Goal: Task Accomplishment & Management: Manage account settings

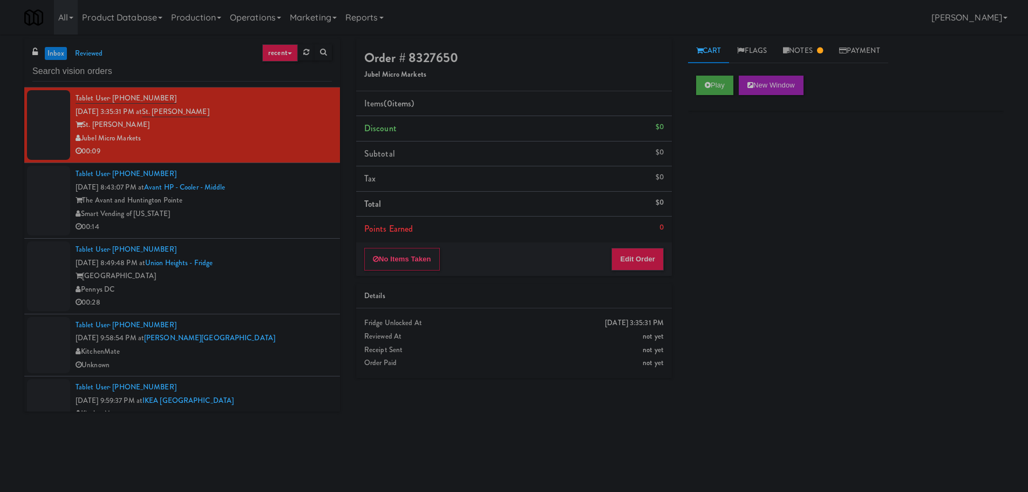
click at [173, 69] on input "text" at bounding box center [182, 72] width 300 height 20
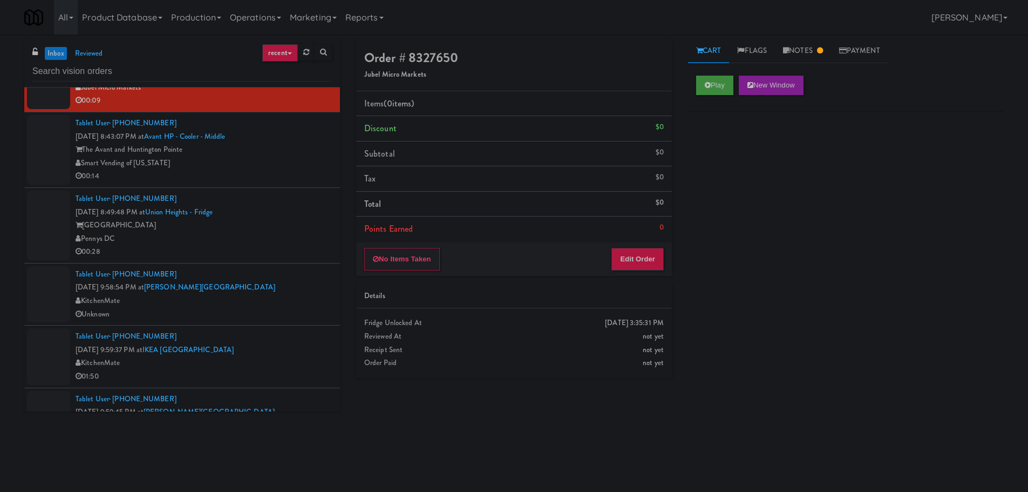
scroll to position [54, 0]
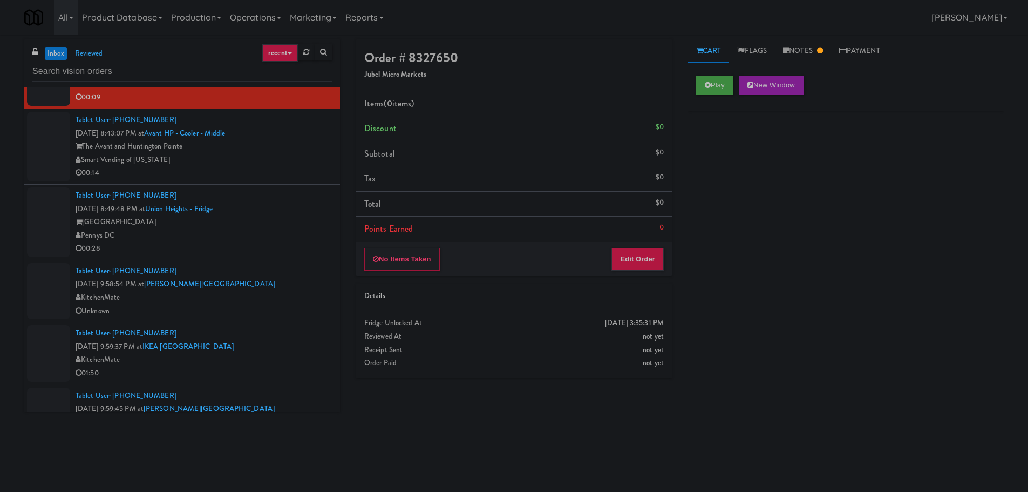
click at [284, 180] on li "Tablet User · (757) 274-3018 Sep 20, 2025 8:43:07 PM at Avant HP - Cooler - Mid…" at bounding box center [182, 147] width 316 height 76
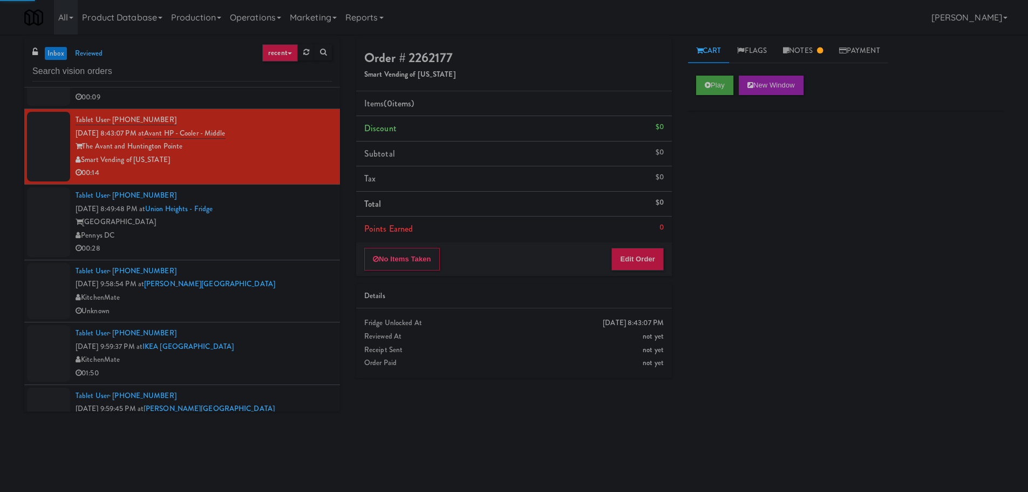
click at [289, 228] on div "[GEOGRAPHIC_DATA]" at bounding box center [204, 221] width 256 height 13
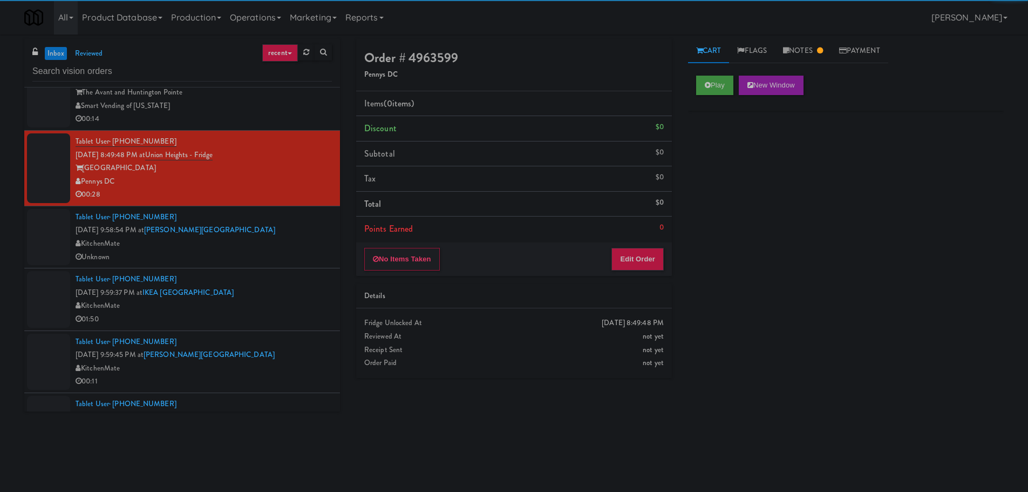
click at [277, 218] on div "Tablet User · (365) 888-0737 Sep 20, 2025 9:58:54 PM at Joseph Brant Hospital K…" at bounding box center [204, 236] width 256 height 53
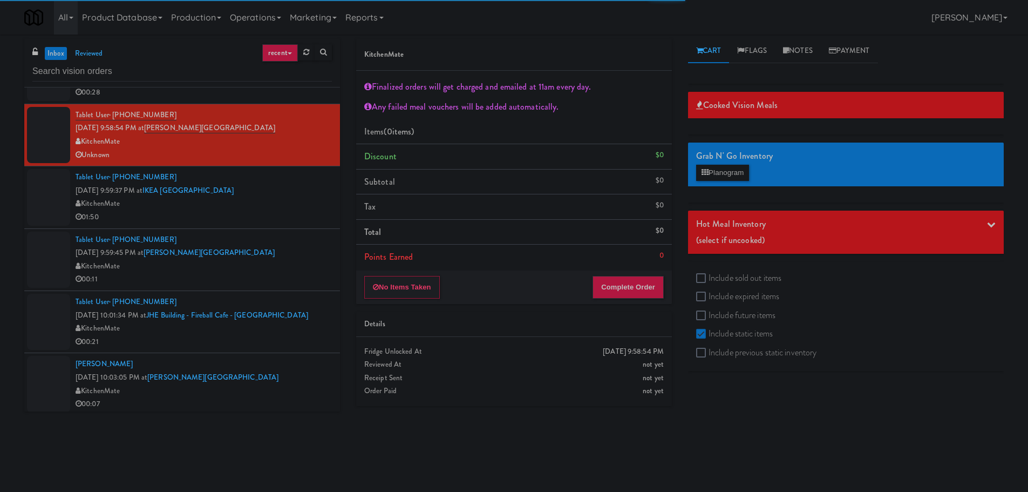
click at [297, 242] on div "Tablet User · (365) 888-0737 Sep 20, 2025 9:59:45 PM at Joseph Brant Hospital K…" at bounding box center [204, 259] width 256 height 53
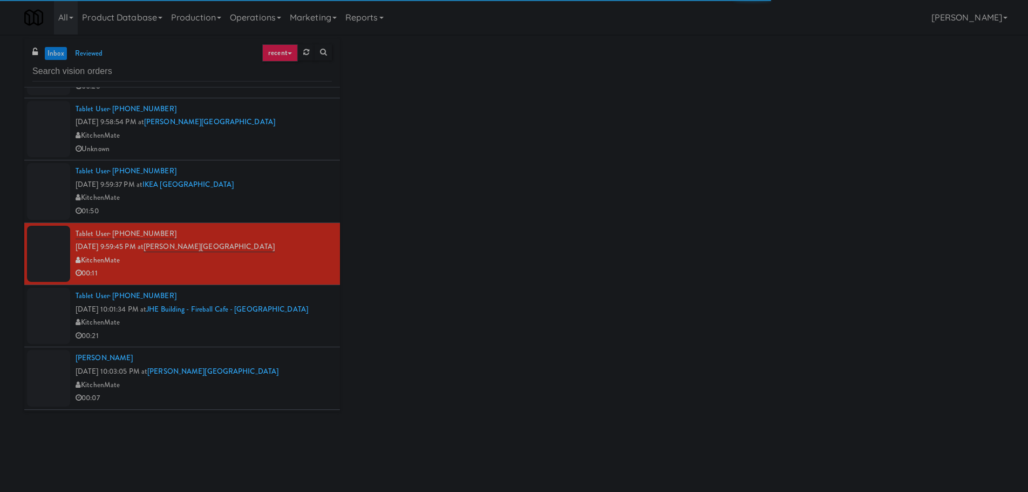
click at [290, 194] on div "KitchenMate" at bounding box center [204, 197] width 256 height 13
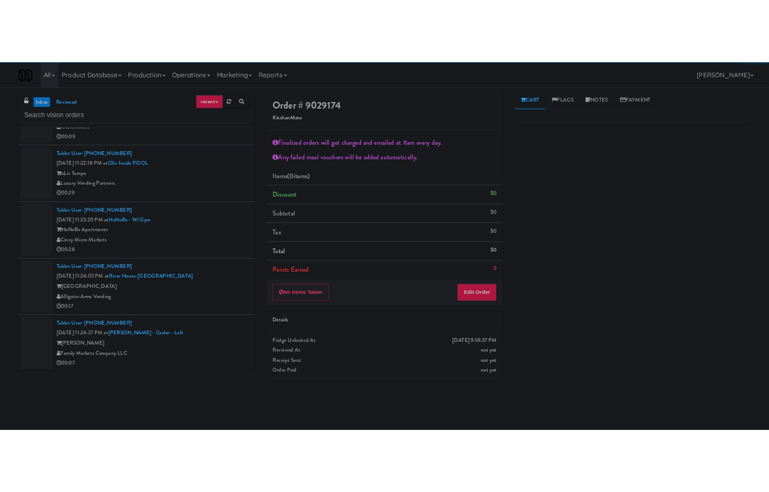
scroll to position [702, 0]
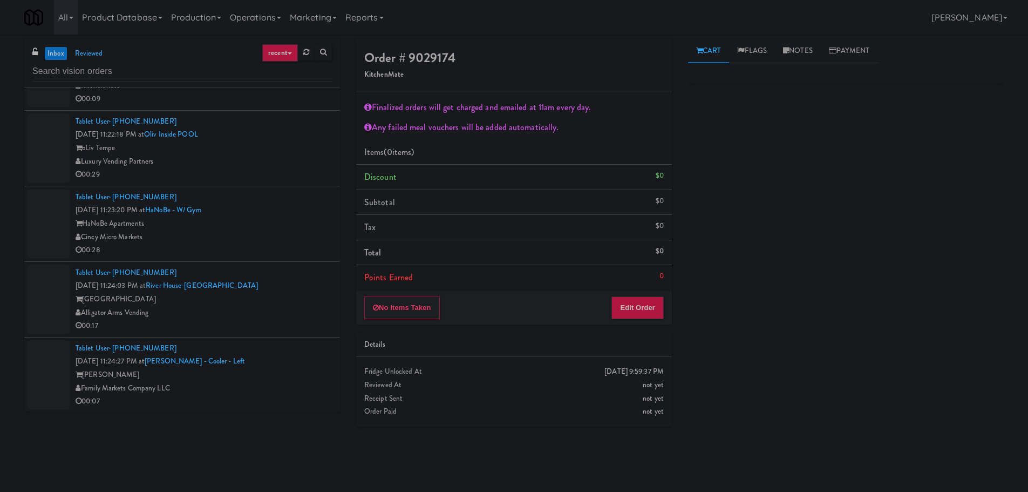
click at [284, 157] on div "Luxury Vending Partners" at bounding box center [204, 161] width 256 height 13
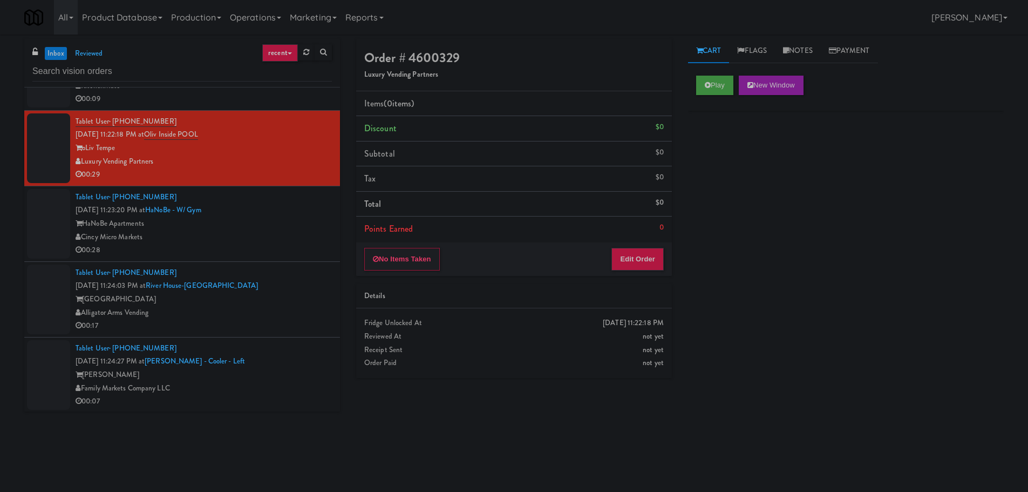
scroll to position [754, 0]
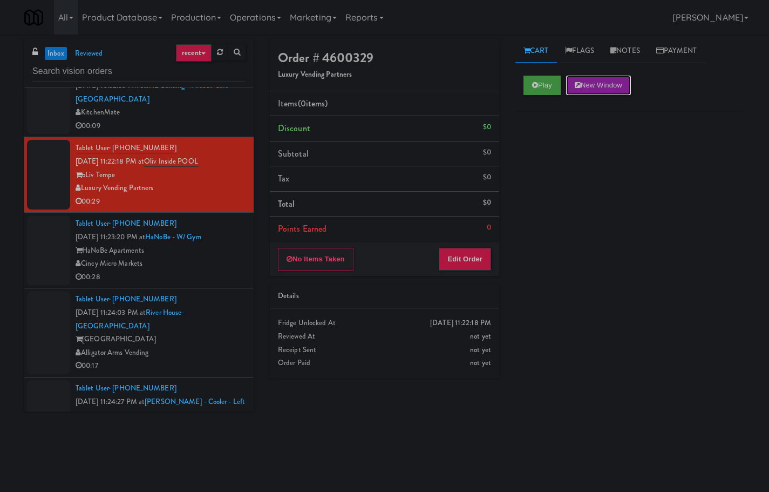
click at [564, 80] on div "Play New Window" at bounding box center [629, 85] width 213 height 19
click at [533, 74] on div "Play New Window" at bounding box center [629, 88] width 229 height 43
click at [530, 89] on button "Play" at bounding box center [541, 85] width 37 height 19
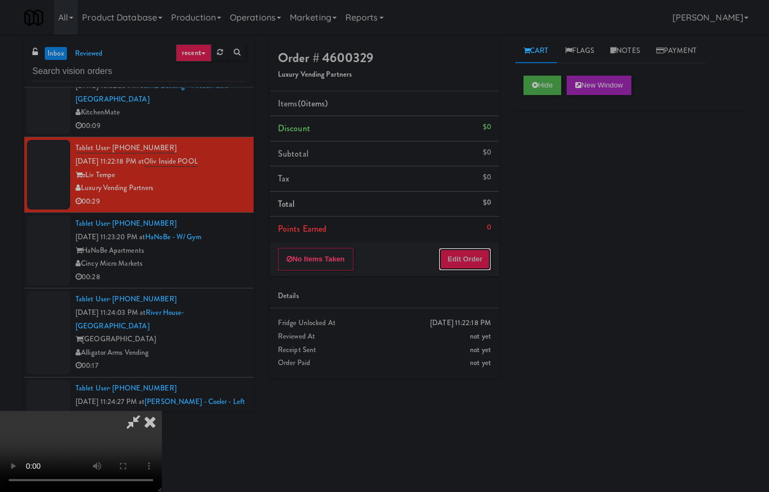
click at [469, 263] on button "Edit Order" at bounding box center [465, 259] width 52 height 23
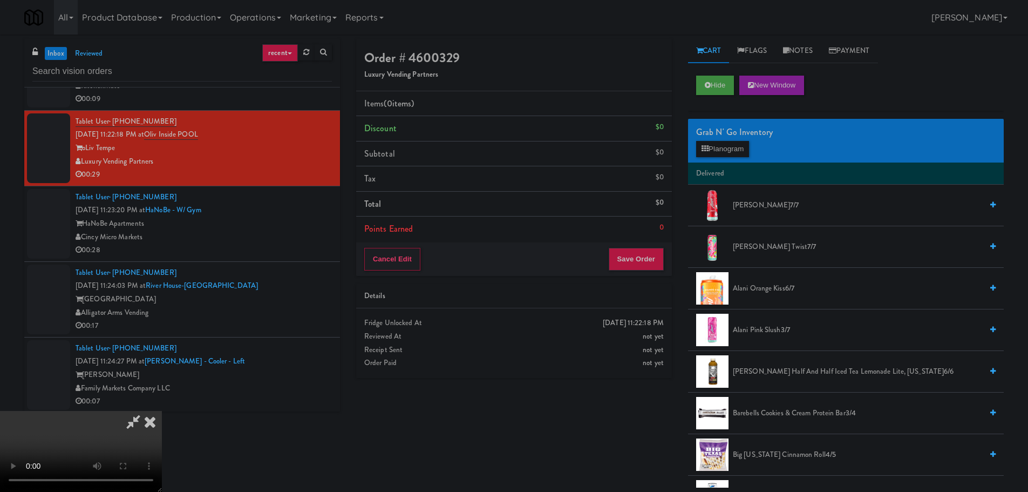
scroll to position [0, 0]
click at [162, 411] on video at bounding box center [81, 451] width 162 height 81
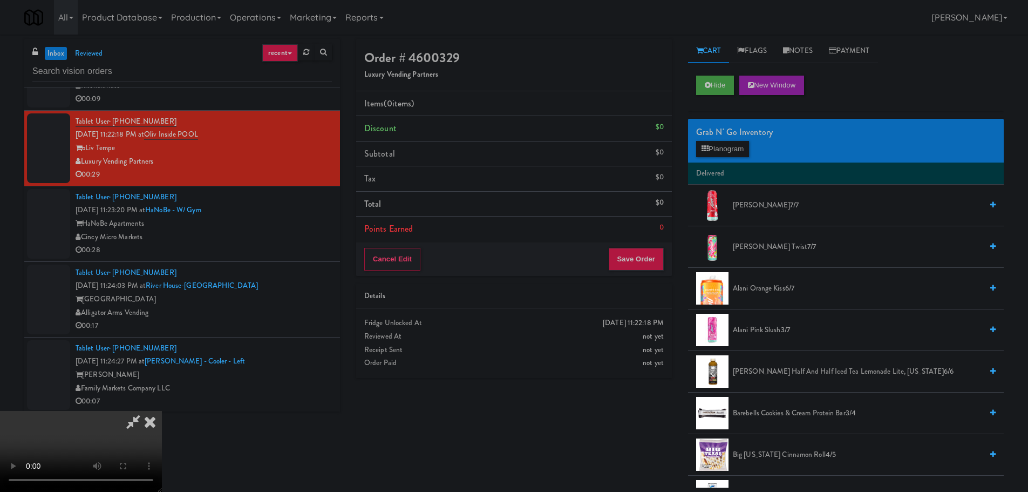
click at [162, 411] on video at bounding box center [81, 451] width 162 height 81
click at [767, 371] on span "Arnold Palmer Half and Half Iced Tea Lemonade Lite, Arizona 6/6" at bounding box center [857, 371] width 249 height 13
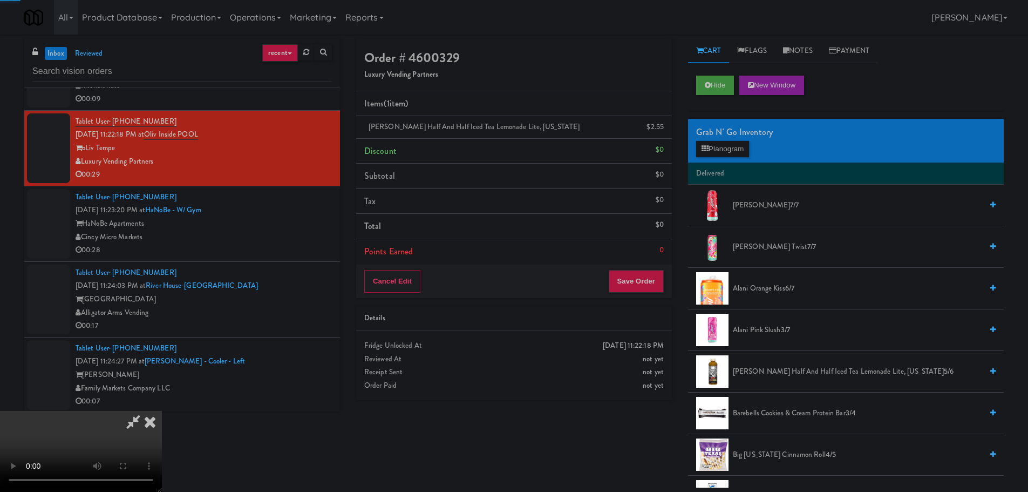
click at [162, 411] on video at bounding box center [81, 451] width 162 height 81
click at [632, 283] on button "Save Order" at bounding box center [636, 281] width 55 height 23
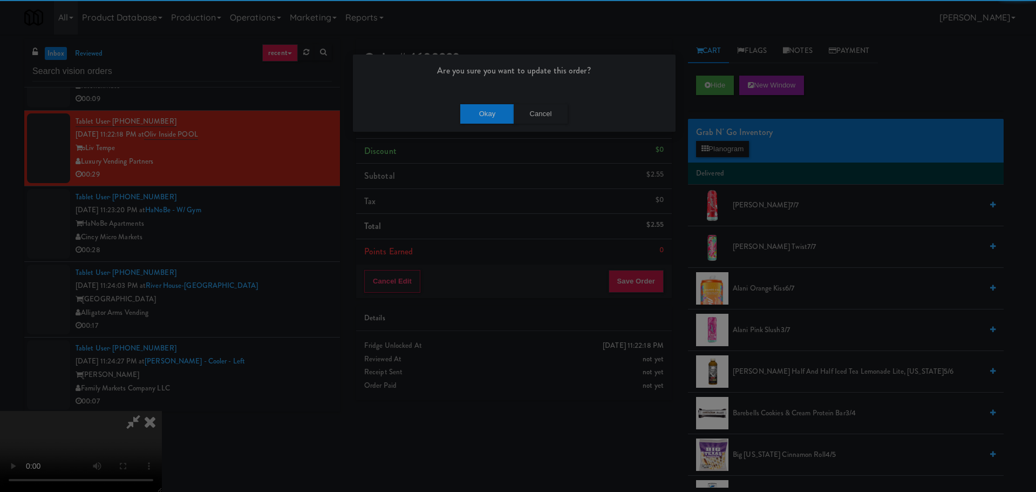
click at [464, 94] on div "Are you sure you want to update this order?" at bounding box center [514, 75] width 323 height 41
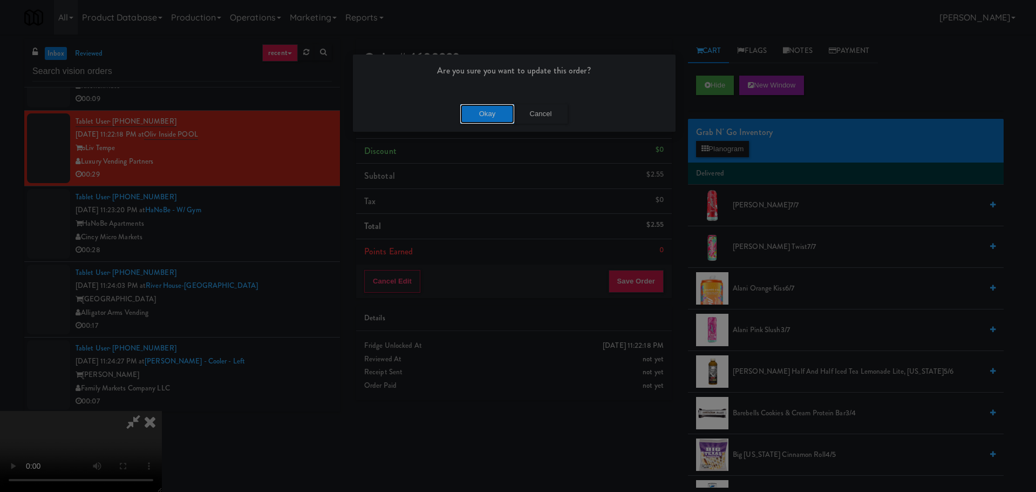
click at [475, 110] on button "Okay" at bounding box center [487, 113] width 54 height 19
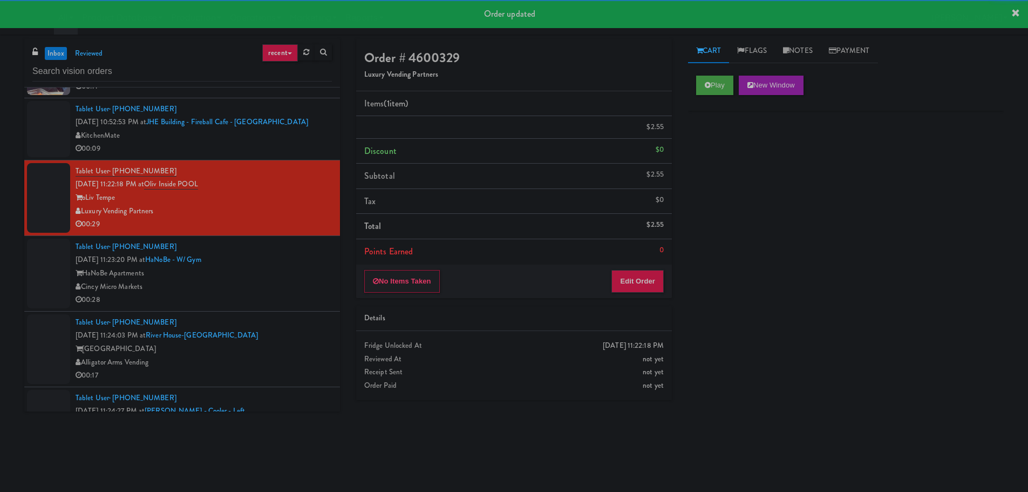
scroll to position [648, 0]
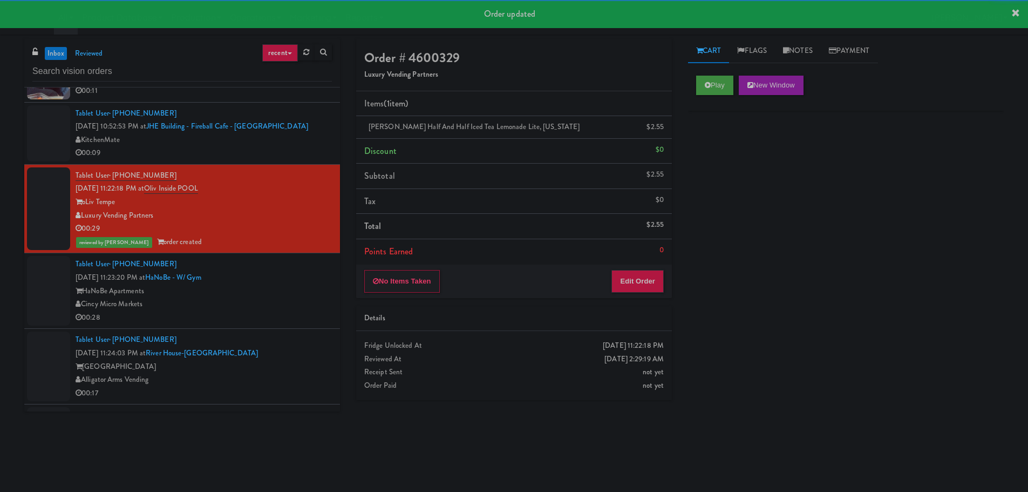
click at [288, 158] on div "00:09" at bounding box center [204, 152] width 256 height 13
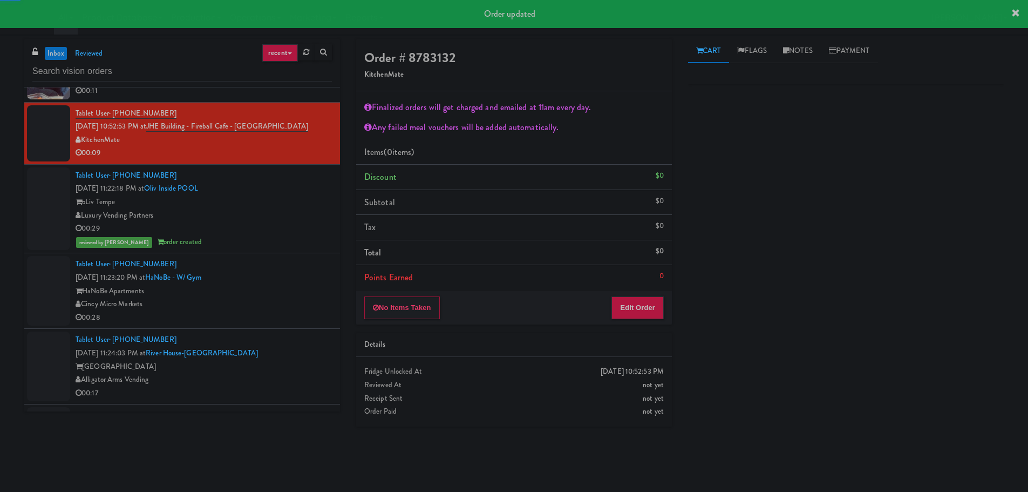
click at [272, 288] on div "HaNoBe Apartments" at bounding box center [204, 290] width 256 height 13
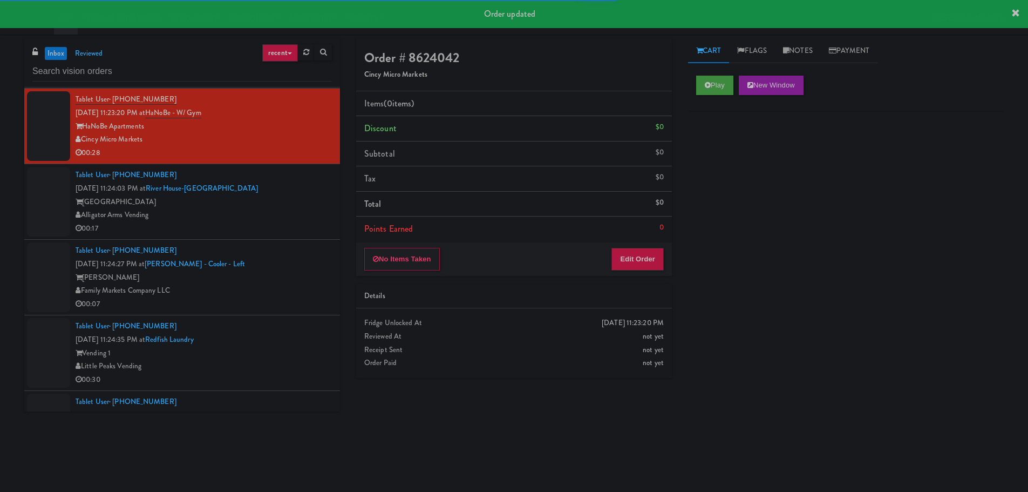
scroll to position [809, 0]
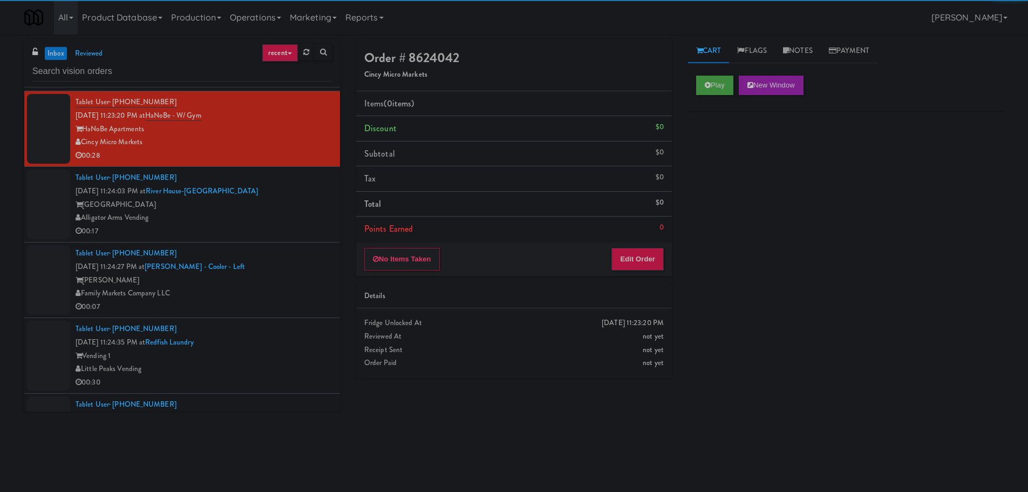
click at [717, 72] on div "Play New Window" at bounding box center [846, 88] width 316 height 43
click at [717, 89] on button "Play" at bounding box center [714, 85] width 37 height 19
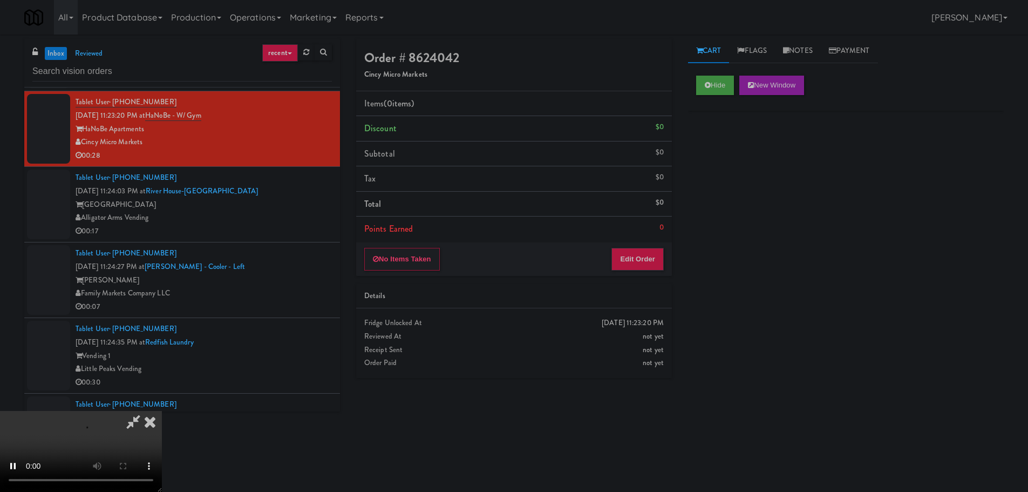
click at [658, 270] on div "No Items Taken Edit Order" at bounding box center [514, 258] width 316 height 33
click at [659, 265] on button "Edit Order" at bounding box center [637, 259] width 52 height 23
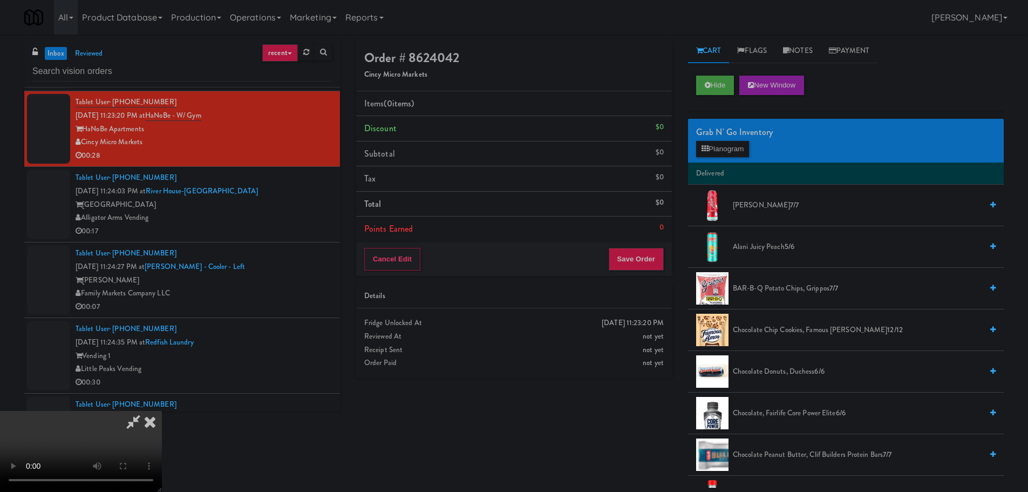
scroll to position [0, 0]
click at [162, 411] on video at bounding box center [81, 451] width 162 height 81
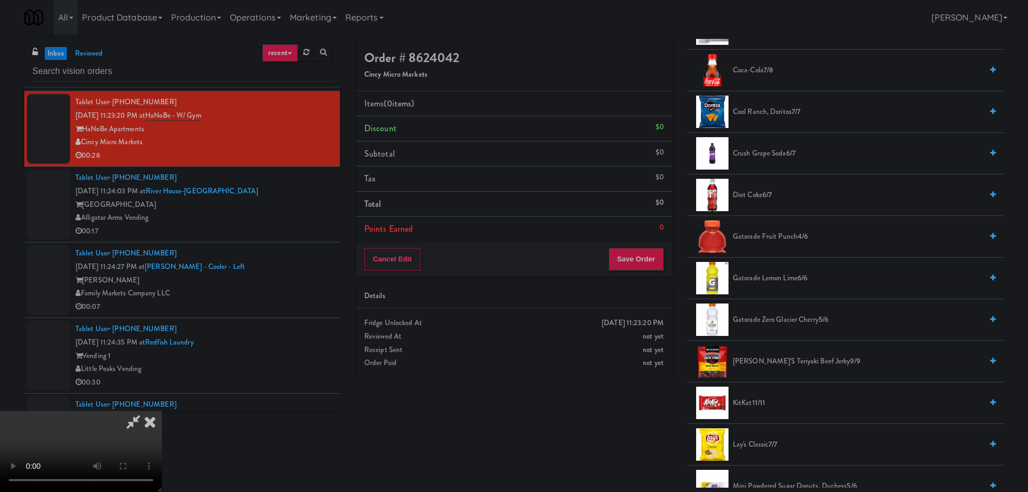
scroll to position [432, 0]
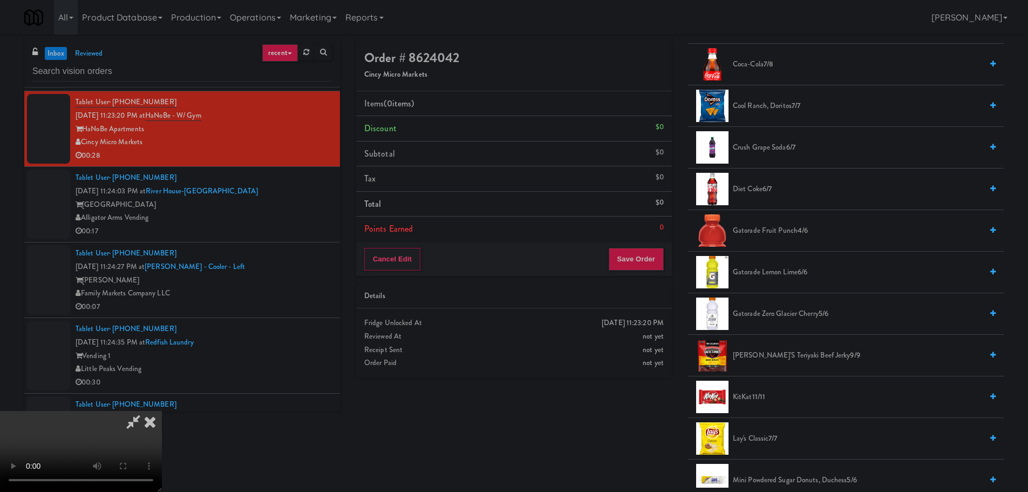
click at [777, 231] on span "Gatorade Fruit Punch 4/6" at bounding box center [857, 230] width 249 height 13
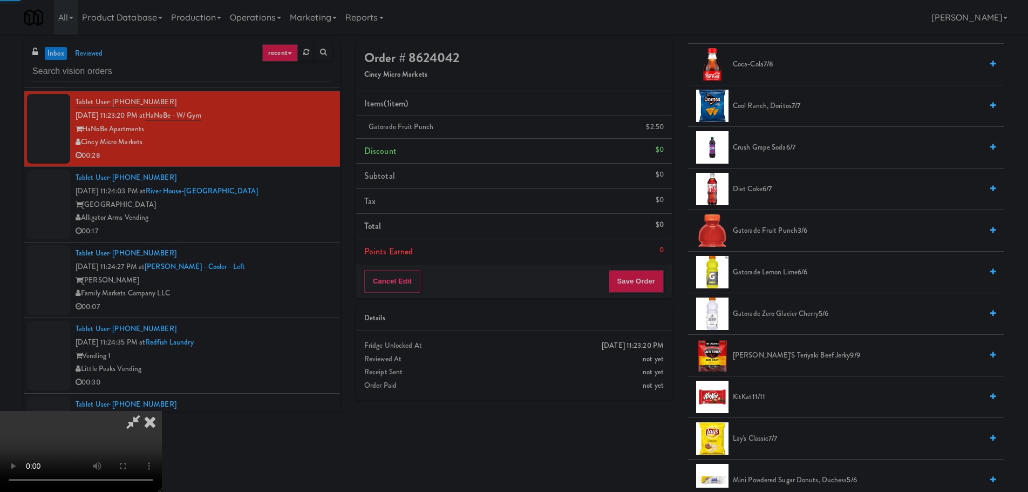
click at [162, 411] on video at bounding box center [81, 451] width 162 height 81
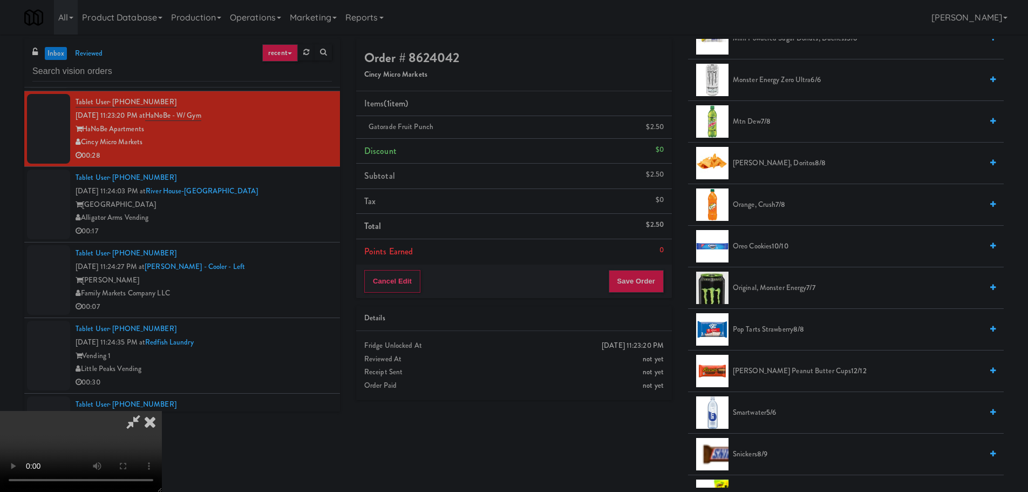
scroll to position [917, 0]
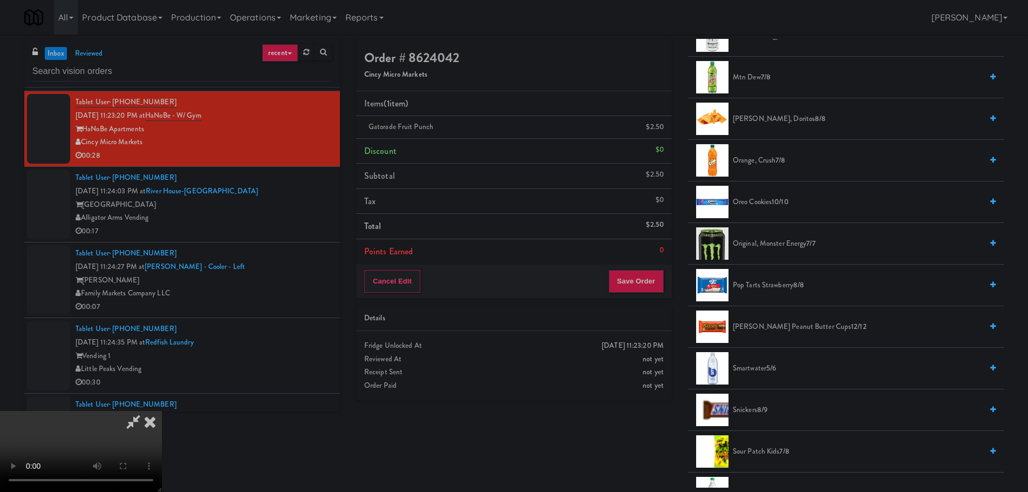
click at [775, 287] on span "Pop Tarts Strawberry 8/8" at bounding box center [857, 284] width 249 height 13
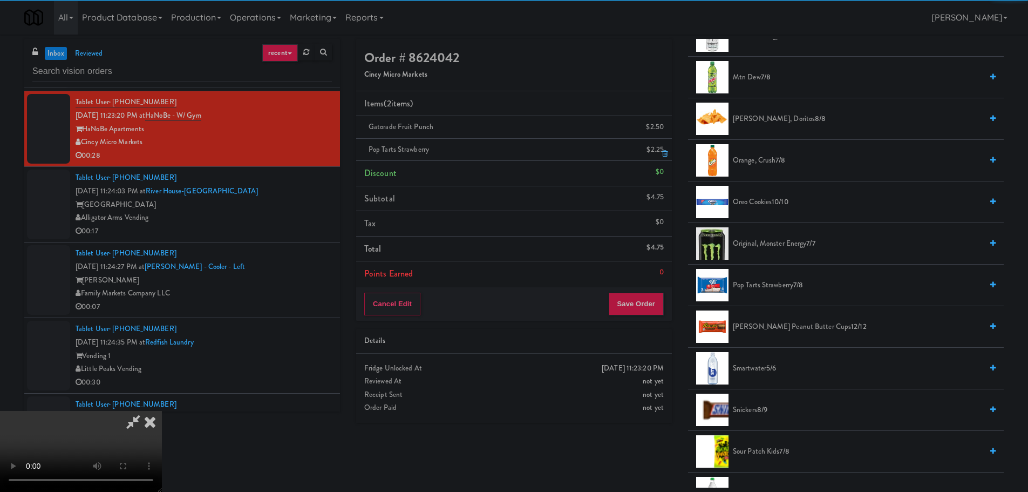
click at [660, 153] on link at bounding box center [663, 153] width 10 height 13
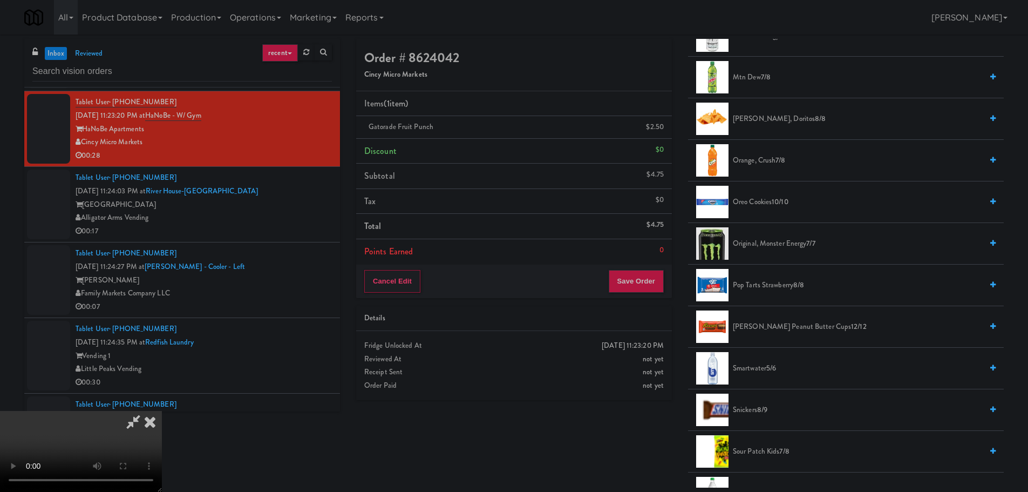
click at [751, 200] on span "Oreo Cookies 10/10" at bounding box center [857, 201] width 249 height 13
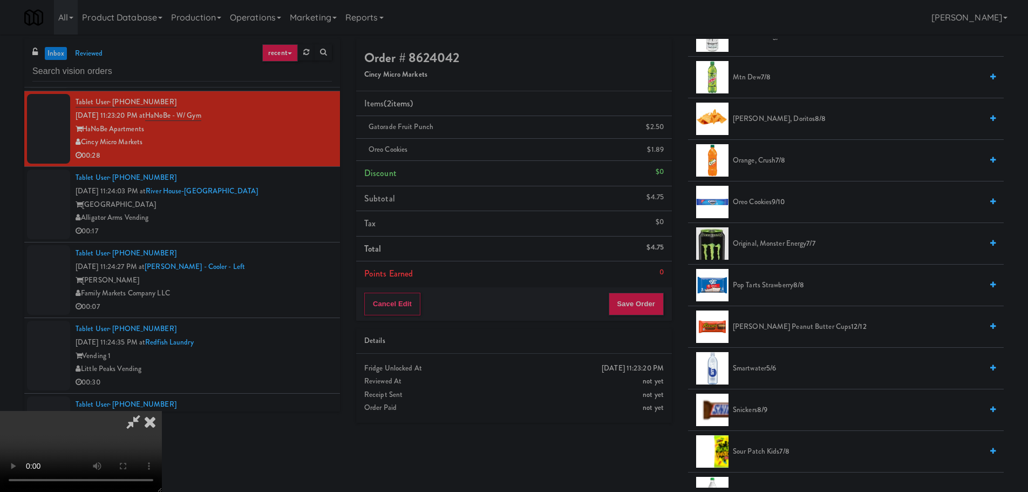
click at [146, 411] on icon at bounding box center [133, 422] width 25 height 22
drag, startPoint x: 326, startPoint y: 119, endPoint x: 344, endPoint y: 134, distance: 23.3
click at [146, 411] on icon at bounding box center [133, 422] width 25 height 22
click at [162, 411] on video at bounding box center [81, 451] width 162 height 81
drag, startPoint x: 425, startPoint y: 236, endPoint x: 475, endPoint y: 248, distance: 52.1
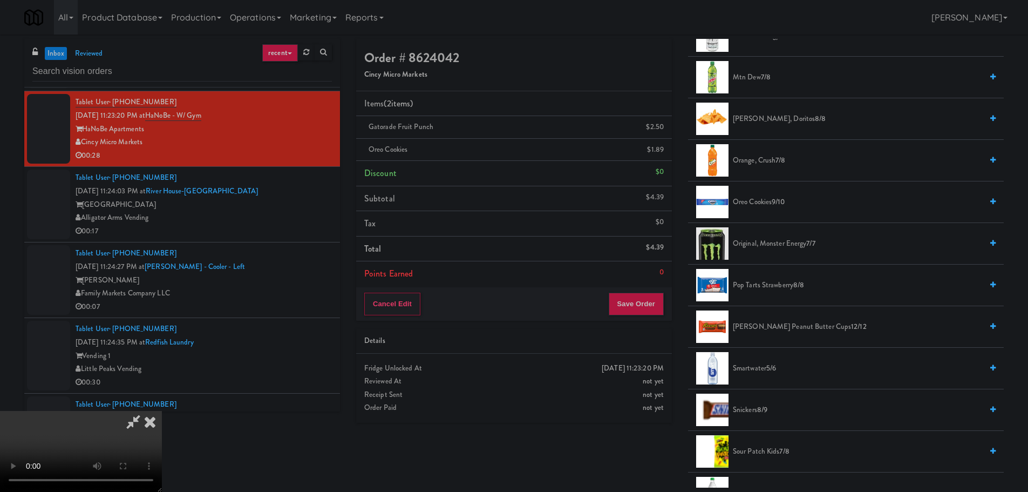
click at [162, 411] on video at bounding box center [81, 451] width 162 height 81
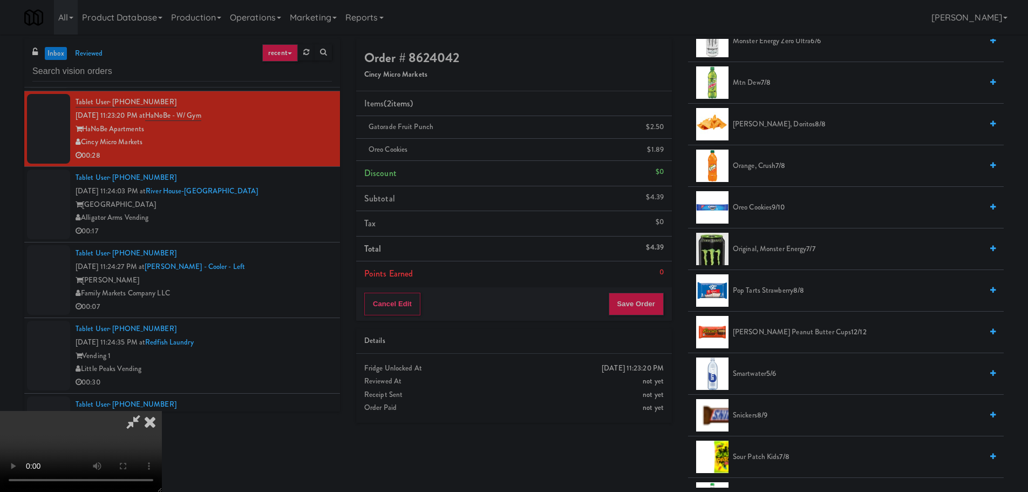
scroll to position [911, 0]
click at [778, 330] on span "Reese's Peanut Butter Cups 12/12" at bounding box center [857, 332] width 249 height 13
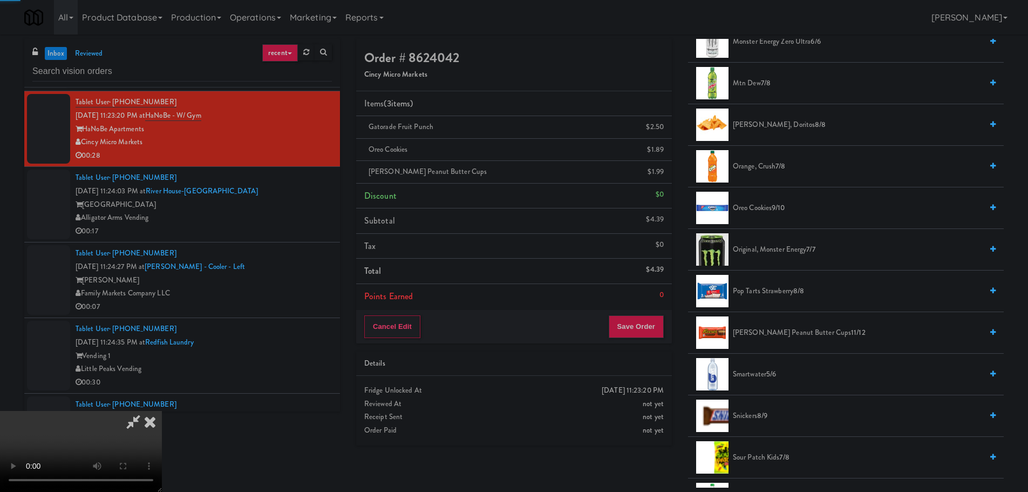
click at [162, 411] on video at bounding box center [81, 451] width 162 height 81
drag, startPoint x: 475, startPoint y: 267, endPoint x: 503, endPoint y: 269, distance: 28.6
click at [162, 411] on video at bounding box center [81, 451] width 162 height 81
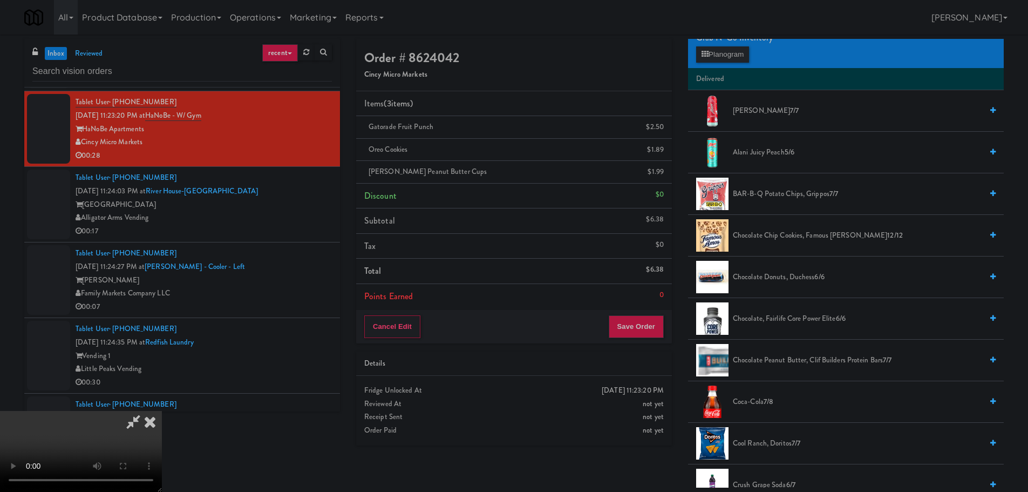
scroll to position [0, 0]
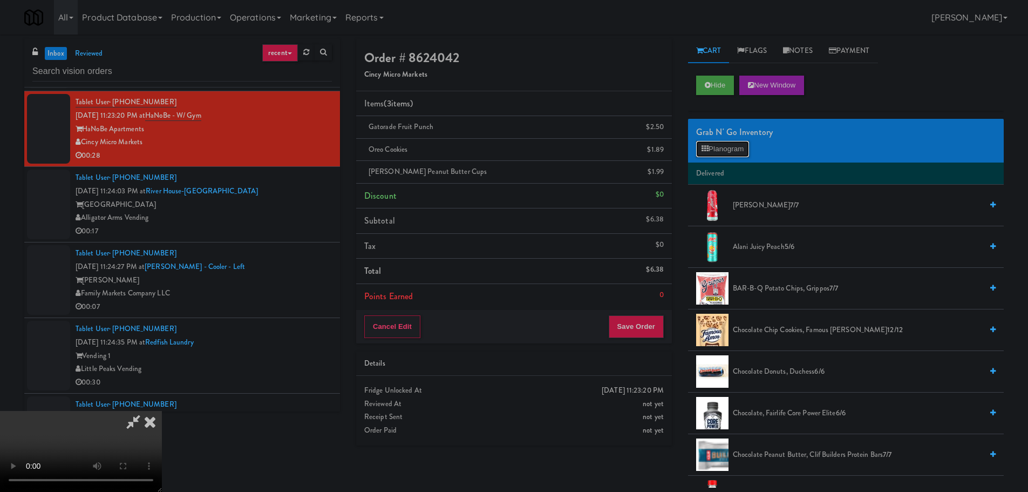
click at [725, 146] on button "Planogram" at bounding box center [722, 149] width 53 height 16
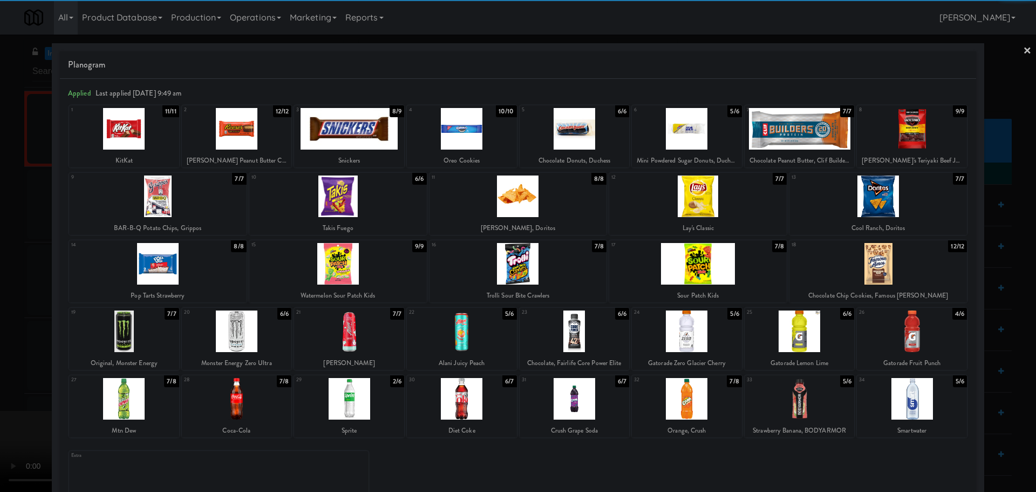
click at [158, 205] on div at bounding box center [158, 196] width 178 height 42
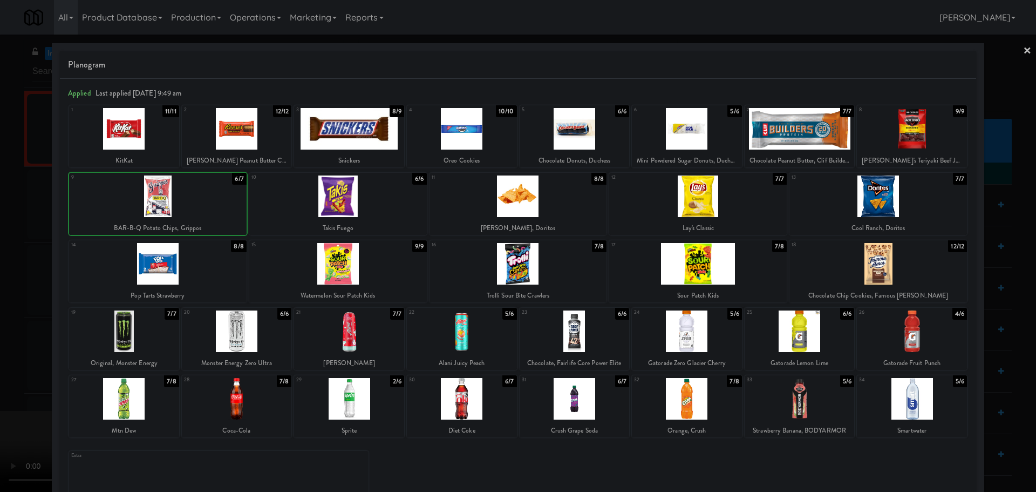
click at [0, 232] on div at bounding box center [518, 246] width 1036 height 492
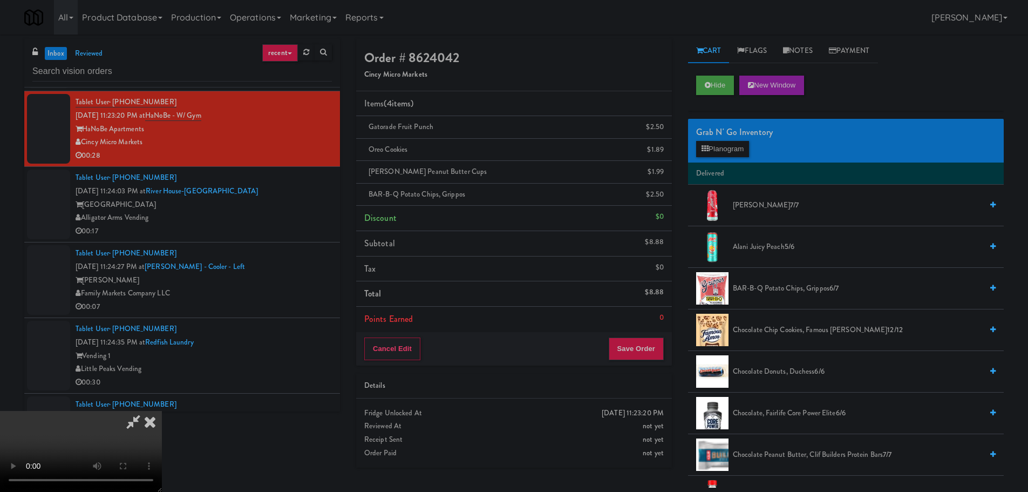
scroll to position [24, 0]
drag, startPoint x: 428, startPoint y: 340, endPoint x: 424, endPoint y: 348, distance: 8.7
click at [162, 411] on video at bounding box center [81, 451] width 162 height 81
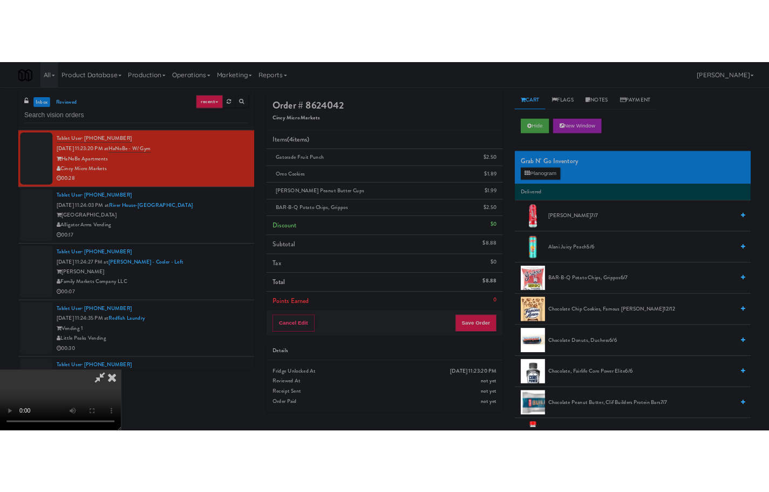
scroll to position [186, 0]
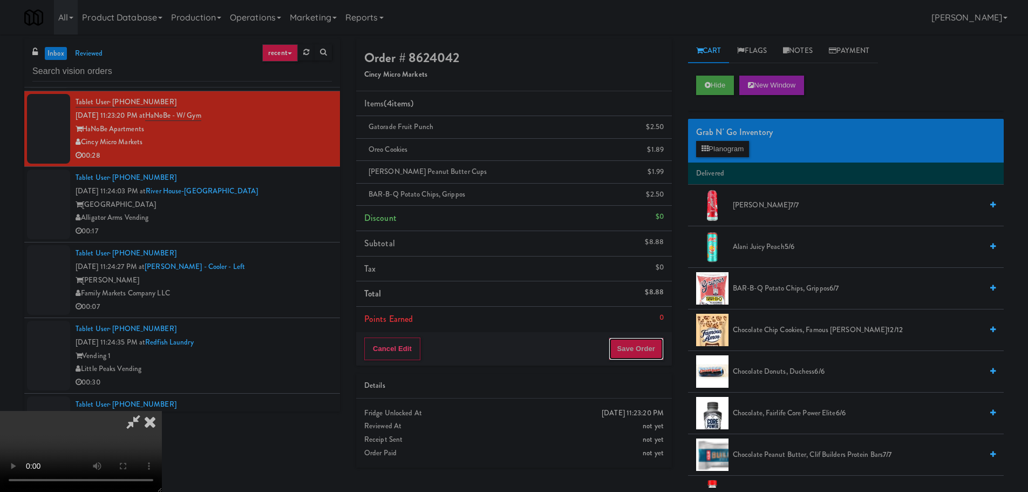
click at [638, 345] on button "Save Order" at bounding box center [636, 348] width 55 height 23
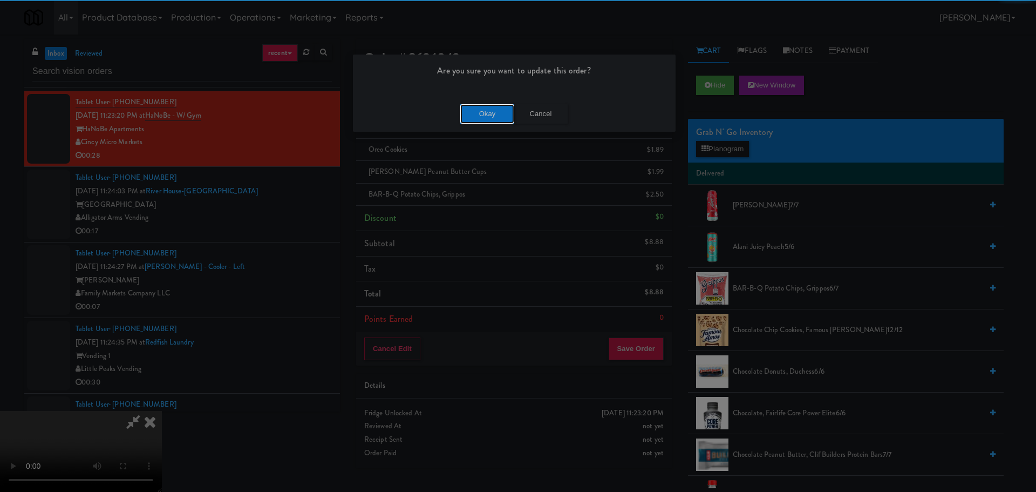
click at [495, 116] on button "Okay" at bounding box center [487, 113] width 54 height 19
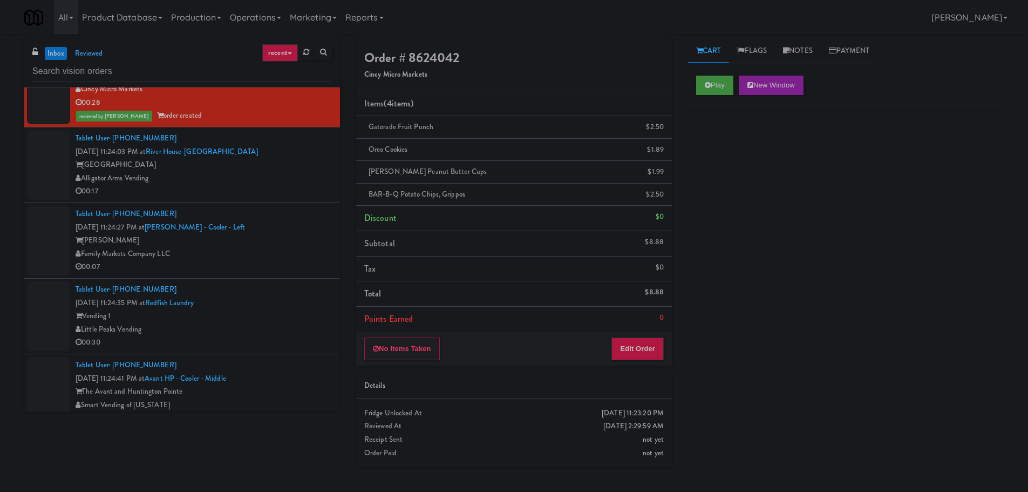
scroll to position [809, 0]
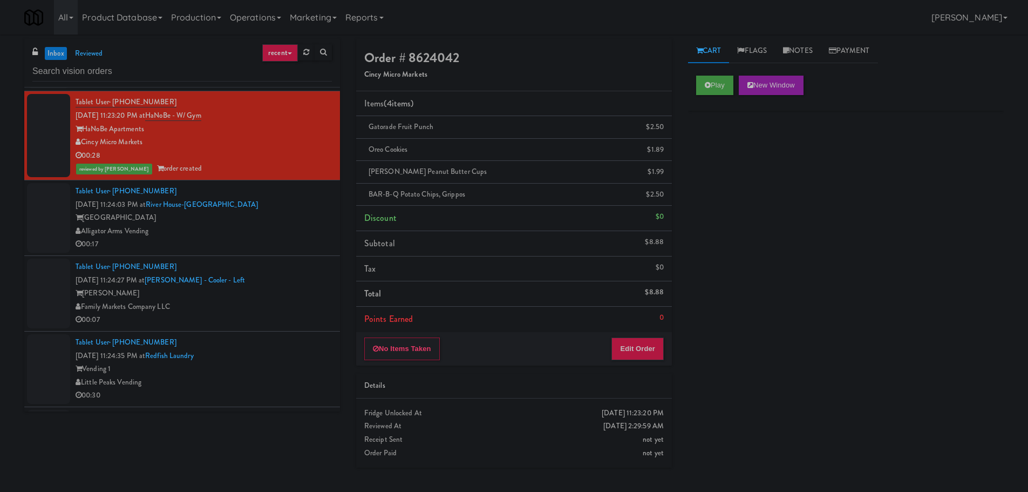
click at [277, 225] on div "Alligator Arms Vending" at bounding box center [204, 230] width 256 height 13
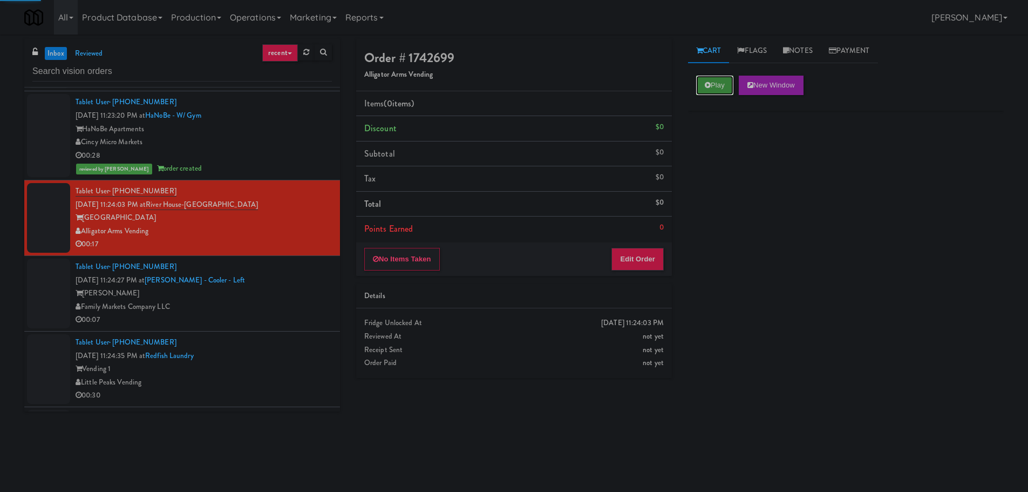
click at [718, 76] on button "Play" at bounding box center [714, 85] width 37 height 19
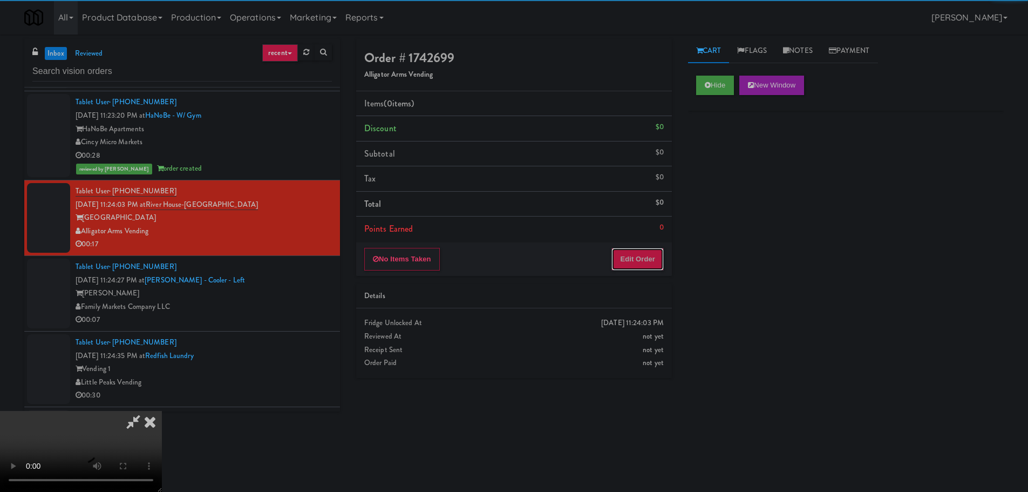
click at [656, 266] on button "Edit Order" at bounding box center [637, 259] width 52 height 23
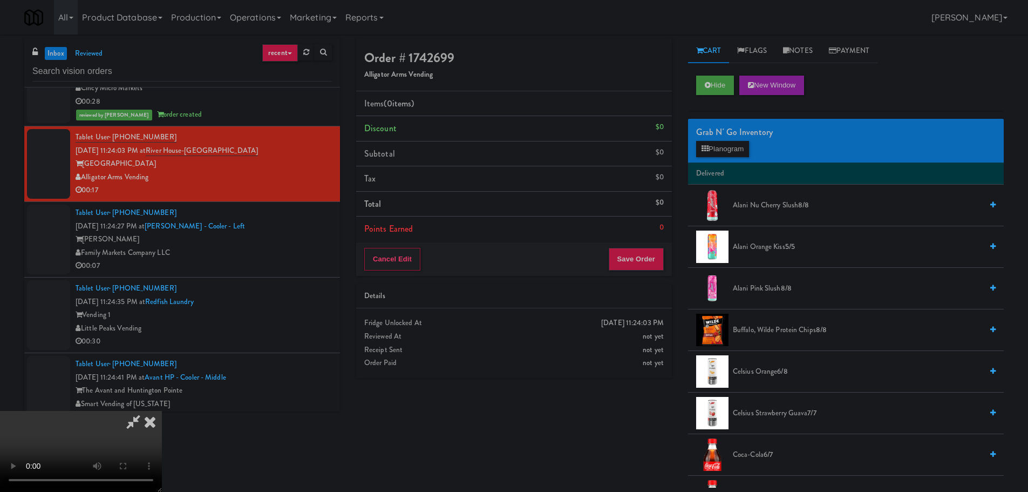
scroll to position [186, 0]
click at [162, 411] on video at bounding box center [81, 451] width 162 height 81
click at [727, 77] on button "Hide" at bounding box center [715, 85] width 38 height 19
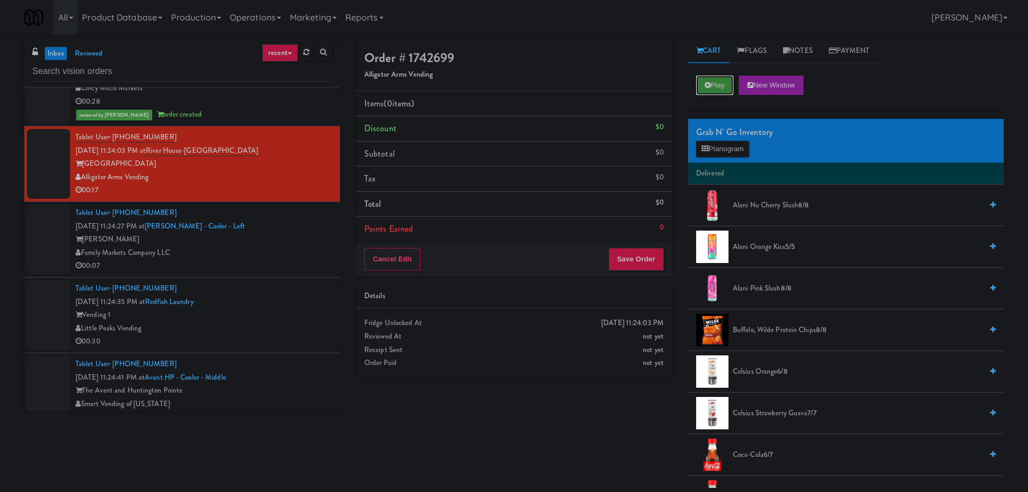
click at [727, 77] on button "Play" at bounding box center [714, 85] width 37 height 19
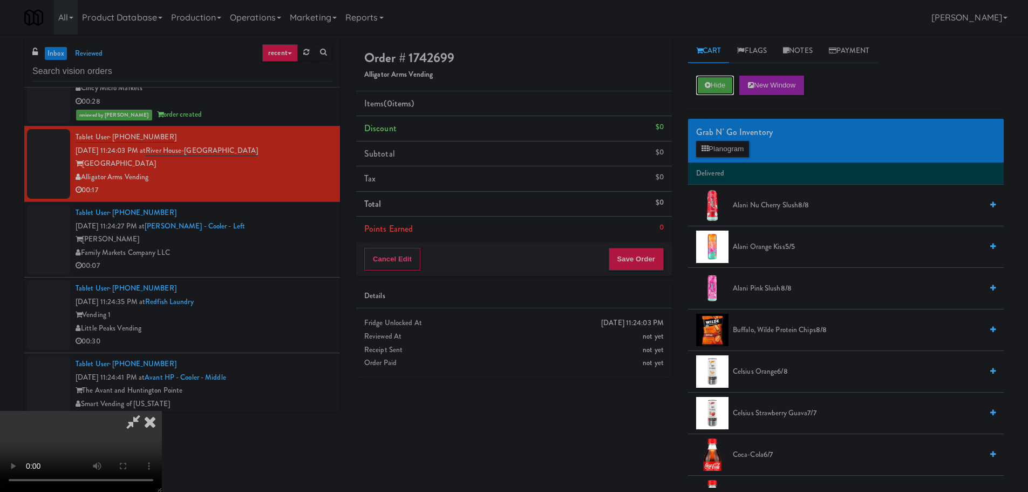
scroll to position [186, 0]
click at [162, 411] on video at bounding box center [81, 451] width 162 height 81
drag, startPoint x: 478, startPoint y: 312, endPoint x: 477, endPoint y: 307, distance: 5.4
click at [162, 411] on video at bounding box center [81, 451] width 162 height 81
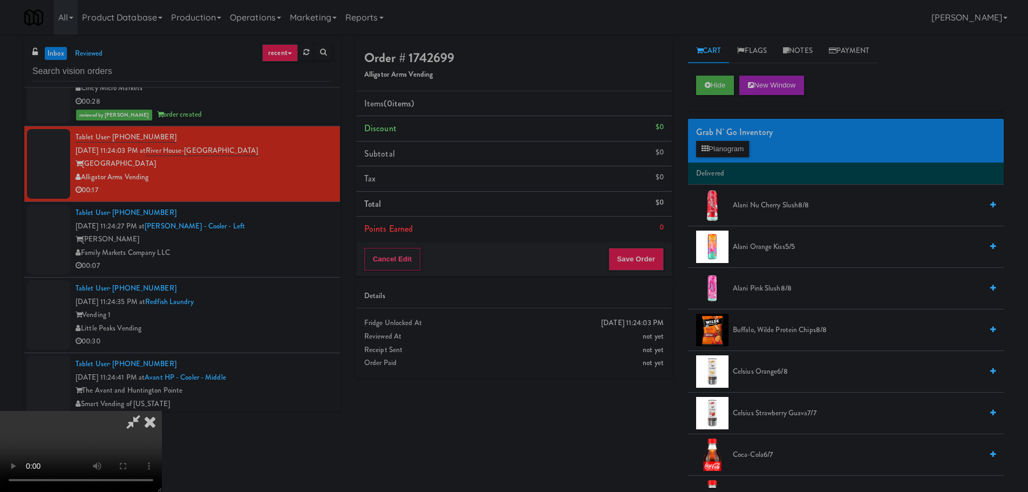
click at [162, 411] on video at bounding box center [81, 451] width 162 height 81
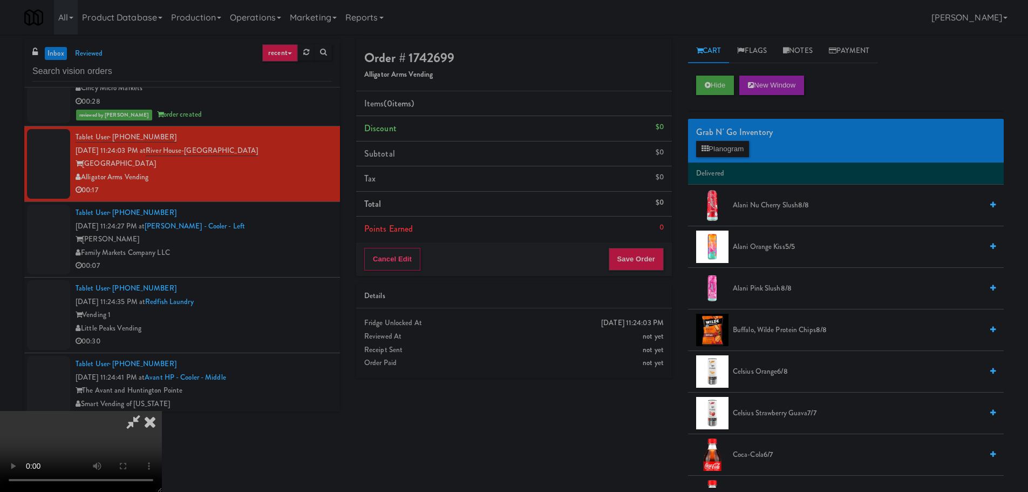
click at [162, 411] on video at bounding box center [81, 451] width 162 height 81
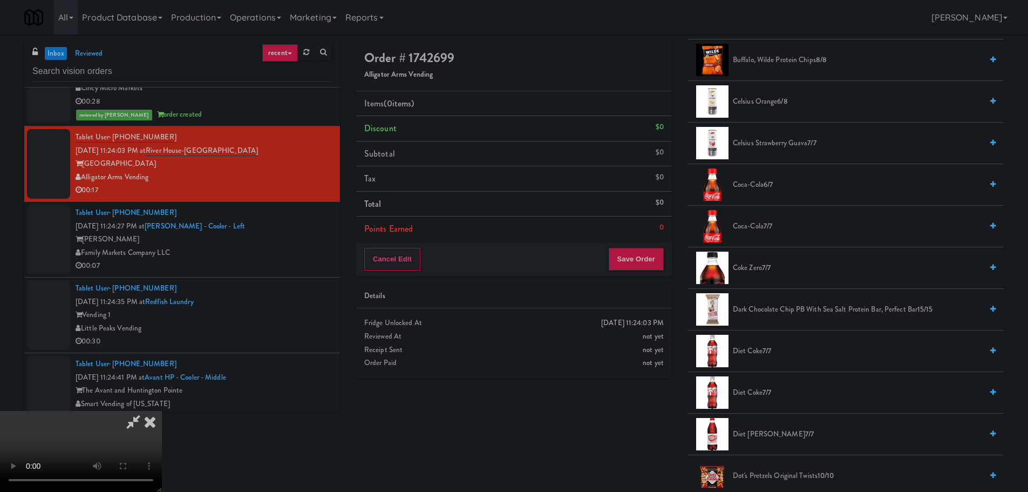
click at [752, 221] on span "Coca-Cola 7/7" at bounding box center [857, 226] width 249 height 13
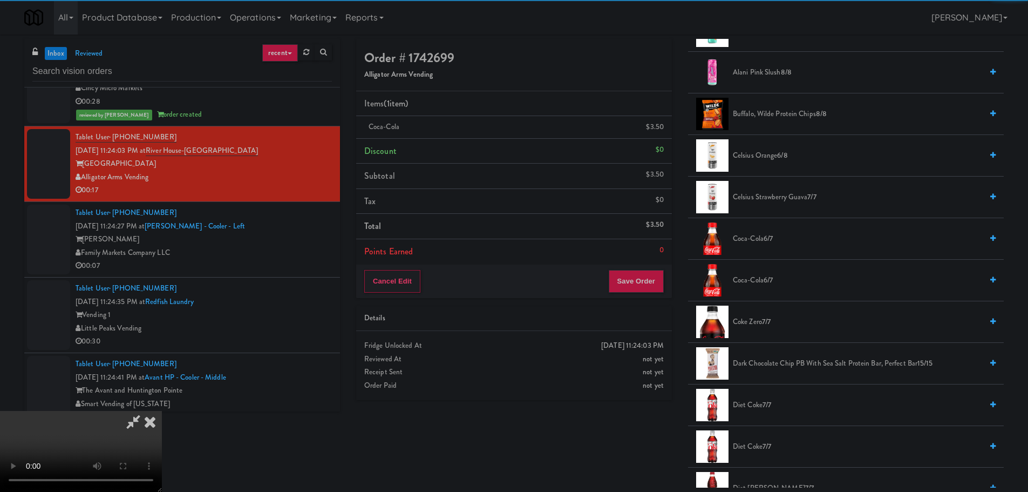
scroll to position [0, 0]
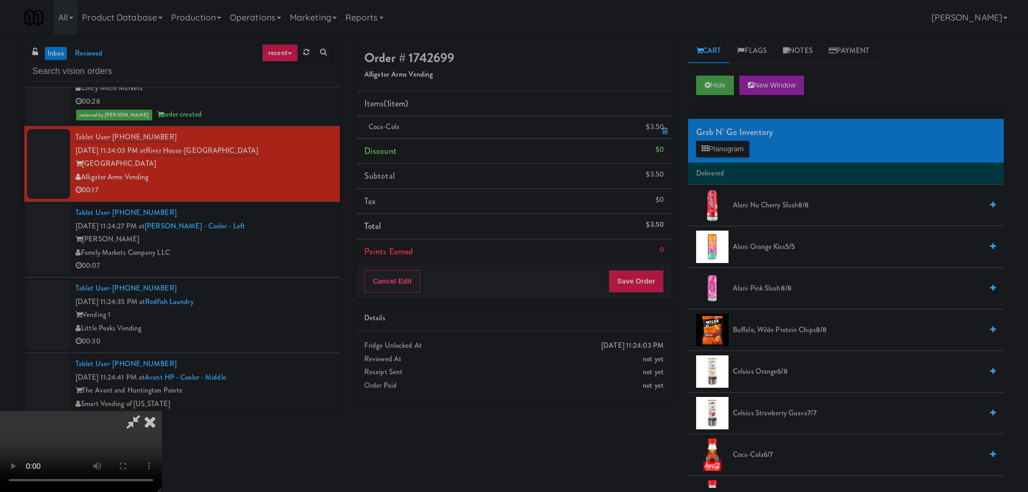
click at [661, 133] on link at bounding box center [663, 131] width 10 height 13
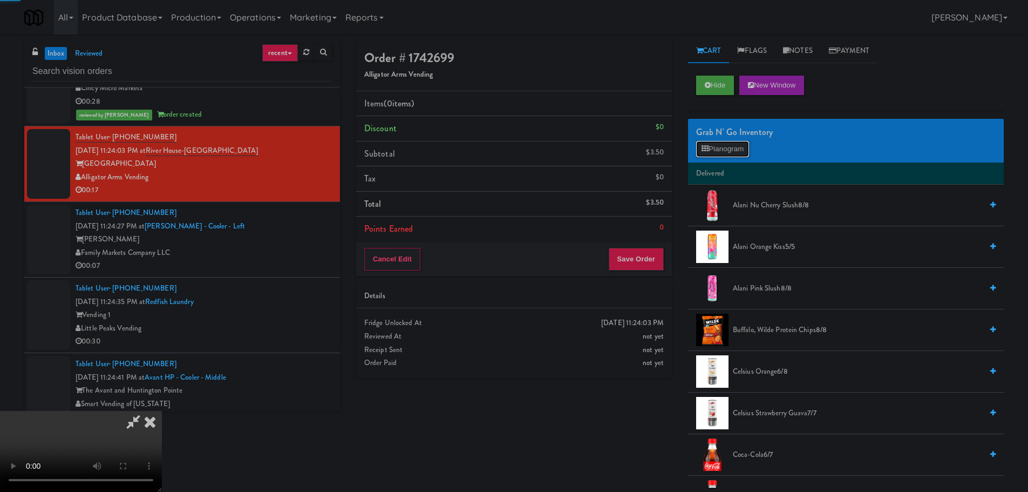
click at [713, 150] on button "Planogram" at bounding box center [722, 149] width 53 height 16
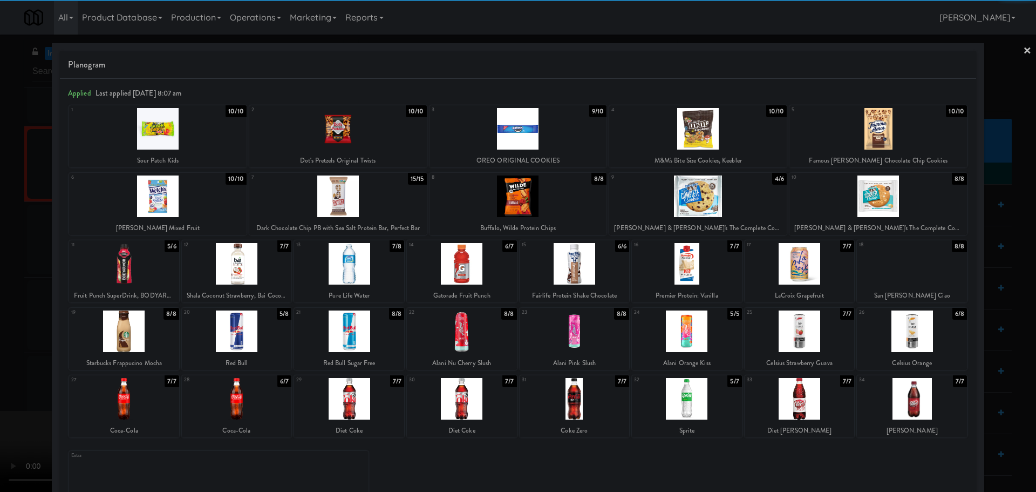
click at [255, 387] on div at bounding box center [237, 399] width 110 height 42
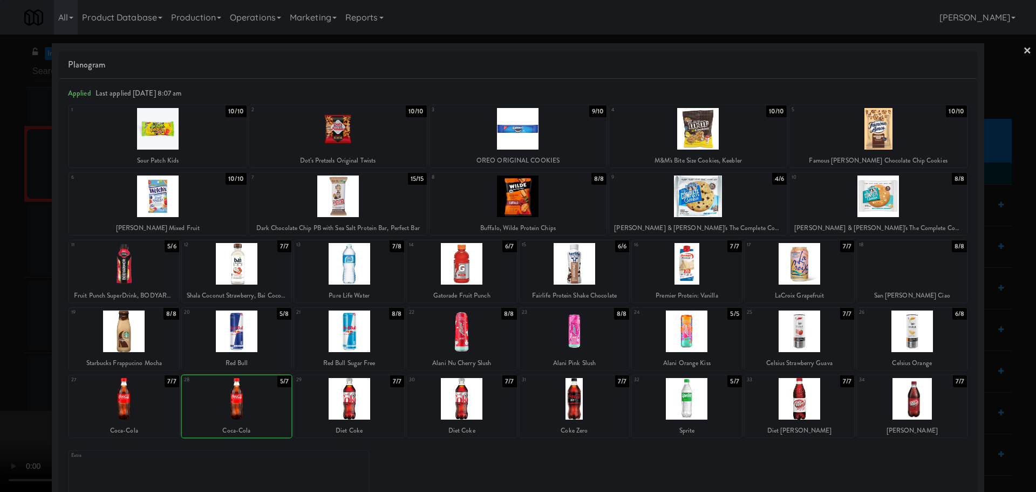
click at [8, 369] on div at bounding box center [518, 246] width 1036 height 492
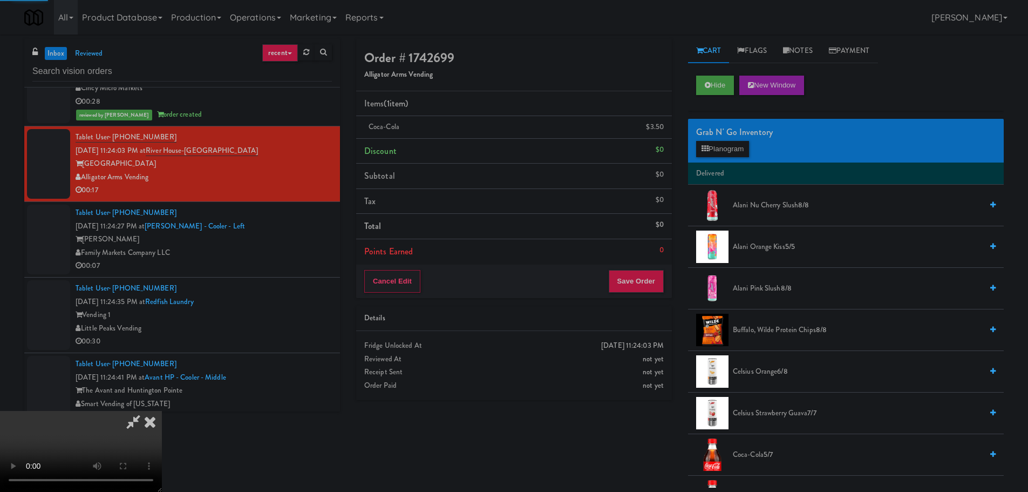
click at [162, 411] on video at bounding box center [81, 451] width 162 height 81
click at [735, 158] on div "Grab N' Go Inventory Planogram" at bounding box center [846, 141] width 316 height 44
click at [735, 150] on button "Planogram" at bounding box center [722, 149] width 53 height 16
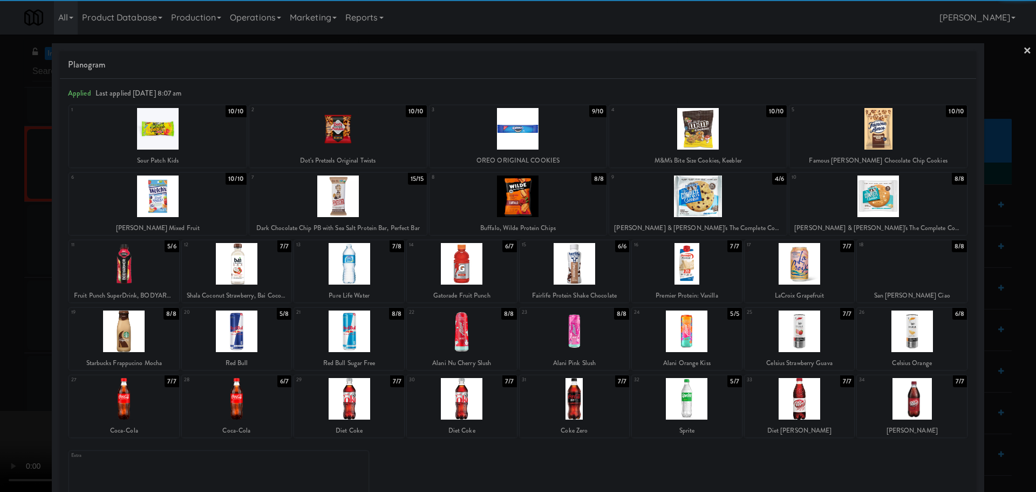
click at [930, 404] on div at bounding box center [912, 399] width 110 height 42
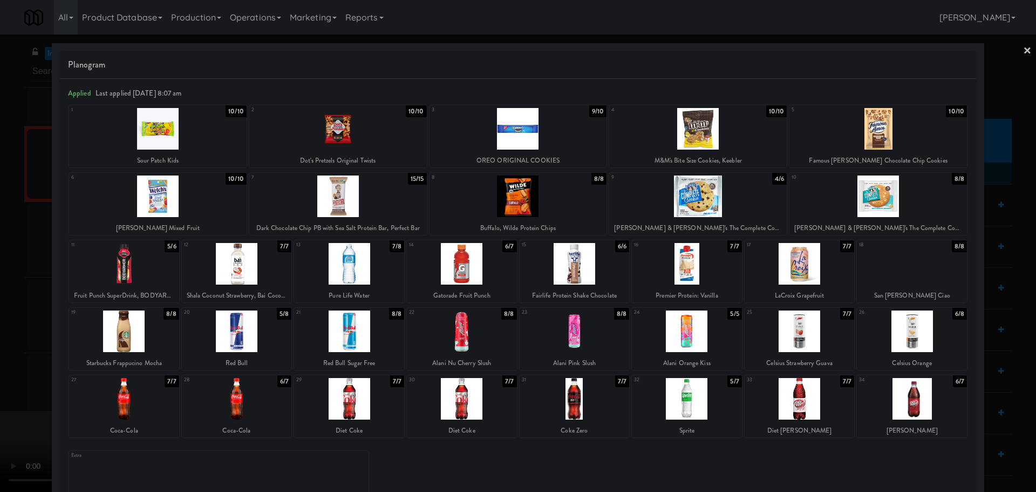
drag, startPoint x: 0, startPoint y: 324, endPoint x: 283, endPoint y: 274, distance: 287.3
click at [4, 324] on div at bounding box center [518, 246] width 1036 height 492
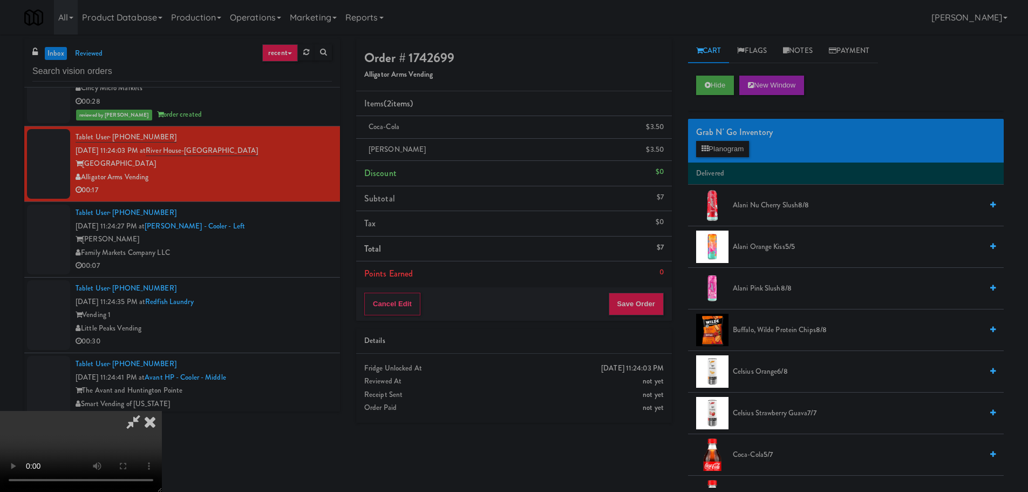
click at [162, 411] on video at bounding box center [81, 451] width 162 height 81
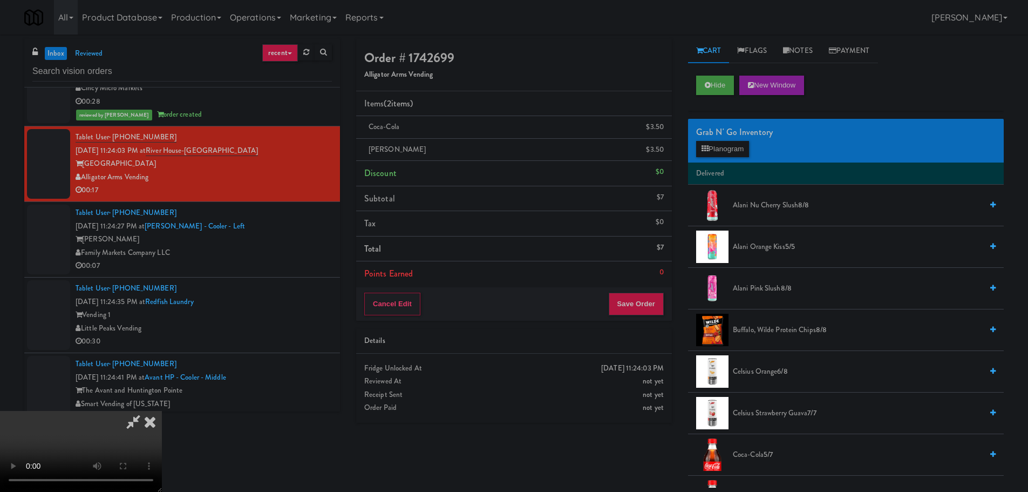
click at [162, 411] on video at bounding box center [81, 451] width 162 height 81
click at [725, 156] on button "Planogram" at bounding box center [722, 149] width 53 height 16
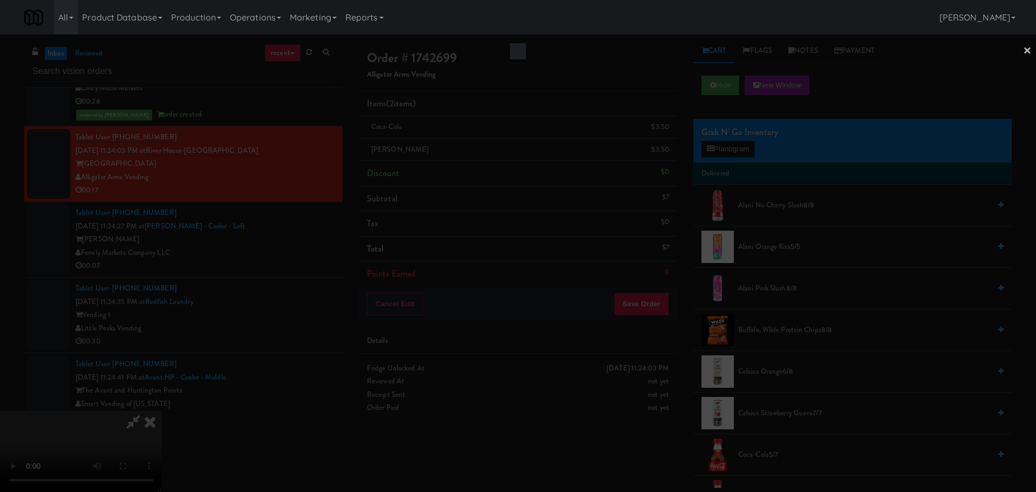
click at [730, 151] on div at bounding box center [518, 246] width 1036 height 492
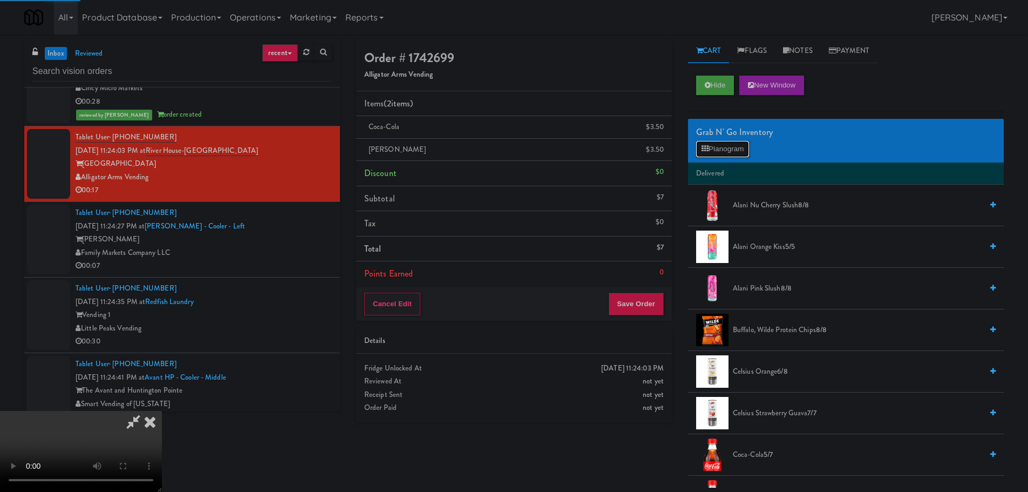
click at [730, 151] on button "Planogram" at bounding box center [722, 149] width 53 height 16
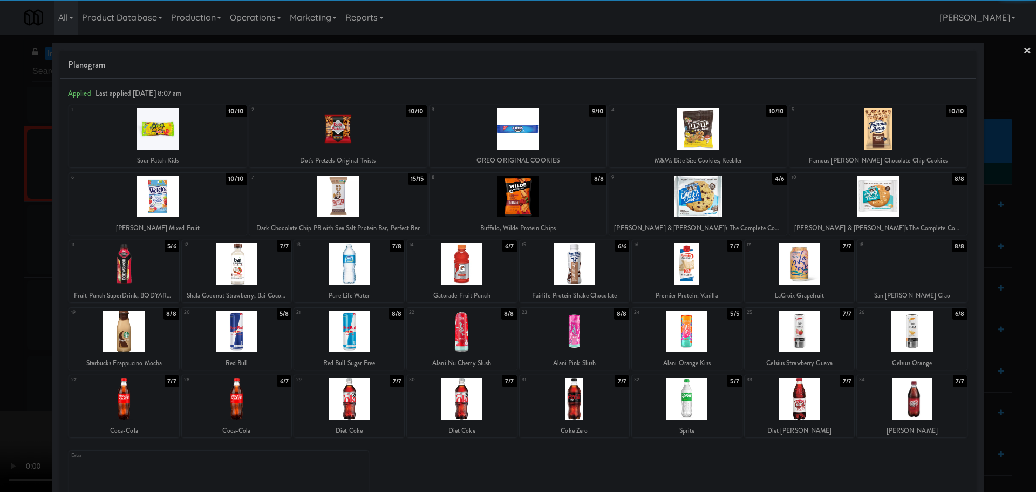
click at [124, 274] on div at bounding box center [124, 264] width 110 height 42
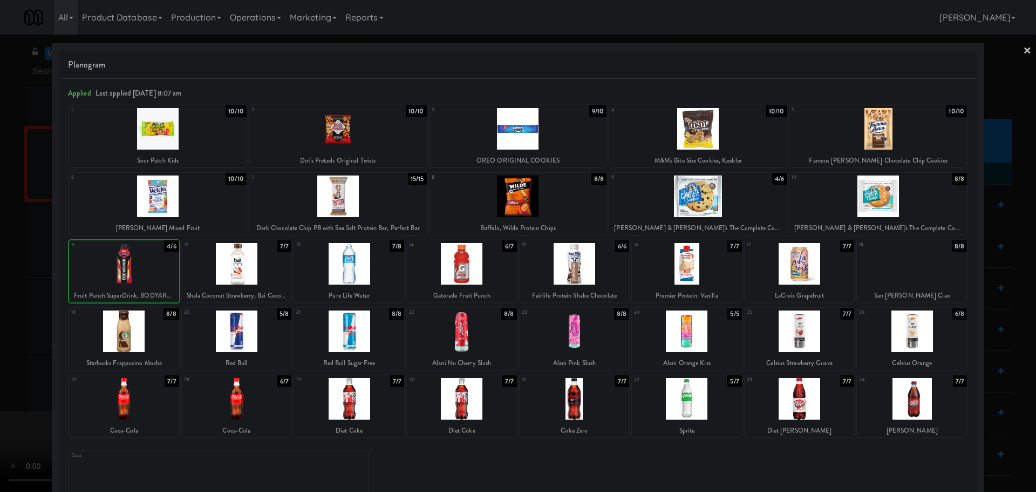
click at [5, 292] on div at bounding box center [518, 246] width 1036 height 492
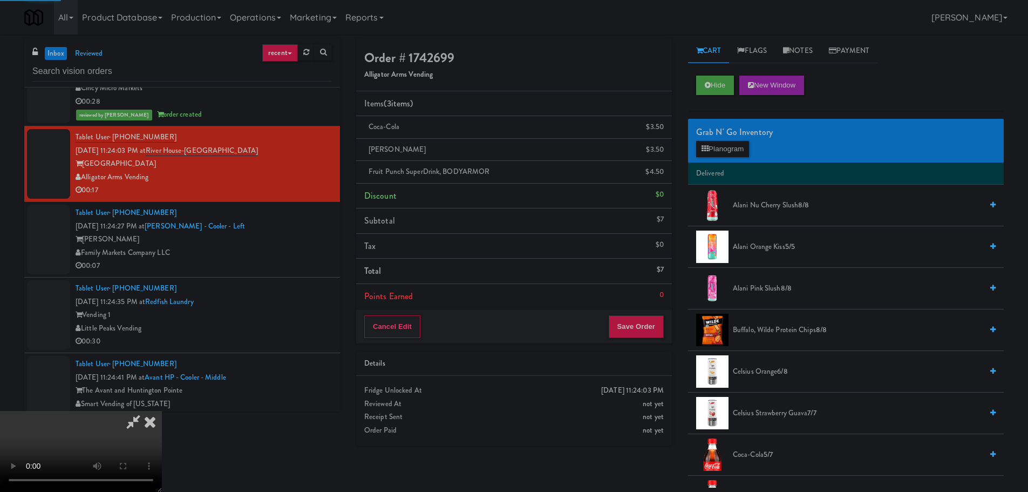
click at [162, 411] on video at bounding box center [81, 451] width 162 height 81
click at [644, 330] on button "Save Order" at bounding box center [636, 326] width 55 height 23
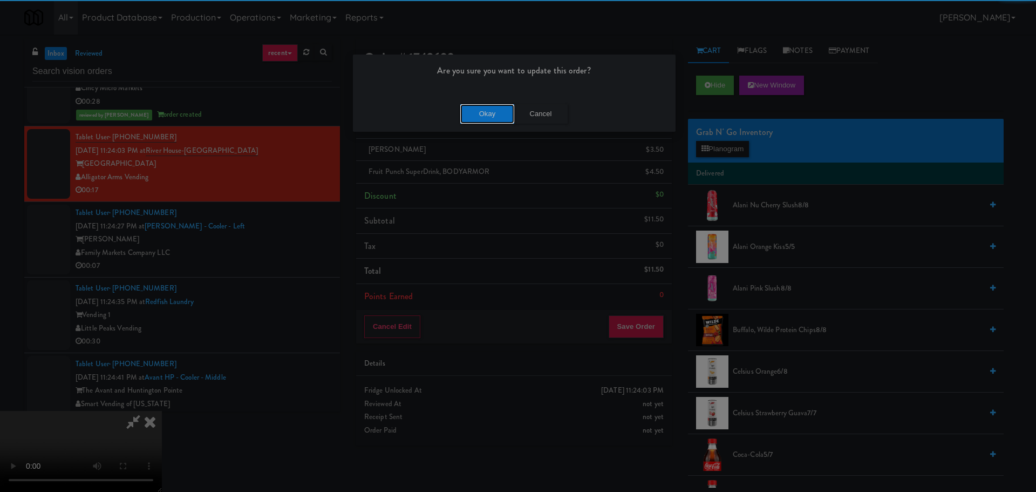
click at [487, 112] on button "Okay" at bounding box center [487, 113] width 54 height 19
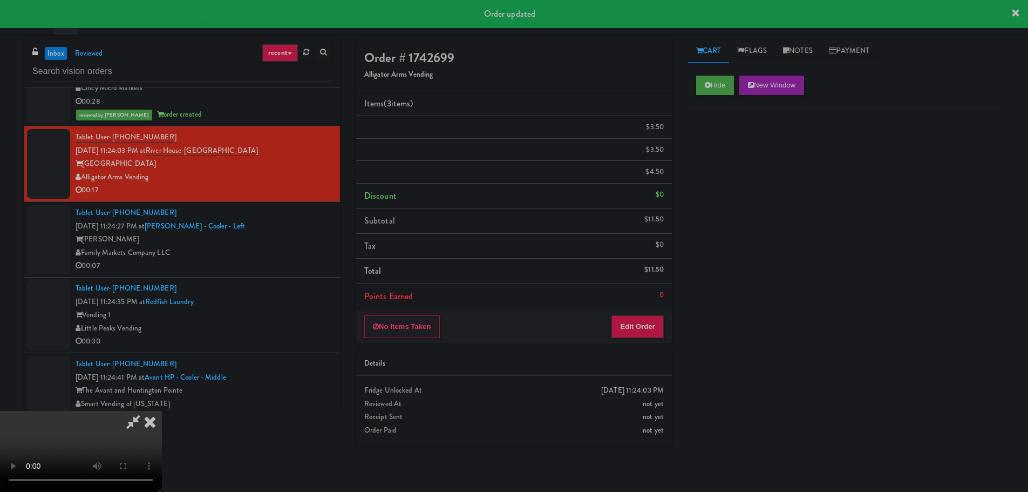
scroll to position [0, 0]
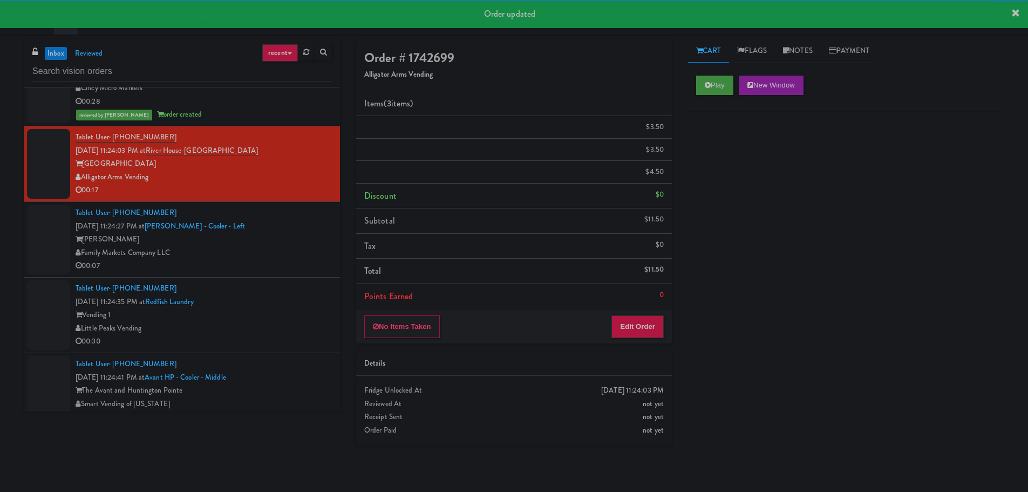
click at [283, 252] on div "Family Markets Company LLC" at bounding box center [204, 252] width 256 height 13
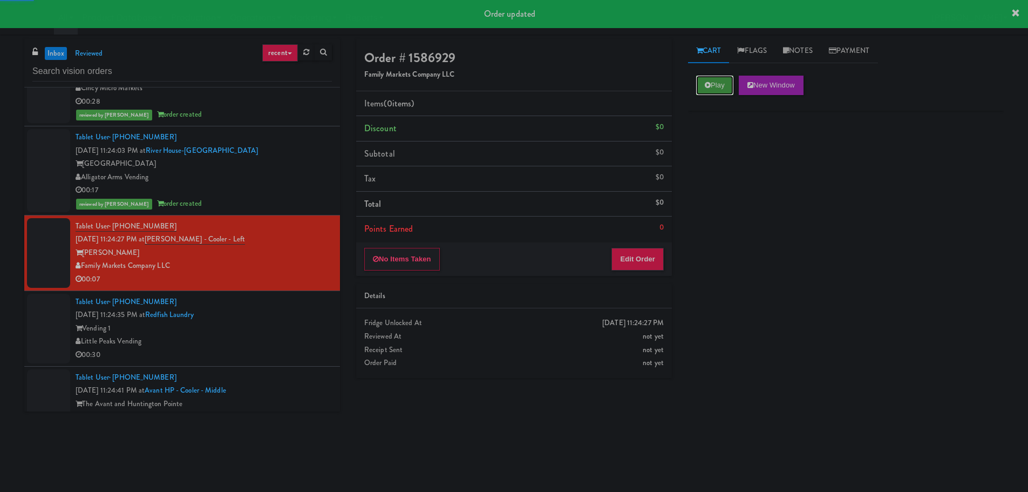
click at [712, 86] on button "Play" at bounding box center [714, 85] width 37 height 19
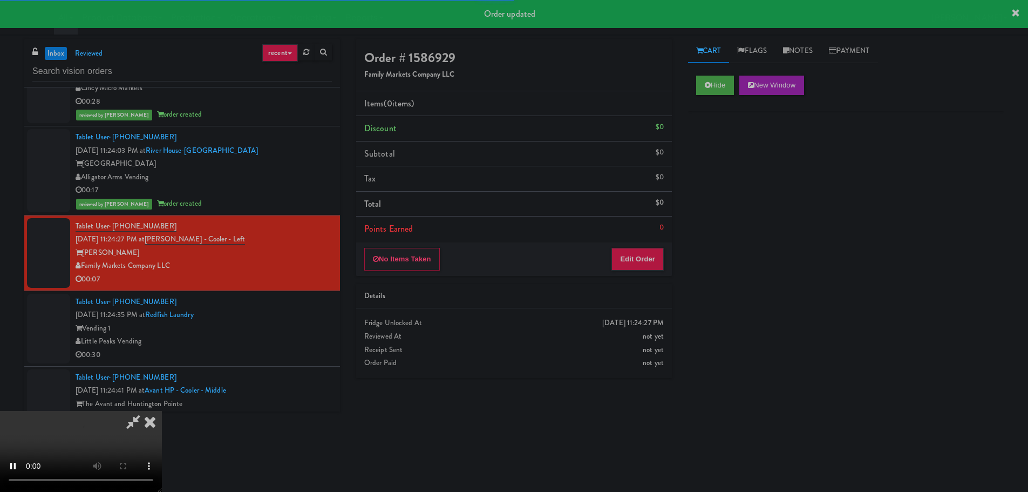
click at [652, 242] on div "Order # 1586929 Family Markets Company LLC Items (0 items ) Discount $0 Subtota…" at bounding box center [514, 157] width 316 height 237
click at [645, 257] on button "Edit Order" at bounding box center [637, 259] width 52 height 23
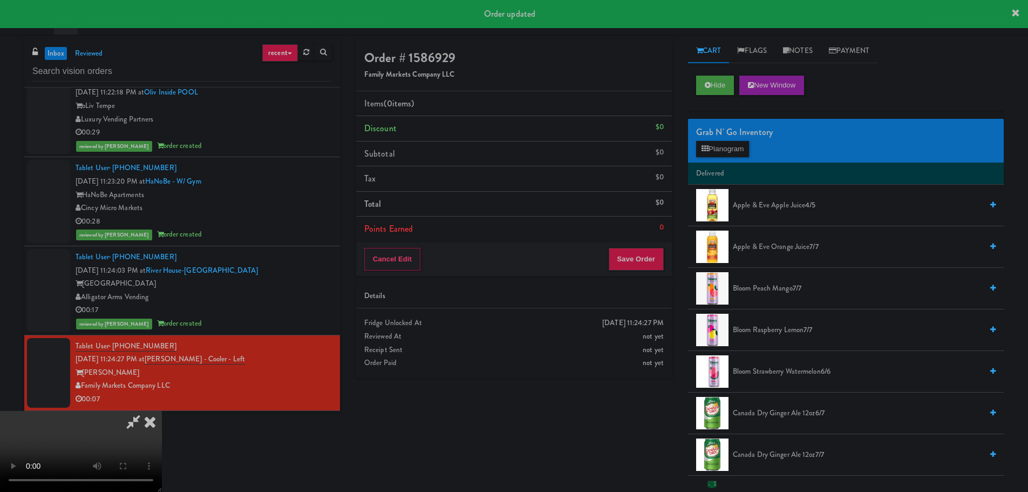
scroll to position [971, 0]
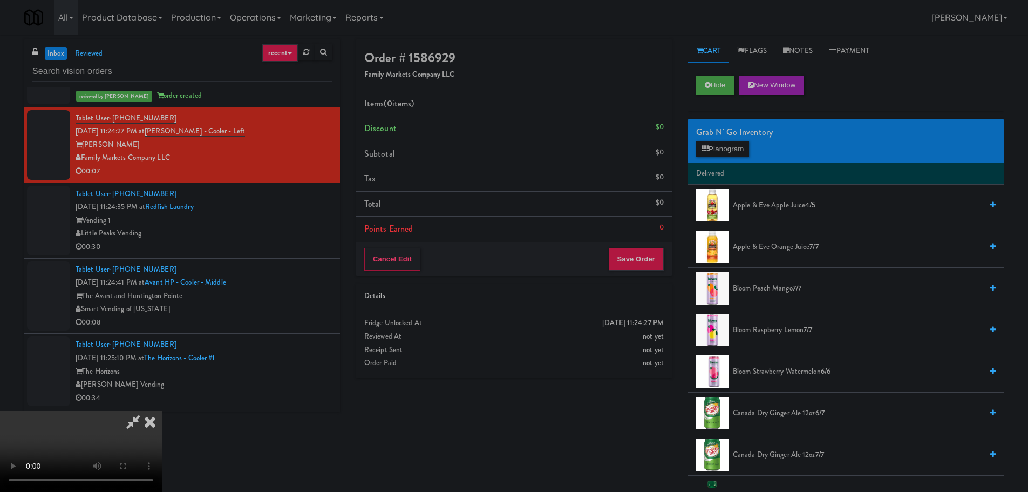
click at [434, 404] on div "Order # 1586929 Family Markets Company LLC Items (0 items ) Discount $0 Subtota…" at bounding box center [680, 263] width 664 height 448
drag, startPoint x: 411, startPoint y: 263, endPoint x: 425, endPoint y: 263, distance: 13.5
click at [162, 411] on video at bounding box center [81, 451] width 162 height 81
click at [718, 147] on button "Planogram" at bounding box center [722, 149] width 53 height 16
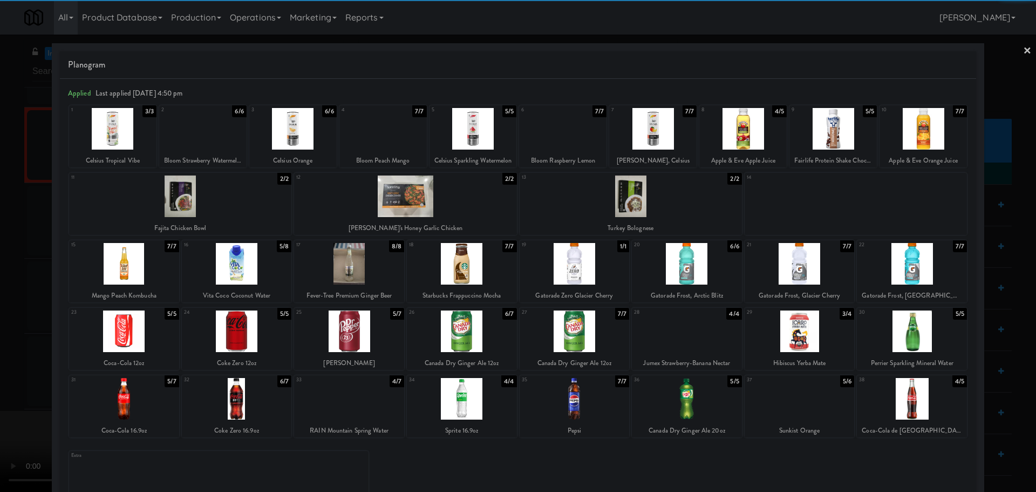
click at [233, 345] on div at bounding box center [237, 331] width 110 height 42
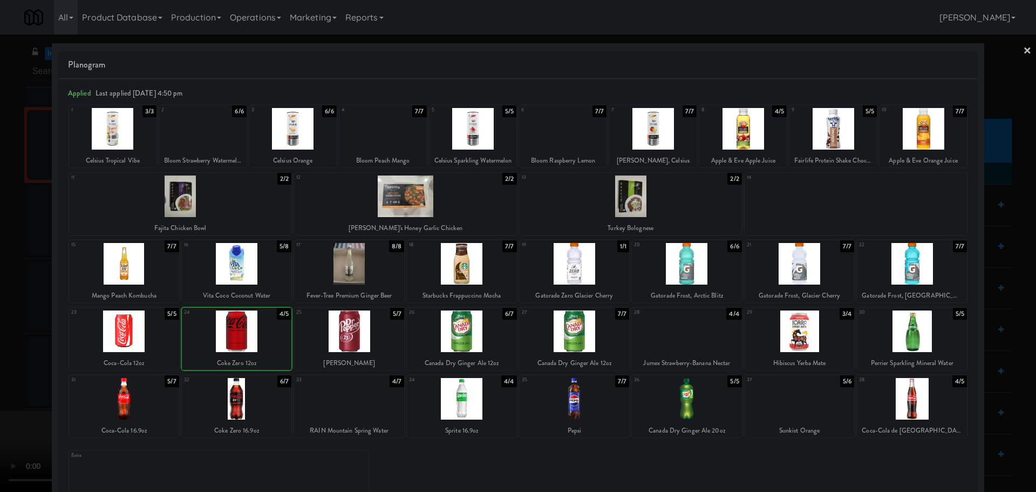
click at [24, 350] on div at bounding box center [518, 246] width 1036 height 492
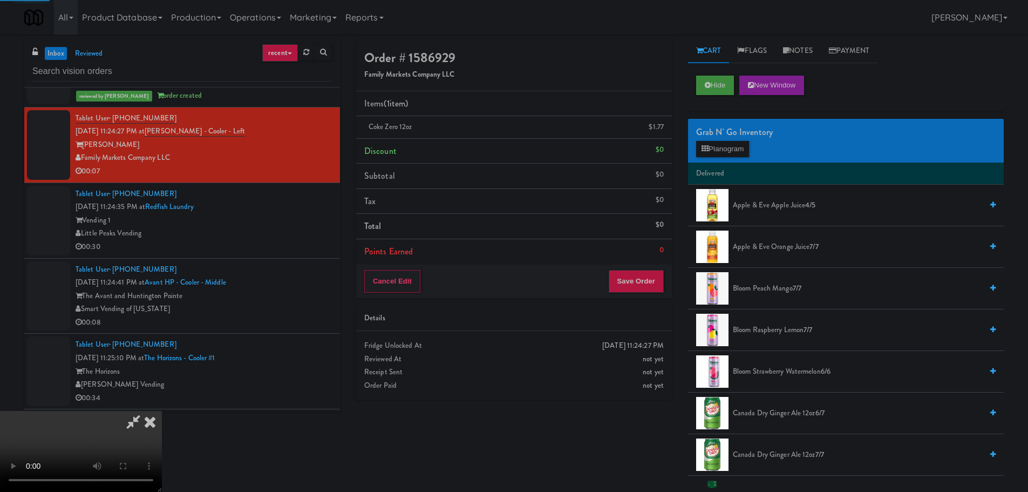
click at [162, 411] on video at bounding box center [81, 451] width 162 height 81
click at [662, 278] on button "Save Order" at bounding box center [636, 281] width 55 height 23
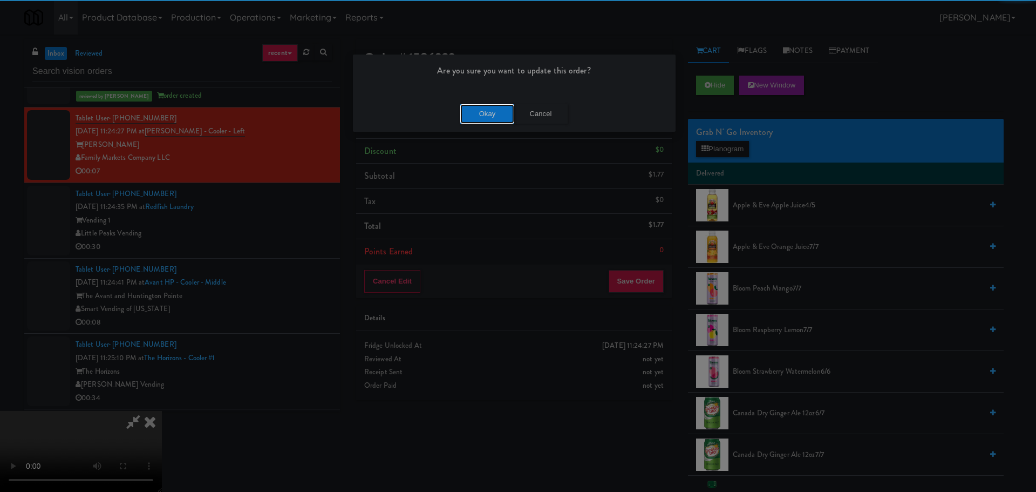
click at [478, 107] on button "Okay" at bounding box center [487, 113] width 54 height 19
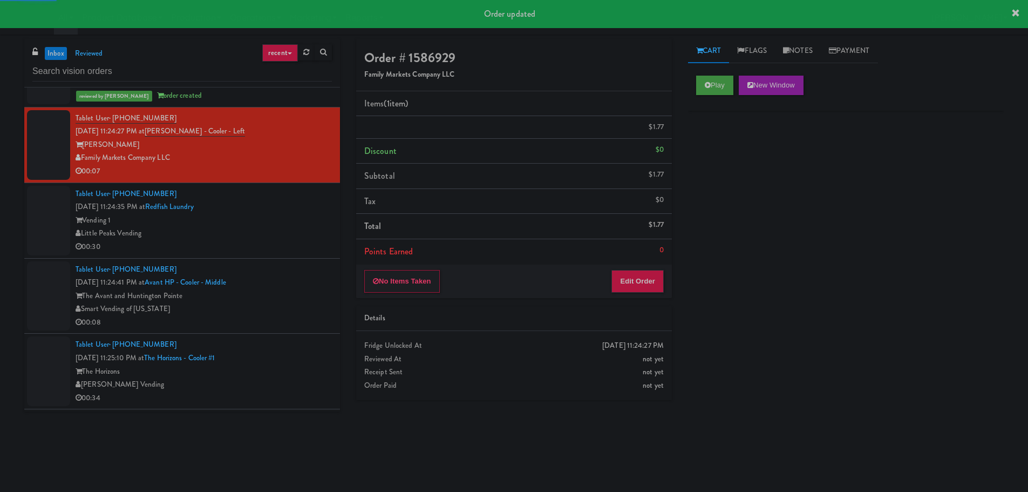
click at [320, 236] on div "Little Peaks Vending" at bounding box center [204, 233] width 256 height 13
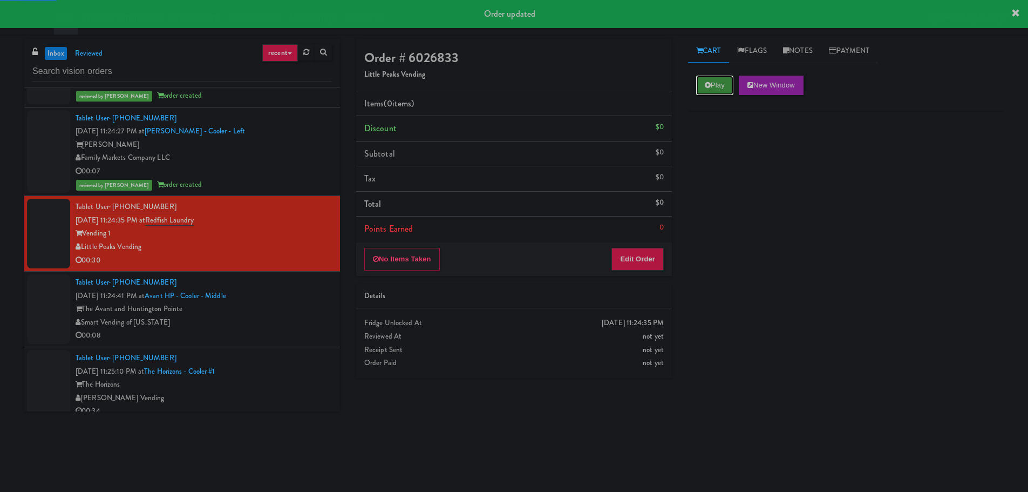
click at [713, 87] on button "Play" at bounding box center [714, 85] width 37 height 19
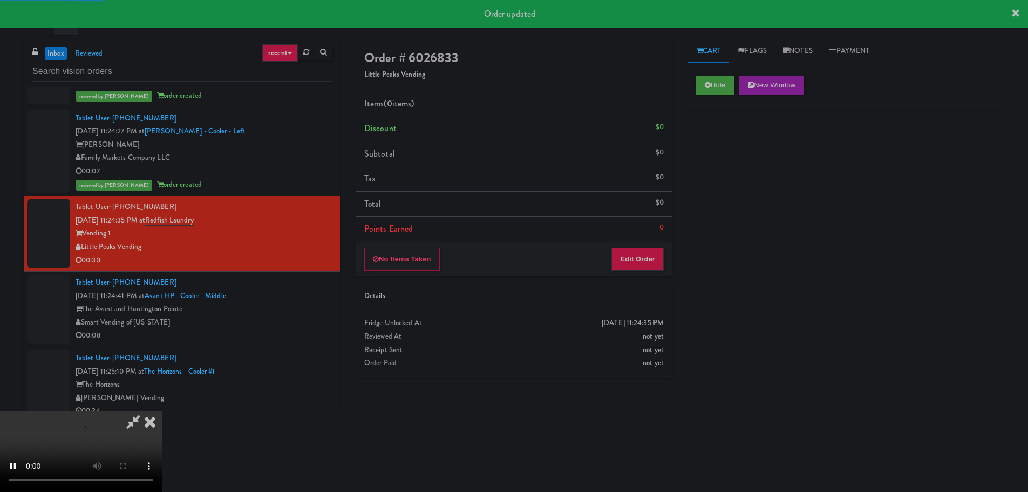
click at [656, 231] on li "Points Earned 0" at bounding box center [514, 228] width 316 height 25
click at [646, 253] on button "Edit Order" at bounding box center [637, 259] width 52 height 23
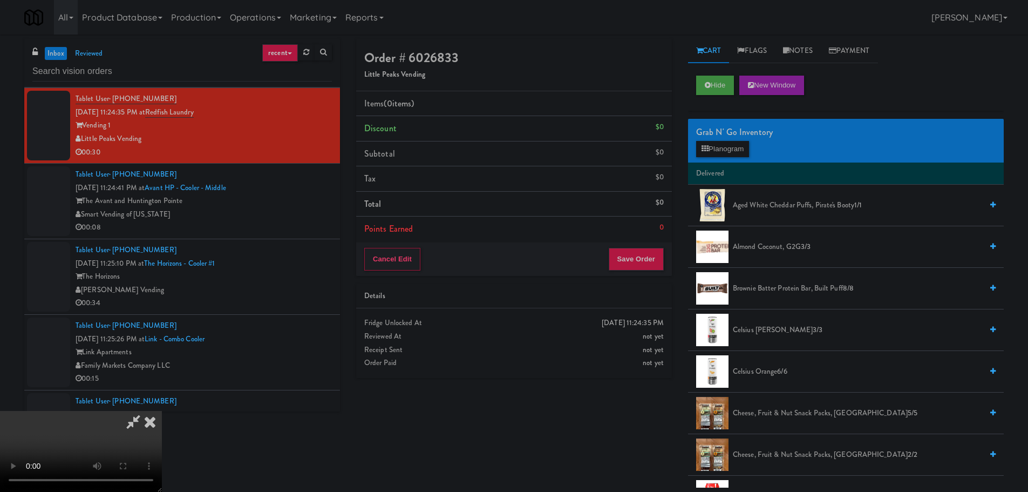
click at [162, 411] on video at bounding box center [81, 451] width 162 height 81
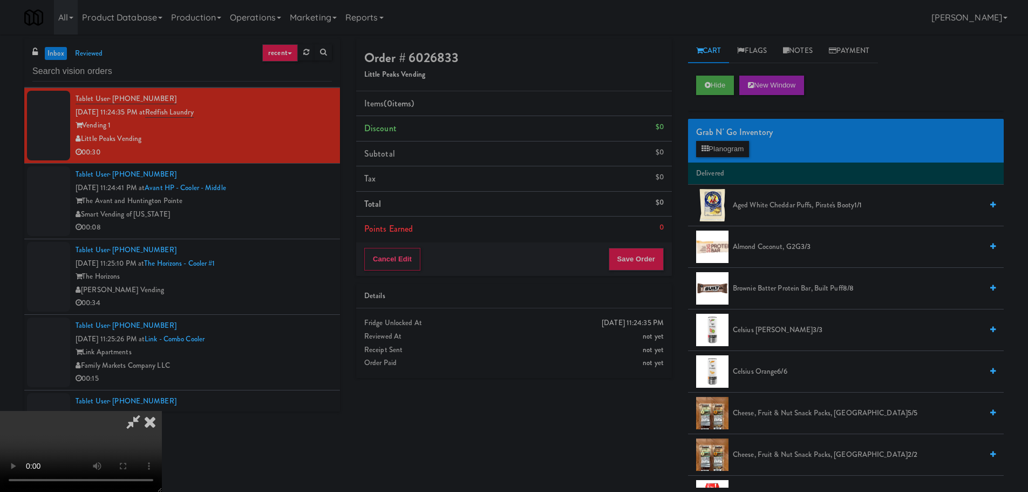
click at [162, 411] on video at bounding box center [81, 451] width 162 height 81
click at [722, 152] on button "Planogram" at bounding box center [722, 149] width 53 height 16
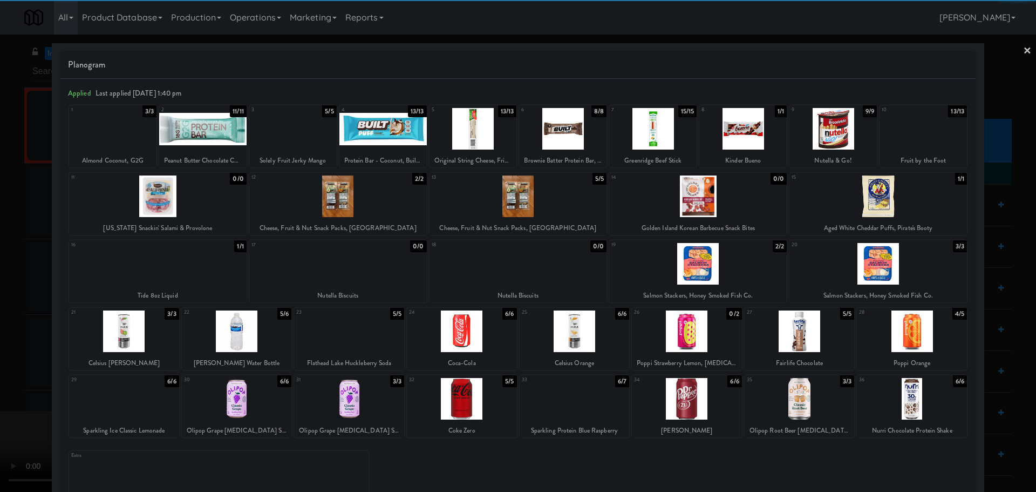
click at [240, 341] on div at bounding box center [237, 331] width 110 height 42
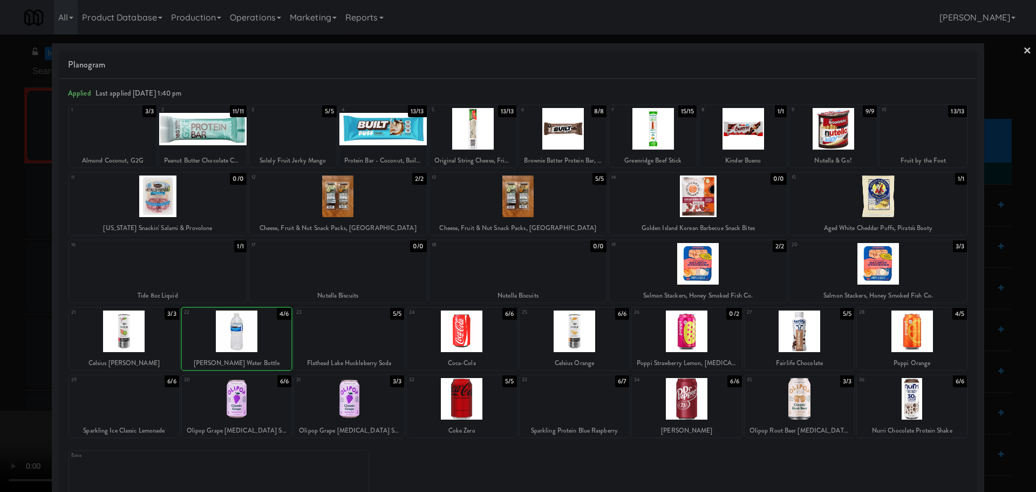
click at [17, 339] on div at bounding box center [518, 246] width 1036 height 492
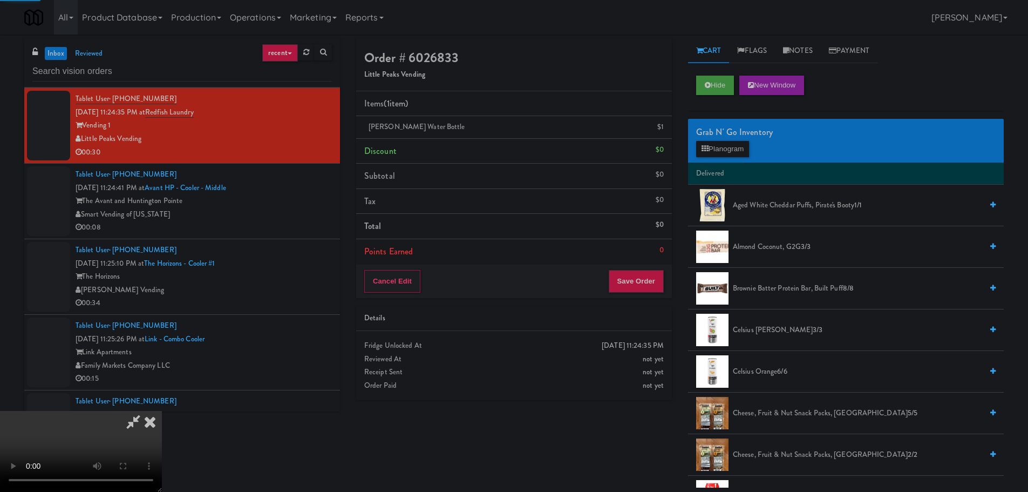
click at [162, 411] on video at bounding box center [81, 451] width 162 height 81
click at [715, 150] on button "Planogram" at bounding box center [722, 149] width 53 height 16
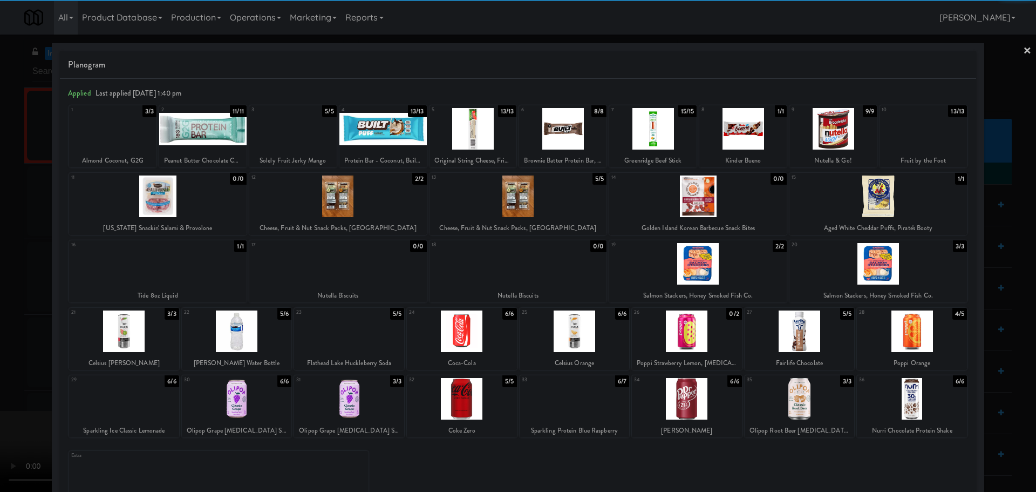
click at [453, 345] on div at bounding box center [462, 331] width 110 height 42
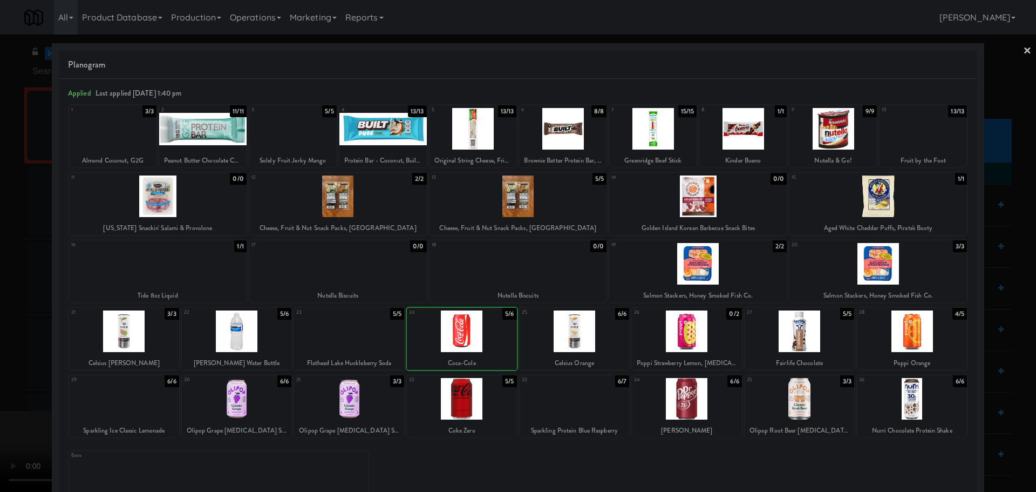
click at [2, 336] on div at bounding box center [518, 246] width 1036 height 492
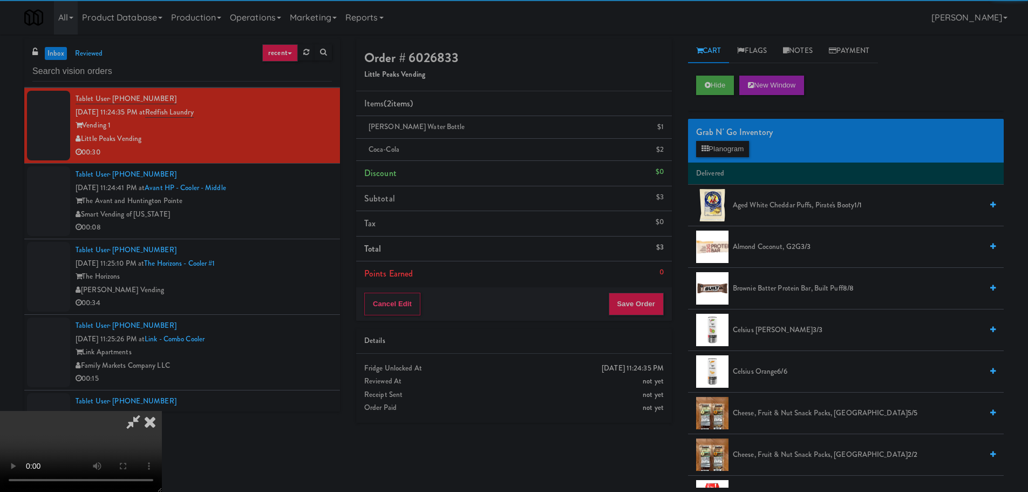
drag, startPoint x: 277, startPoint y: 264, endPoint x: 287, endPoint y: 264, distance: 9.7
click at [162, 411] on video at bounding box center [81, 451] width 162 height 81
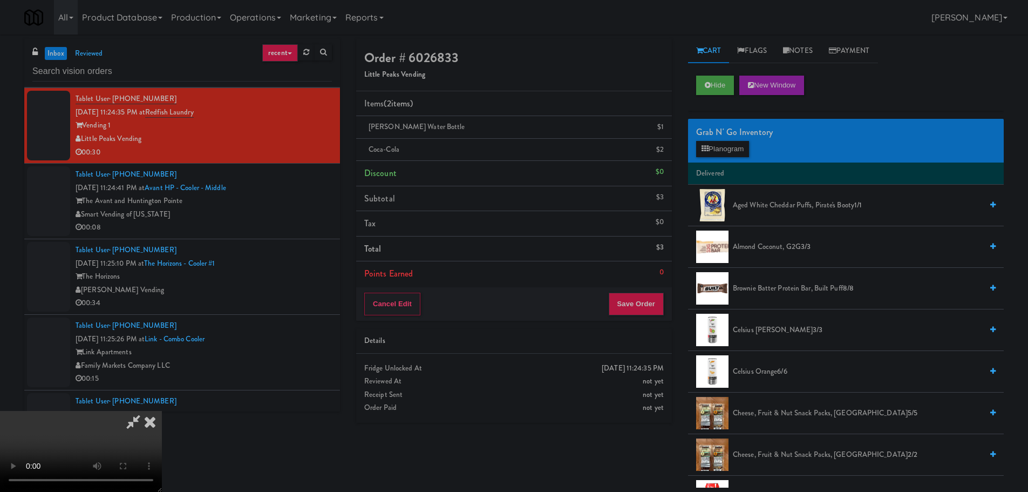
click at [162, 411] on video at bounding box center [81, 451] width 162 height 81
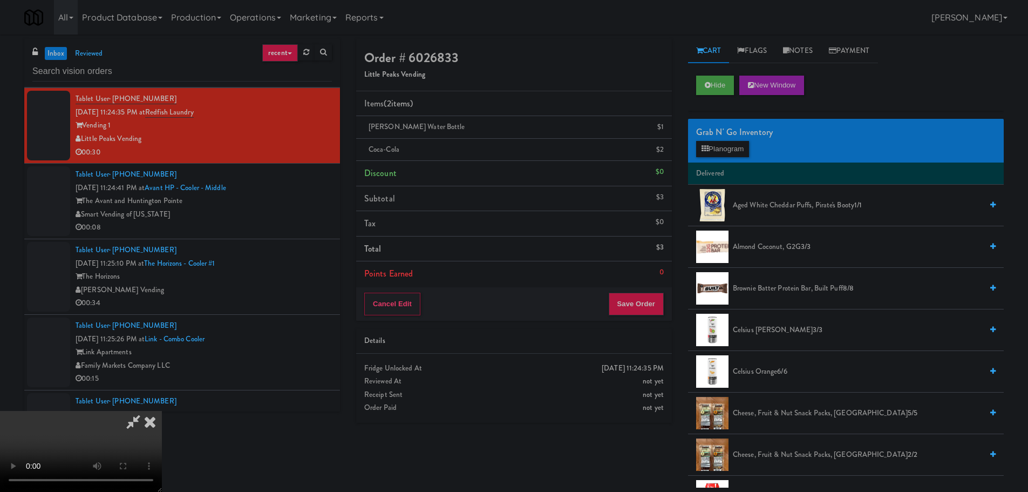
click at [162, 411] on video at bounding box center [81, 451] width 162 height 81
drag, startPoint x: 279, startPoint y: 417, endPoint x: 300, endPoint y: 410, distance: 22.2
click at [162, 417] on video at bounding box center [81, 451] width 162 height 81
click at [162, 411] on video at bounding box center [81, 451] width 162 height 81
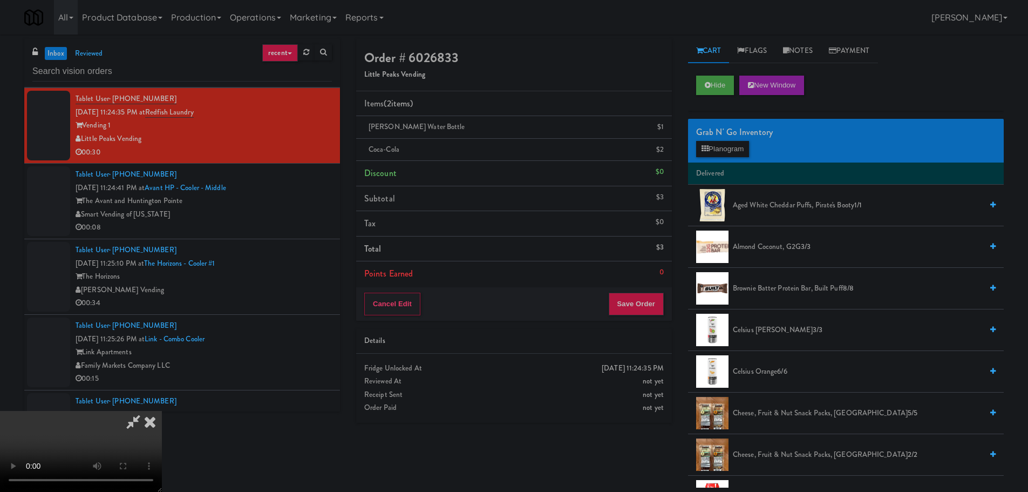
click at [162, 411] on video at bounding box center [81, 451] width 162 height 81
click at [727, 146] on button "Planogram" at bounding box center [722, 149] width 53 height 16
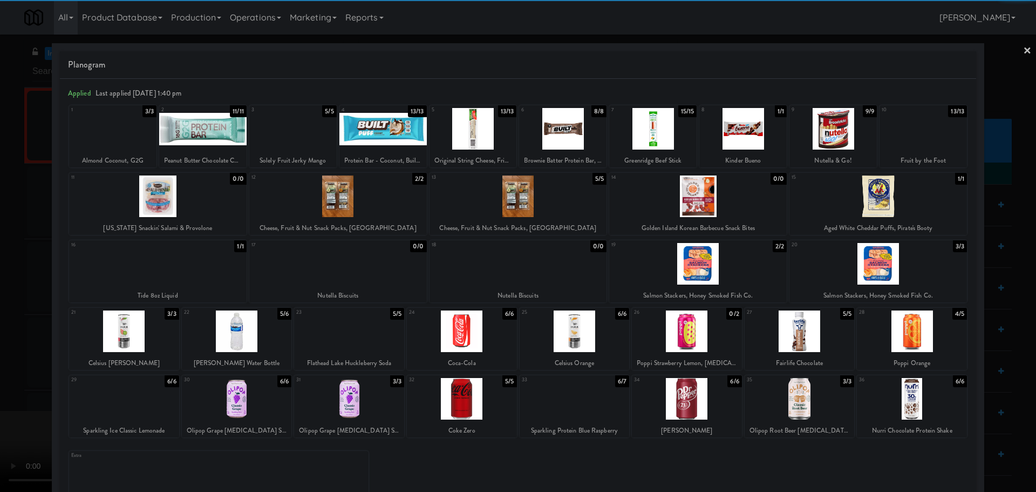
click at [471, 130] on div at bounding box center [473, 129] width 87 height 42
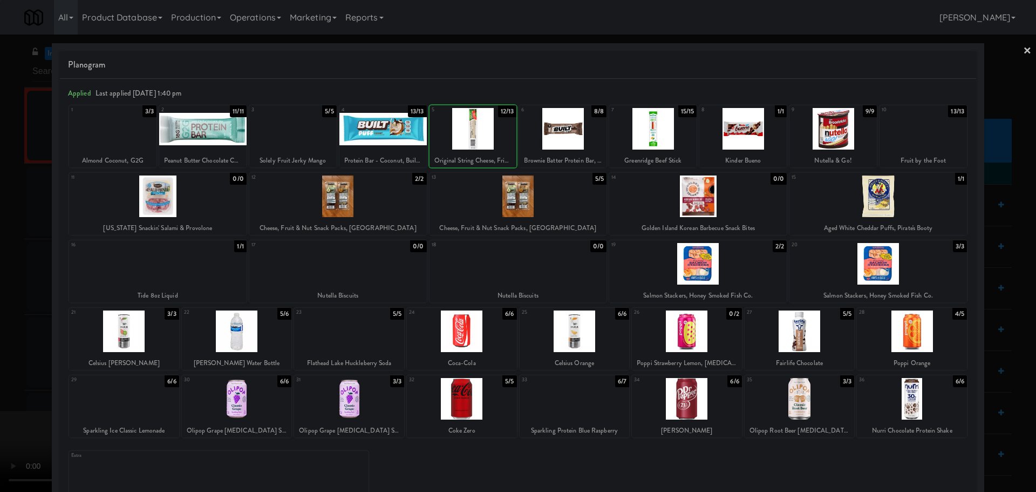
drag, startPoint x: 0, startPoint y: 330, endPoint x: 376, endPoint y: 269, distance: 380.5
click at [10, 331] on div at bounding box center [518, 246] width 1036 height 492
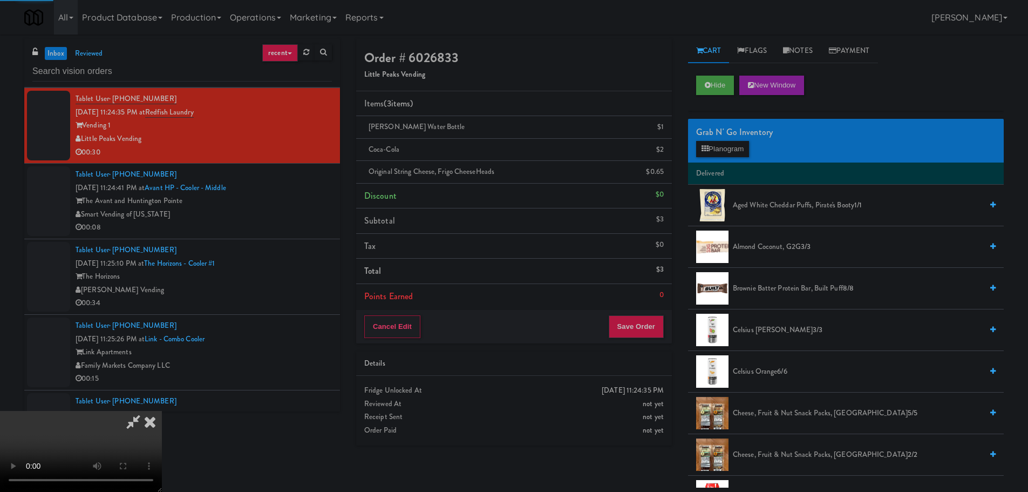
click at [162, 411] on video at bounding box center [81, 451] width 162 height 81
drag, startPoint x: 374, startPoint y: 277, endPoint x: 386, endPoint y: 287, distance: 15.7
click at [162, 411] on video at bounding box center [81, 451] width 162 height 81
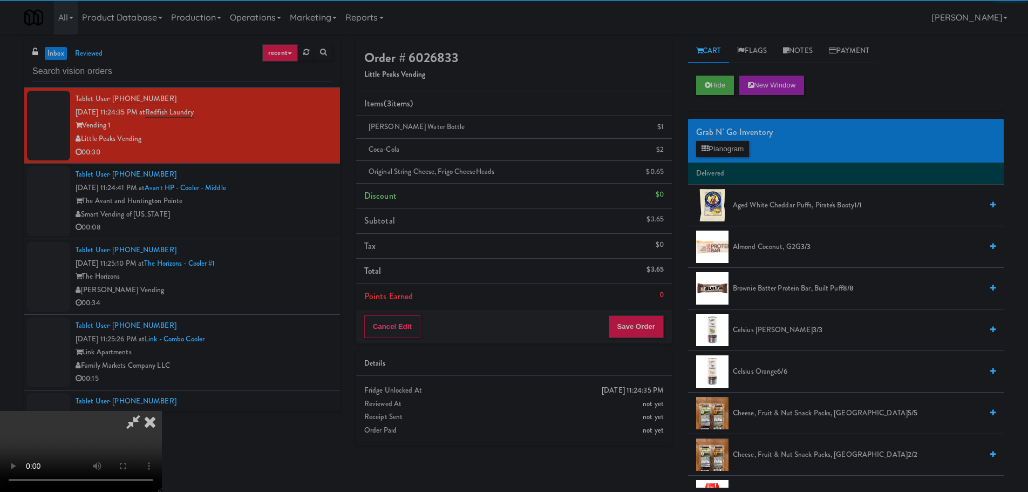
click at [162, 411] on video at bounding box center [81, 451] width 162 height 81
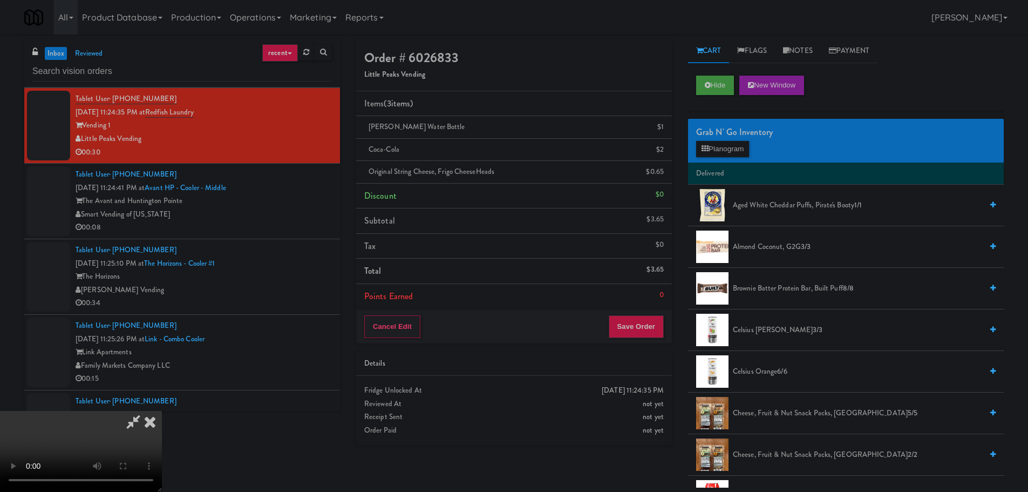
drag, startPoint x: 300, startPoint y: 343, endPoint x: 301, endPoint y: 349, distance: 6.0
click at [162, 411] on video at bounding box center [81, 451] width 162 height 81
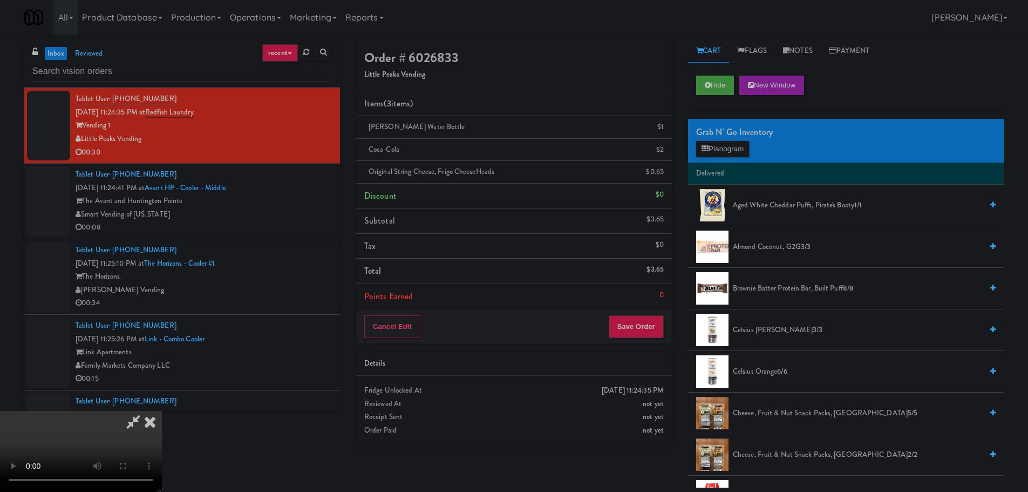
click at [162, 411] on video at bounding box center [81, 451] width 162 height 81
drag, startPoint x: 366, startPoint y: 328, endPoint x: 398, endPoint y: 329, distance: 31.9
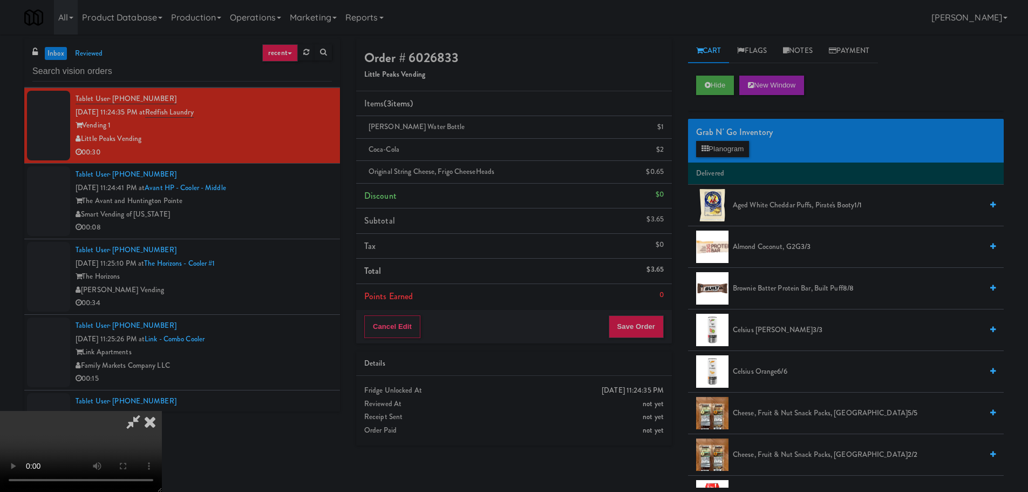
click at [162, 411] on video at bounding box center [81, 451] width 162 height 81
click at [727, 152] on button "Planogram" at bounding box center [722, 149] width 53 height 16
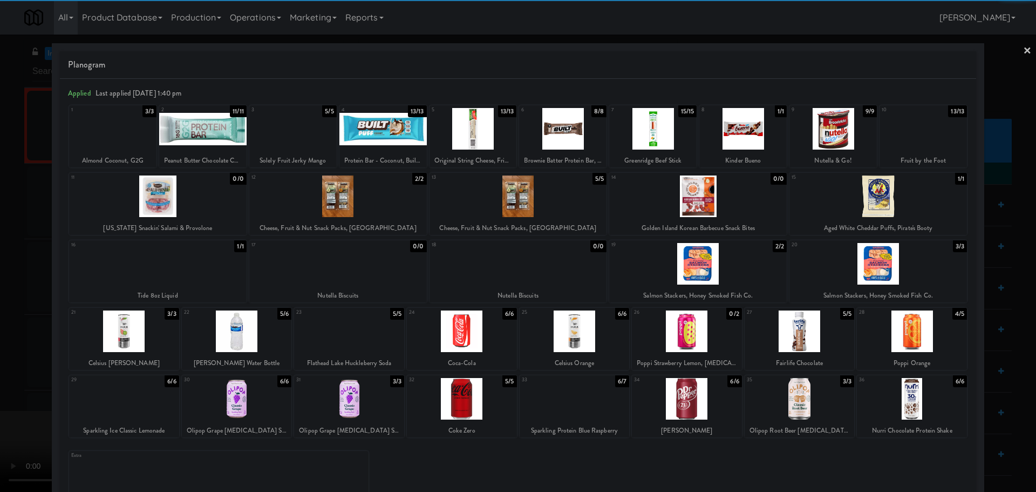
click at [922, 132] on div at bounding box center [923, 129] width 87 height 42
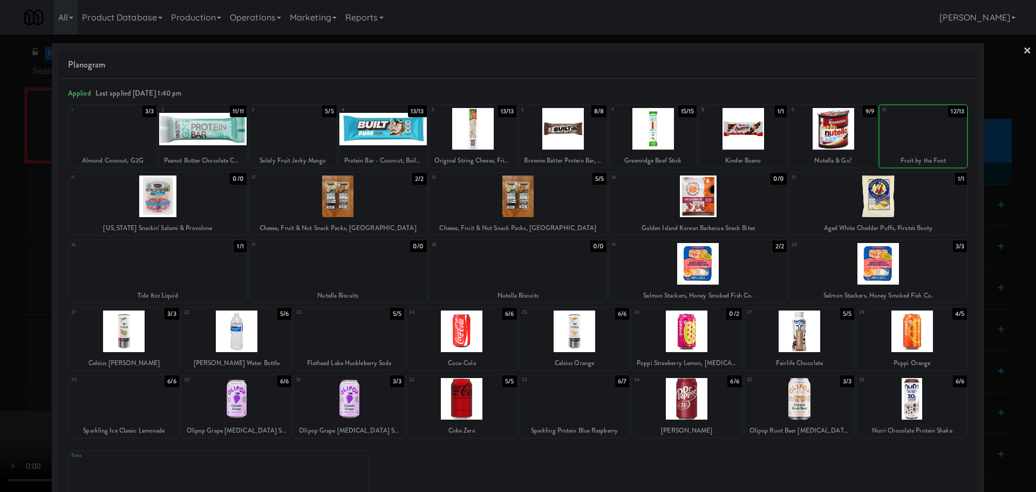
click at [0, 426] on div at bounding box center [518, 246] width 1036 height 492
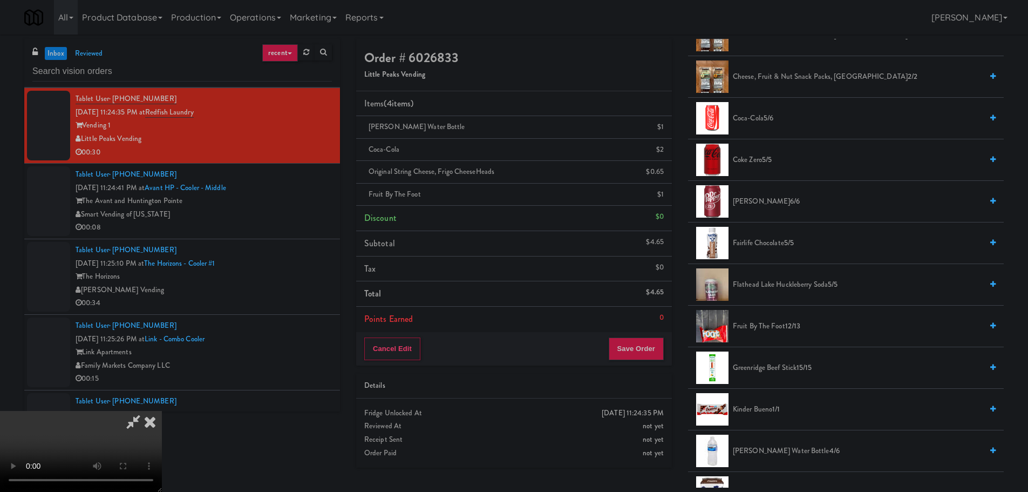
click at [162, 425] on video at bounding box center [81, 451] width 162 height 81
click at [162, 416] on video at bounding box center [81, 451] width 162 height 81
click at [162, 411] on video at bounding box center [81, 451] width 162 height 81
drag, startPoint x: 393, startPoint y: 385, endPoint x: 400, endPoint y: 379, distance: 9.5
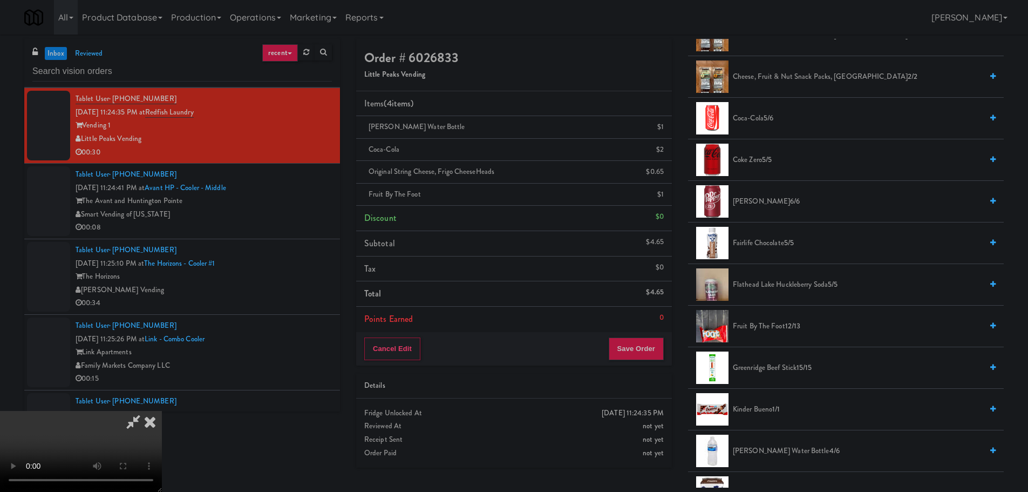
click at [162, 411] on video at bounding box center [81, 451] width 162 height 81
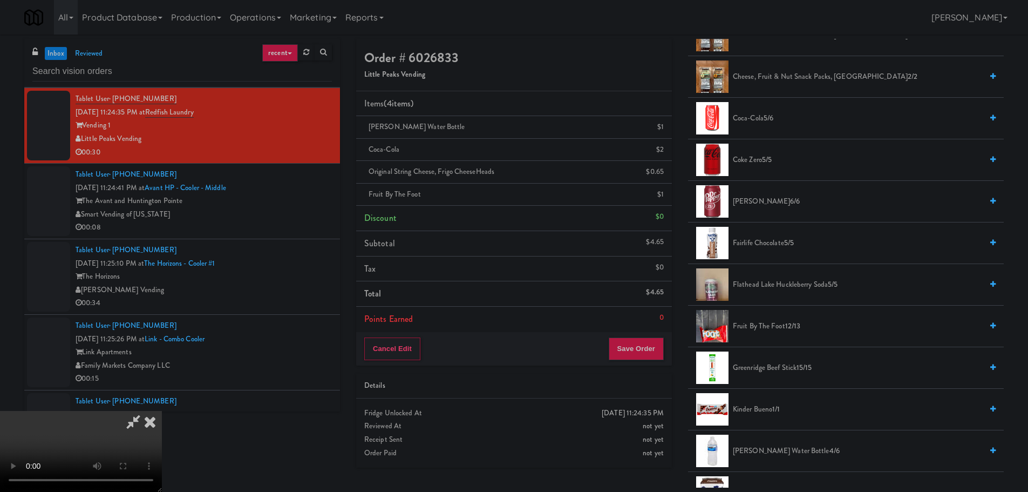
click at [761, 324] on span "Fruit by the Foot 12/13" at bounding box center [857, 325] width 249 height 13
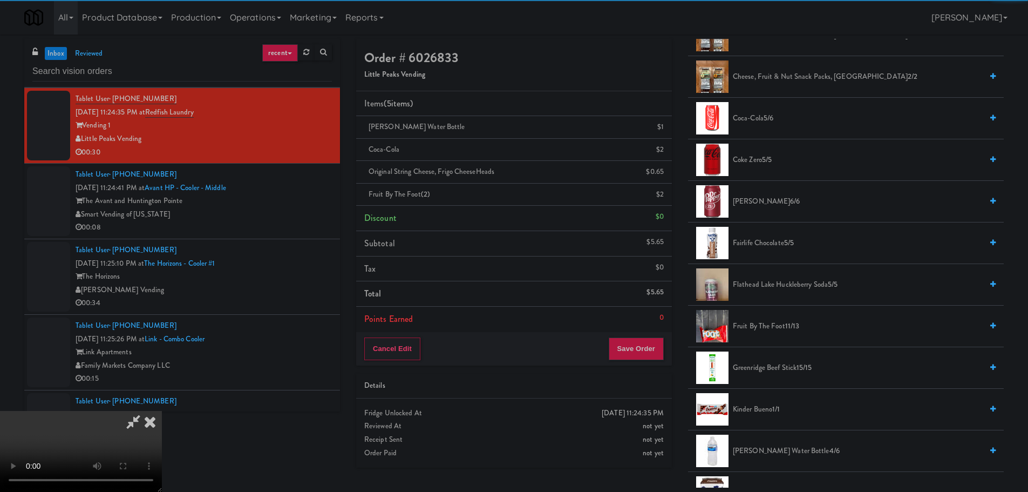
click at [162, 411] on video at bounding box center [81, 451] width 162 height 81
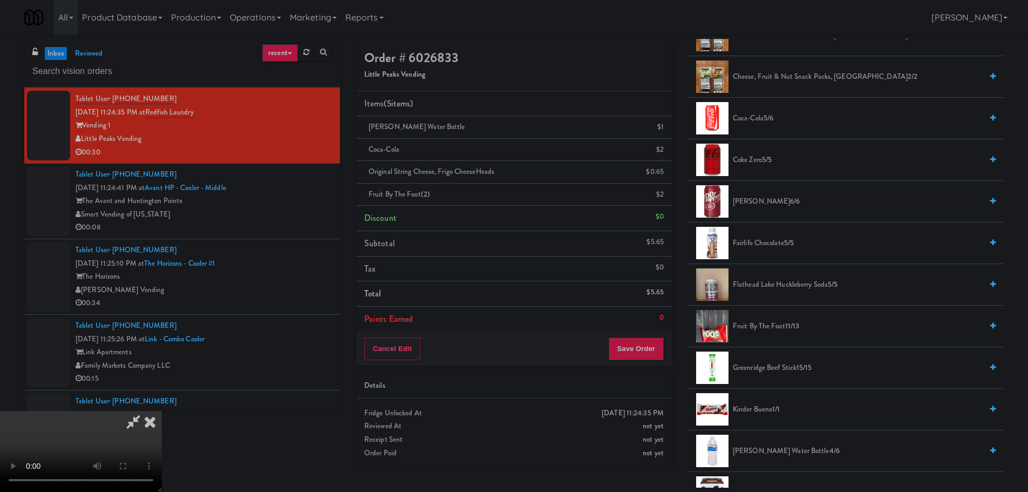
scroll to position [0, 0]
click at [162, 411] on video at bounding box center [81, 451] width 162 height 81
drag, startPoint x: 392, startPoint y: 325, endPoint x: 393, endPoint y: 334, distance: 8.2
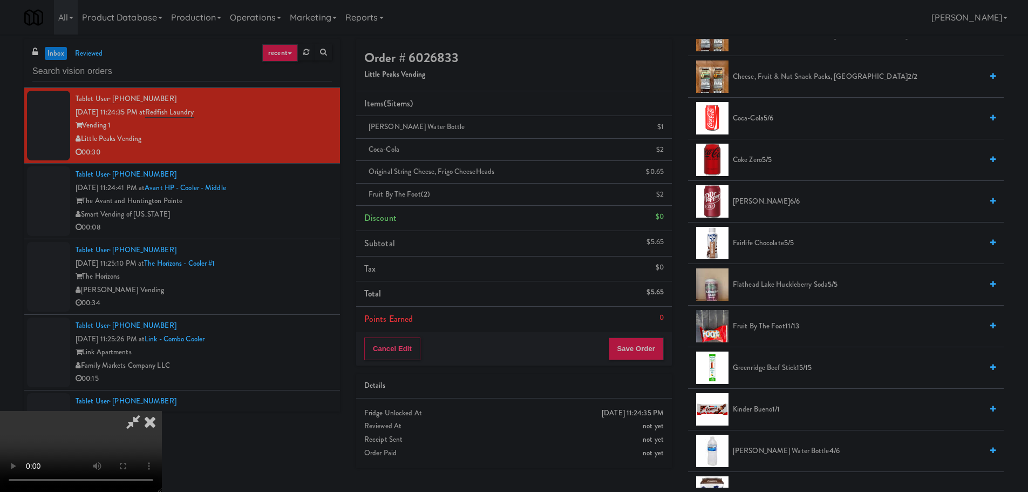
click at [162, 411] on video at bounding box center [81, 451] width 162 height 81
drag, startPoint x: 383, startPoint y: 337, endPoint x: 388, endPoint y: 335, distance: 5.6
click at [162, 411] on video at bounding box center [81, 451] width 162 height 81
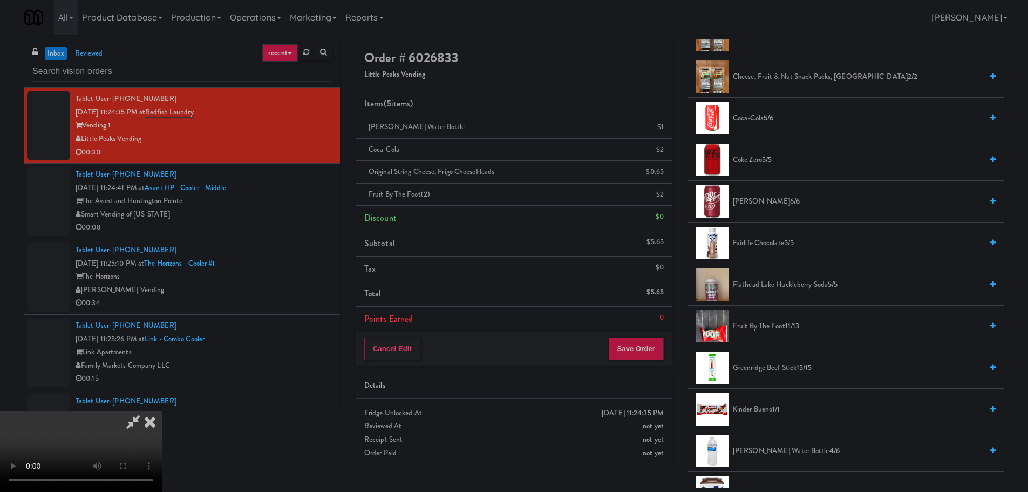
scroll to position [2, 0]
click at [162, 413] on video at bounding box center [81, 451] width 162 height 81
click at [162, 411] on video at bounding box center [81, 451] width 162 height 81
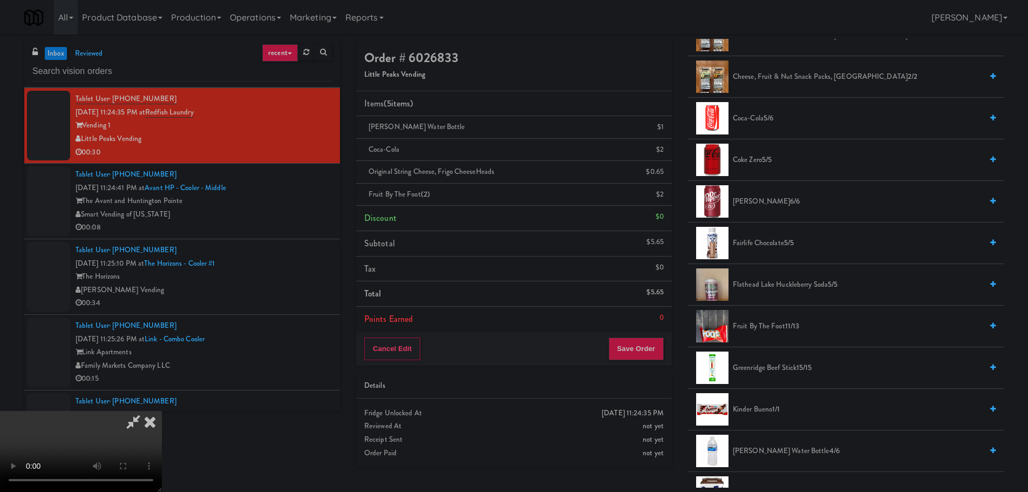
click at [162, 411] on video at bounding box center [81, 451] width 162 height 81
click at [761, 326] on span "Fruit by the Foot 11/13" at bounding box center [857, 325] width 249 height 13
click at [752, 328] on span "Fruit by the Foot 10/13" at bounding box center [857, 325] width 249 height 13
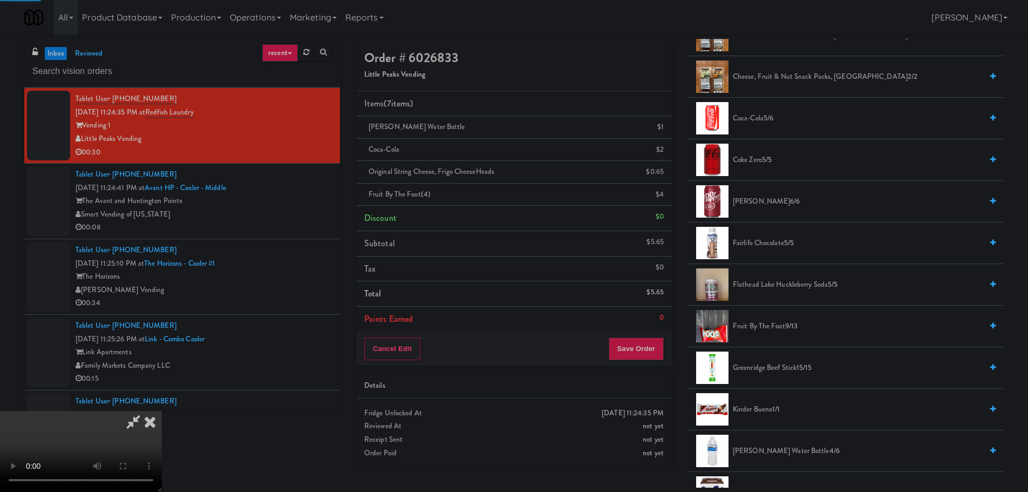
click at [162, 411] on video at bounding box center [81, 451] width 162 height 81
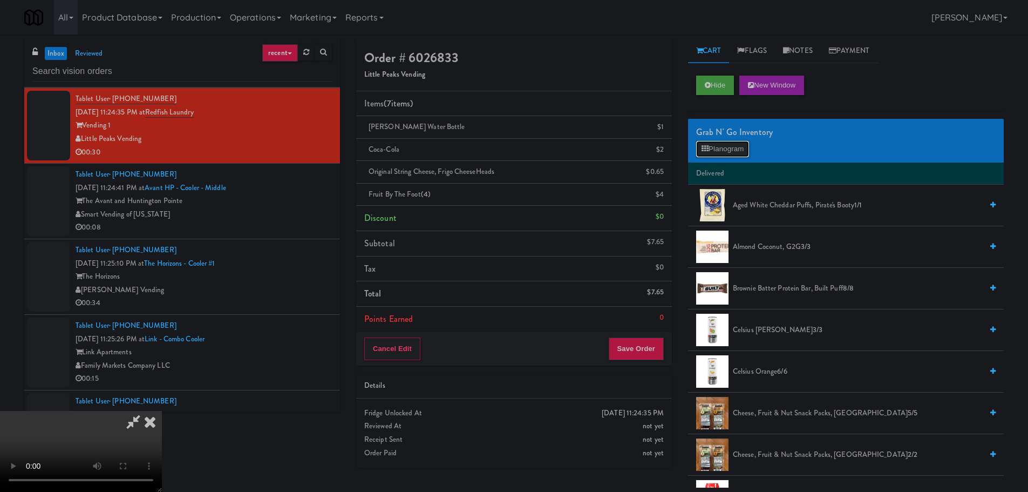
click at [732, 143] on button "Planogram" at bounding box center [722, 149] width 53 height 16
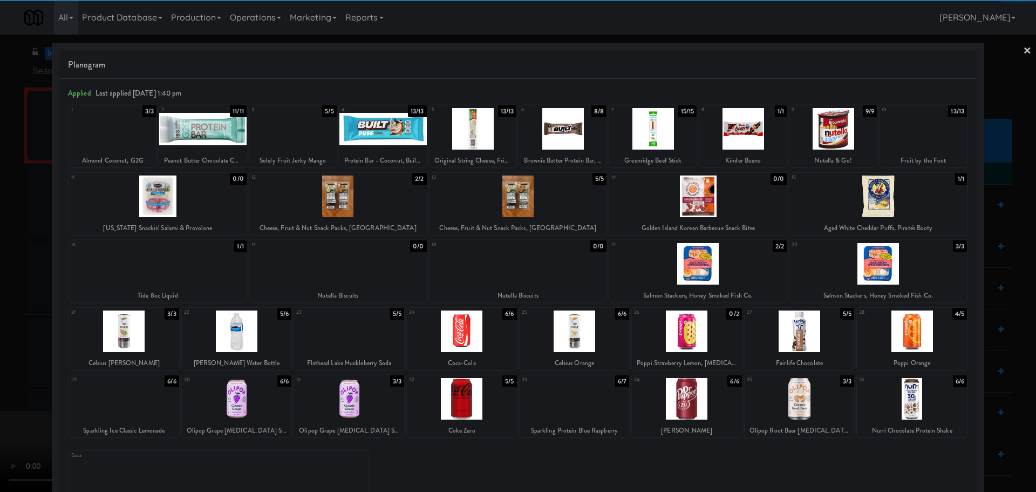
click at [918, 333] on div at bounding box center [912, 331] width 110 height 42
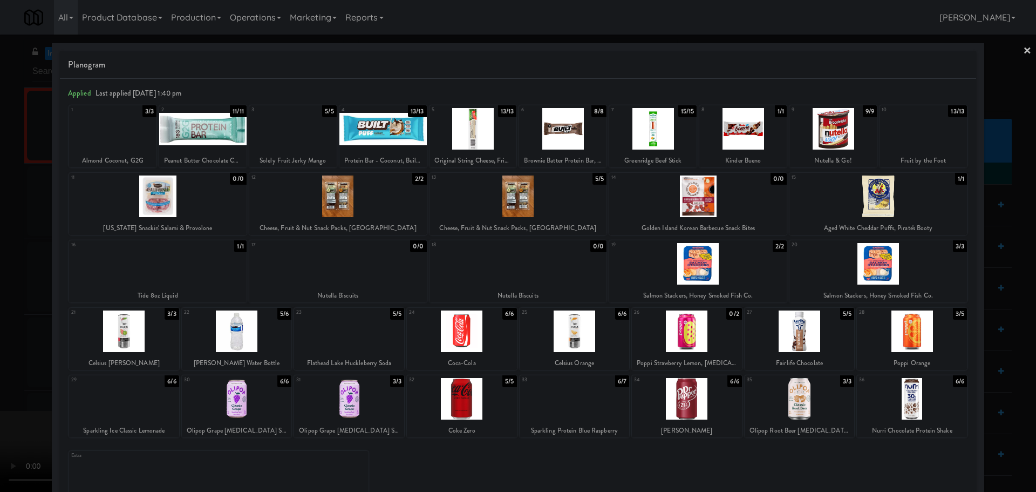
drag, startPoint x: 0, startPoint y: 332, endPoint x: 74, endPoint y: 317, distance: 76.0
click at [0, 341] on div at bounding box center [518, 246] width 1036 height 492
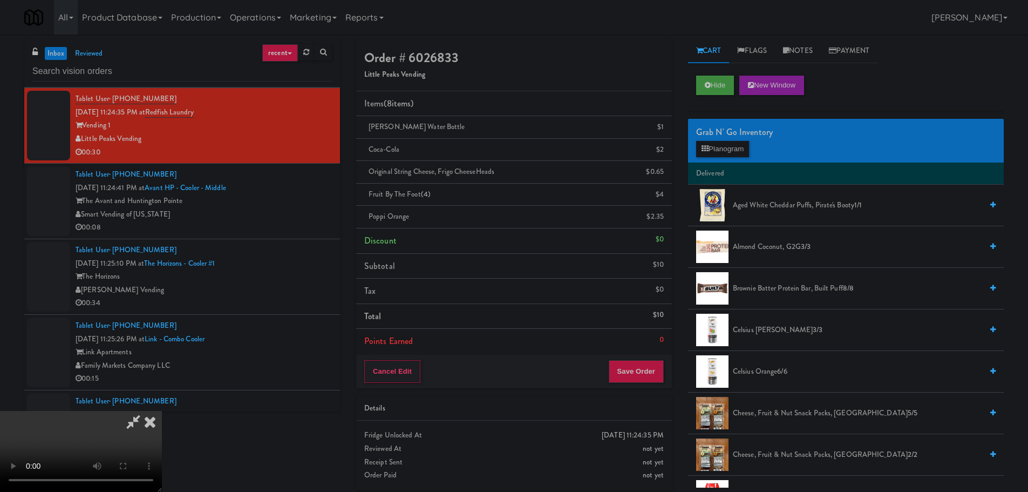
drag, startPoint x: 360, startPoint y: 253, endPoint x: 373, endPoint y: 263, distance: 16.5
click at [162, 411] on video at bounding box center [81, 451] width 162 height 81
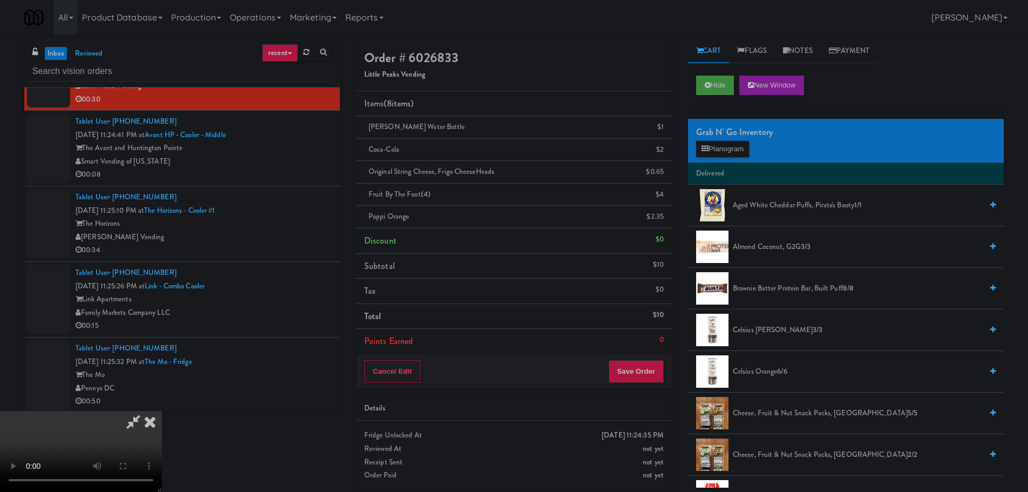
scroll to position [186, 0]
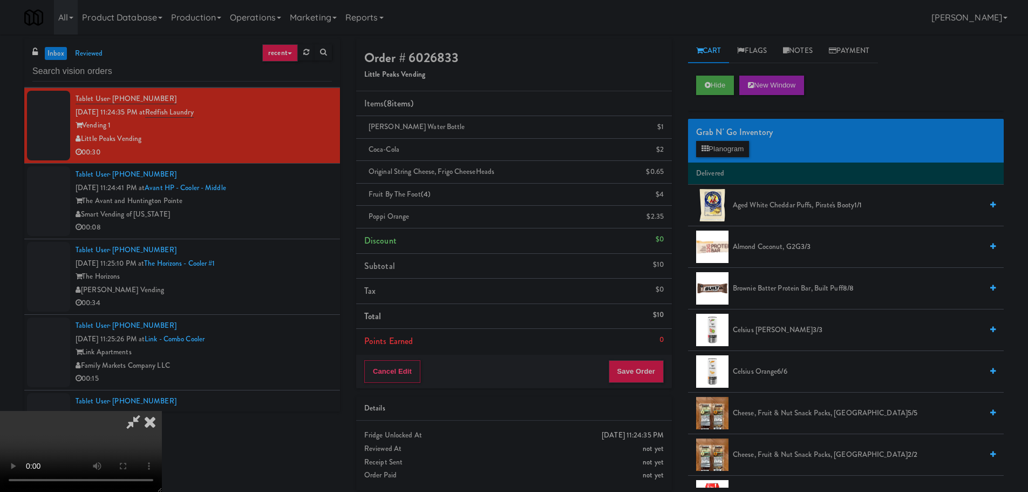
drag, startPoint x: 257, startPoint y: 372, endPoint x: 275, endPoint y: 369, distance: 17.7
click at [162, 411] on video at bounding box center [81, 451] width 162 height 81
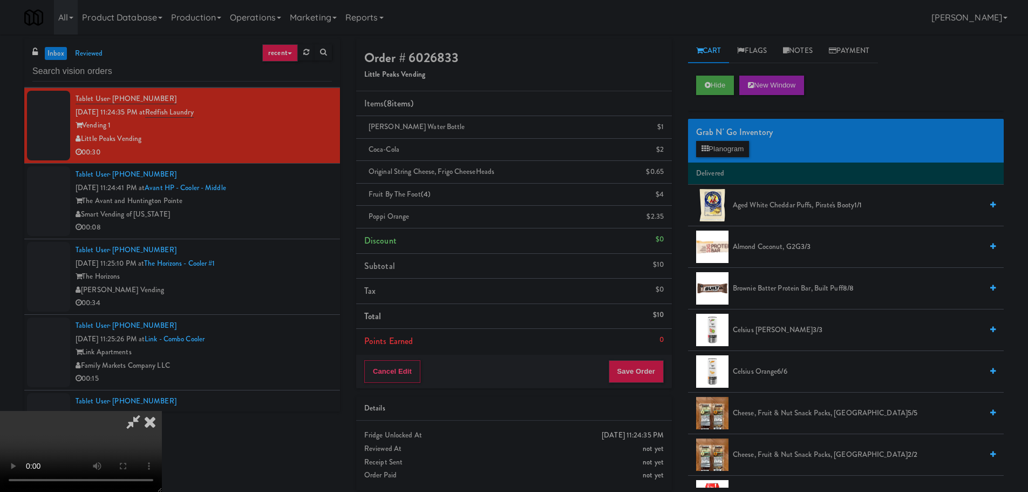
click at [162, 411] on video at bounding box center [81, 451] width 162 height 81
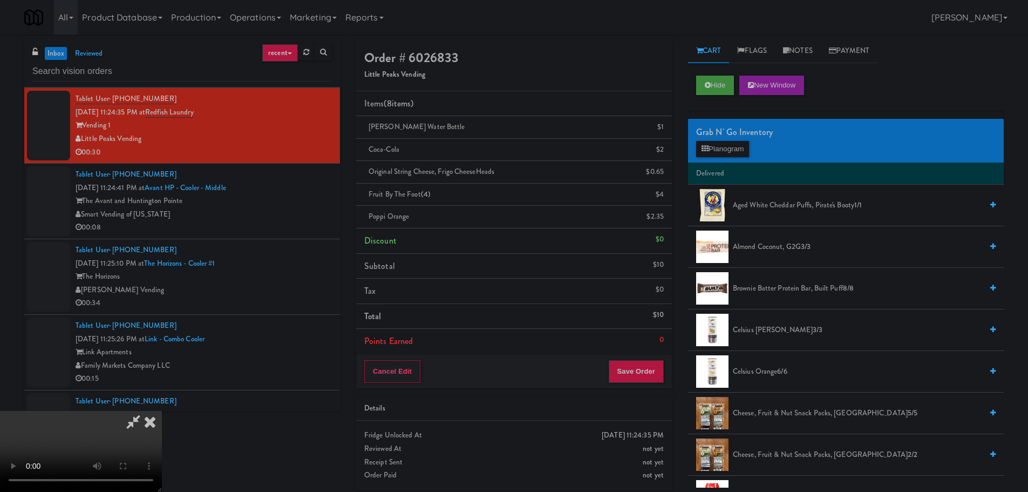
click at [162, 411] on video at bounding box center [81, 451] width 162 height 81
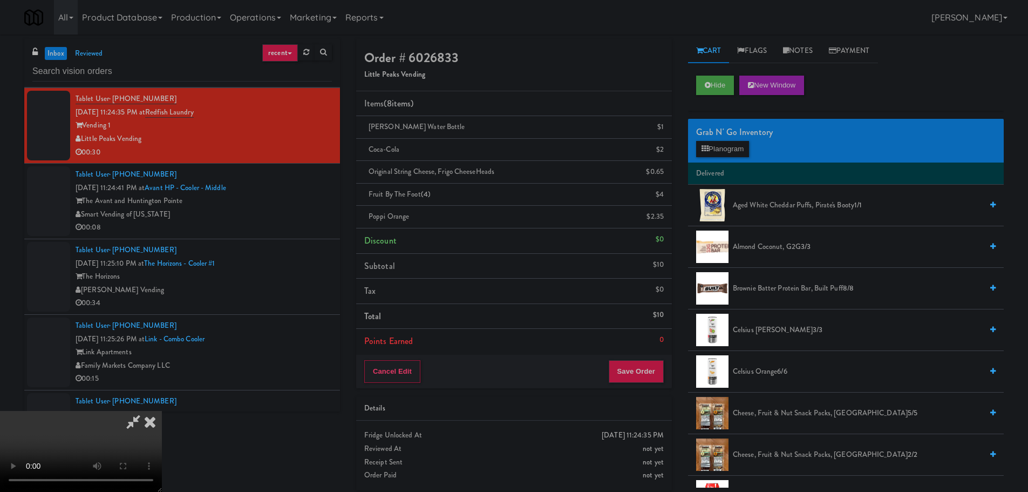
click at [162, 411] on video at bounding box center [81, 451] width 162 height 81
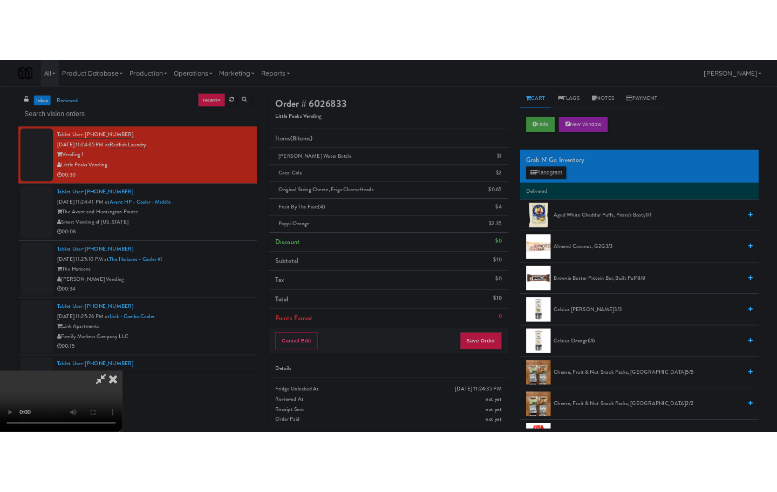
scroll to position [186, 0]
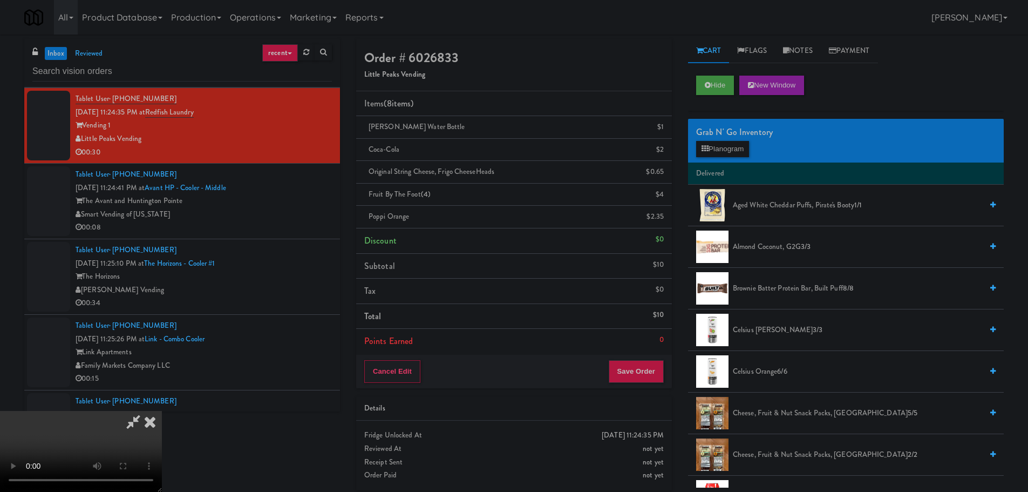
click at [162, 411] on video at bounding box center [81, 451] width 162 height 81
drag, startPoint x: 399, startPoint y: 283, endPoint x: 615, endPoint y: 210, distance: 228.3
click at [162, 411] on video at bounding box center [81, 451] width 162 height 81
click at [720, 155] on button "Planogram" at bounding box center [722, 149] width 53 height 16
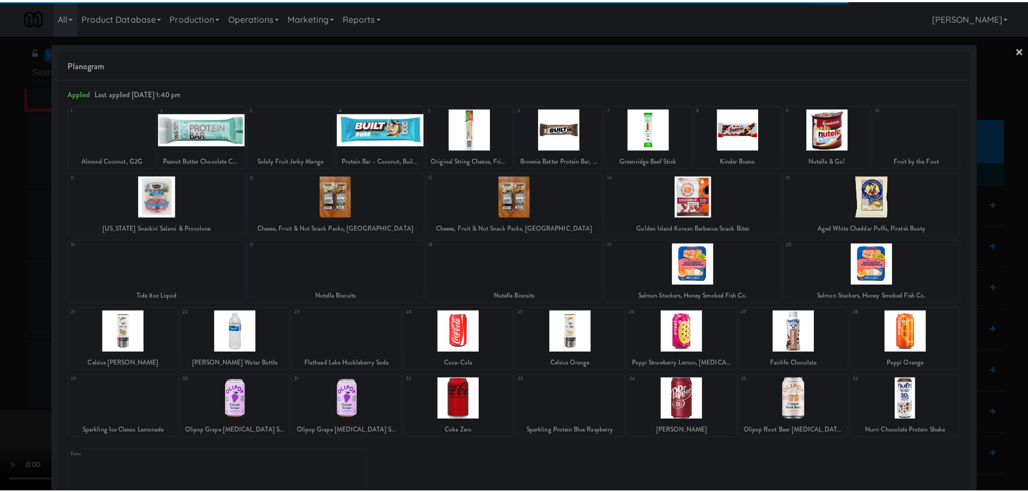
scroll to position [186, 0]
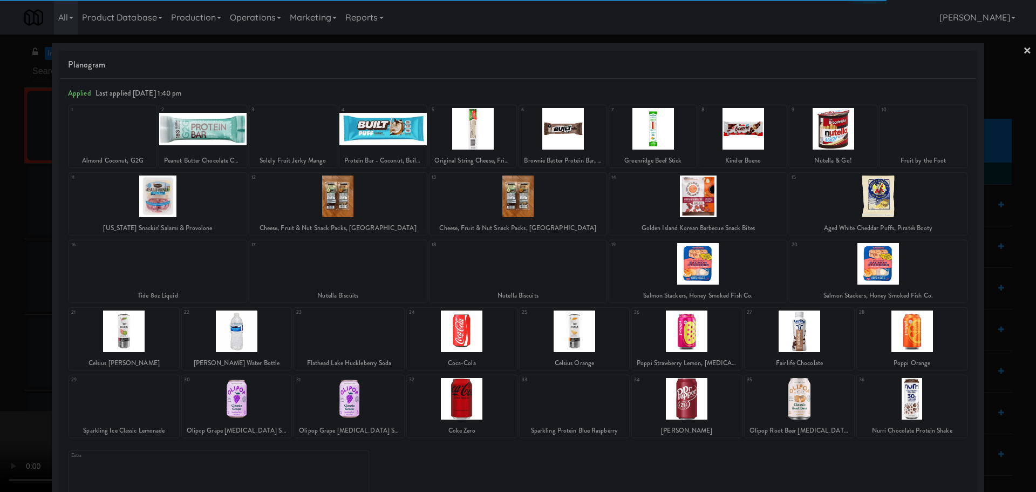
click at [9, 350] on div at bounding box center [518, 246] width 1036 height 492
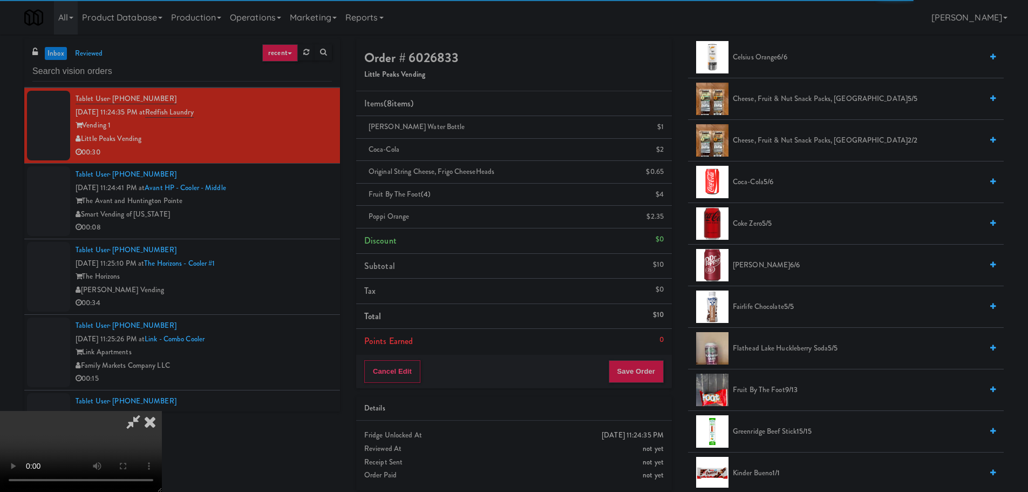
scroll to position [432, 0]
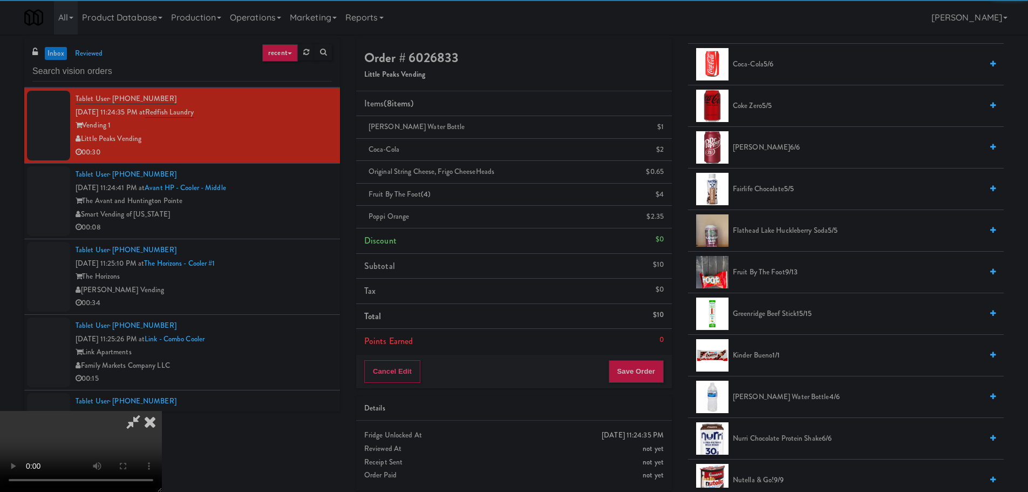
click at [778, 400] on span "Kirkland Water Bottle 4/6" at bounding box center [857, 396] width 249 height 13
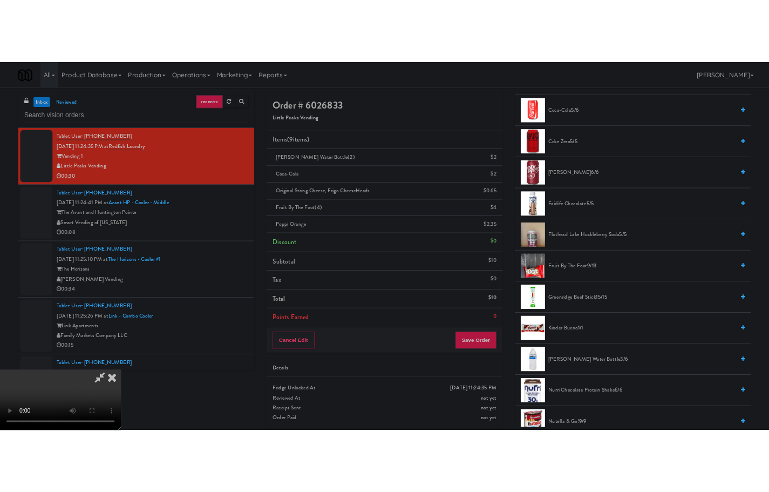
scroll to position [0, 0]
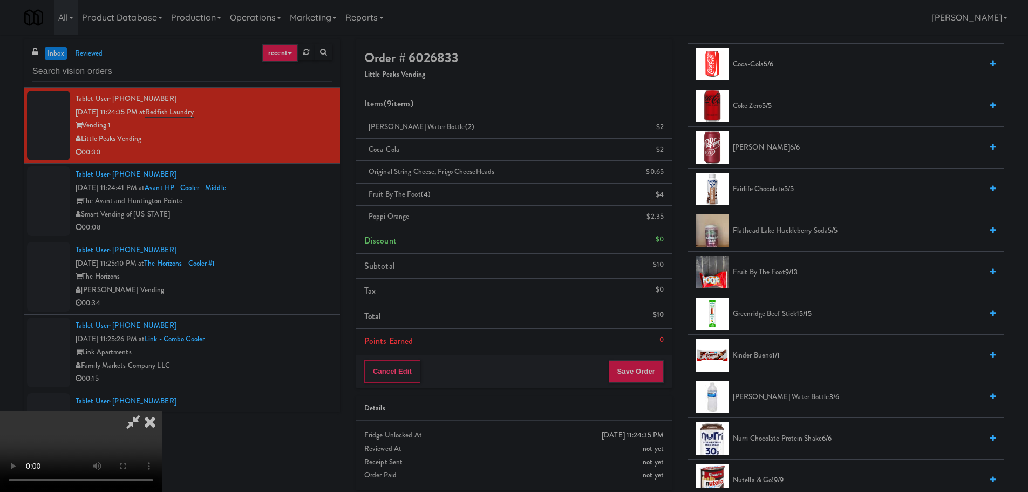
click at [146, 411] on icon at bounding box center [133, 422] width 25 height 22
click at [643, 384] on div "Cancel Edit Save Order" at bounding box center [514, 371] width 316 height 33
click at [645, 369] on button "Save Order" at bounding box center [636, 371] width 55 height 23
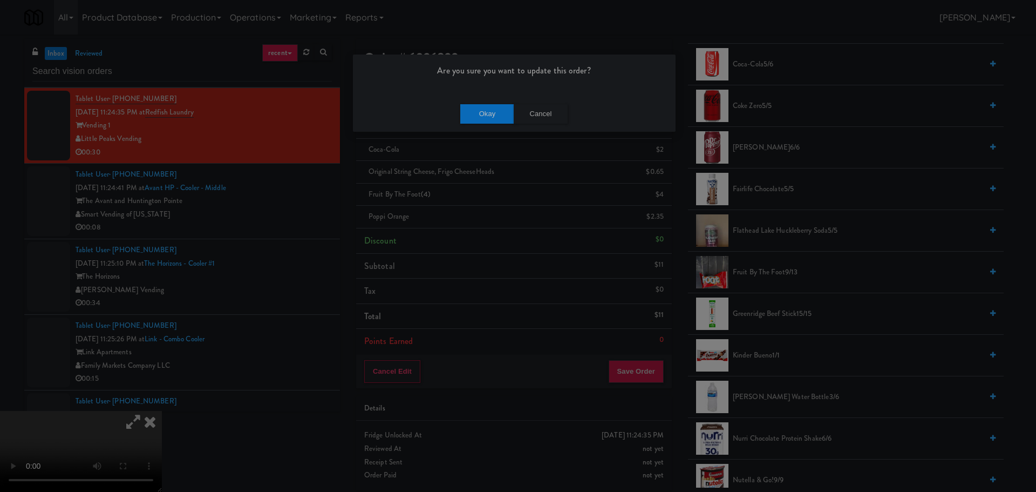
click at [500, 130] on div "Okay Cancel" at bounding box center [514, 114] width 323 height 36
click at [495, 113] on button "Okay" at bounding box center [487, 113] width 54 height 19
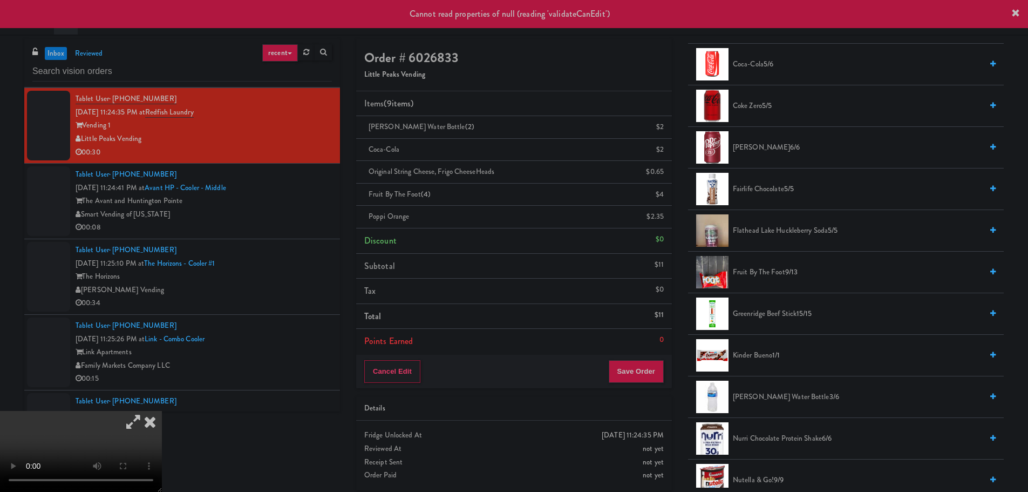
click at [162, 411] on icon at bounding box center [150, 422] width 24 height 22
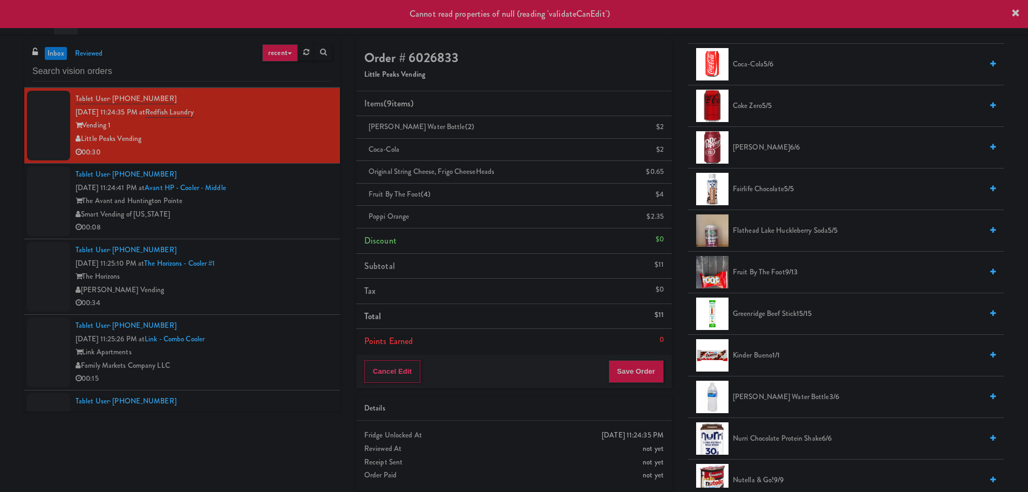
drag, startPoint x: 275, startPoint y: 187, endPoint x: 281, endPoint y: 175, distance: 13.8
click at [275, 187] on div "Tablet User · (757) 320-9305 Sep 20, 2025 11:24:41 PM at Avant HP - Cooler - Mi…" at bounding box center [204, 201] width 256 height 66
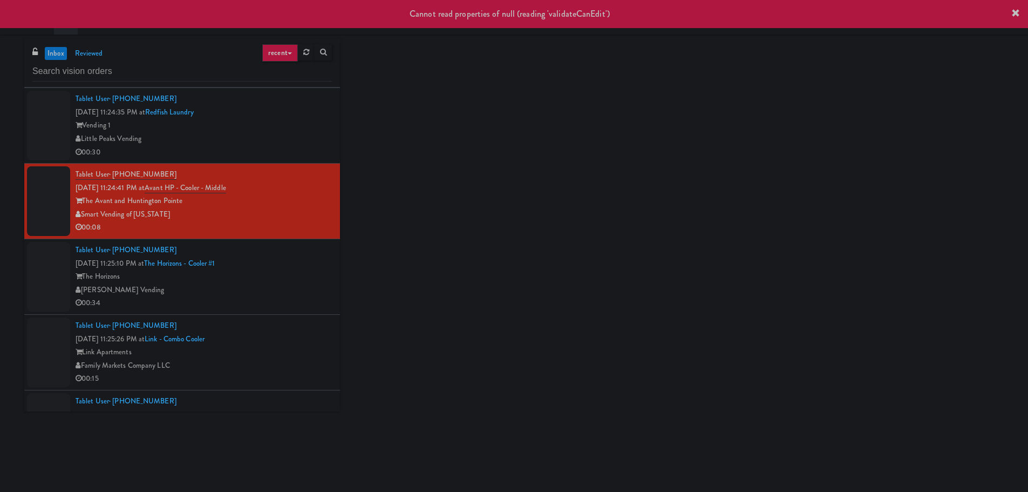
click at [300, 121] on div "Vending 1" at bounding box center [204, 125] width 256 height 13
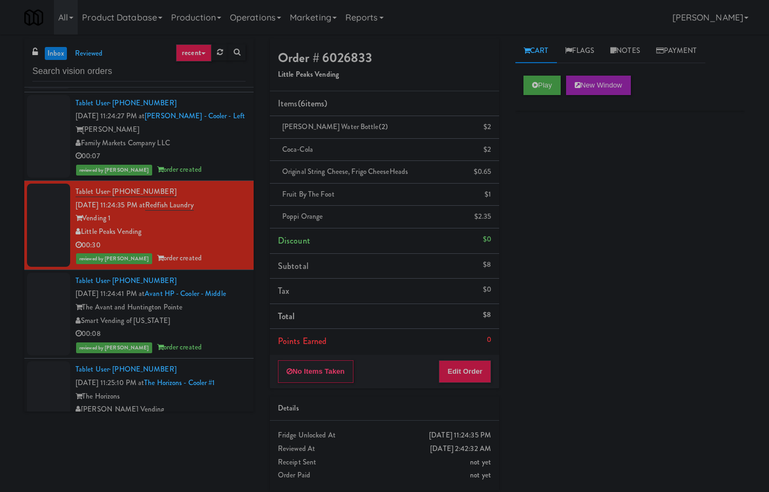
scroll to position [1132, 0]
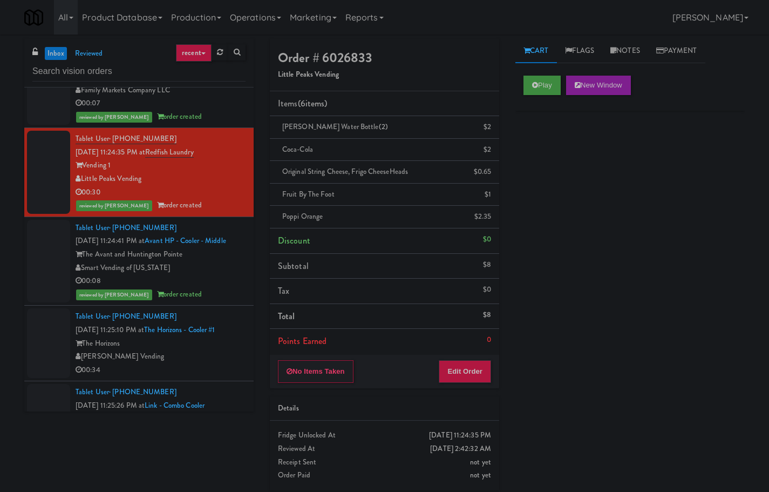
click at [192, 350] on div "[PERSON_NAME] Vending" at bounding box center [161, 356] width 170 height 13
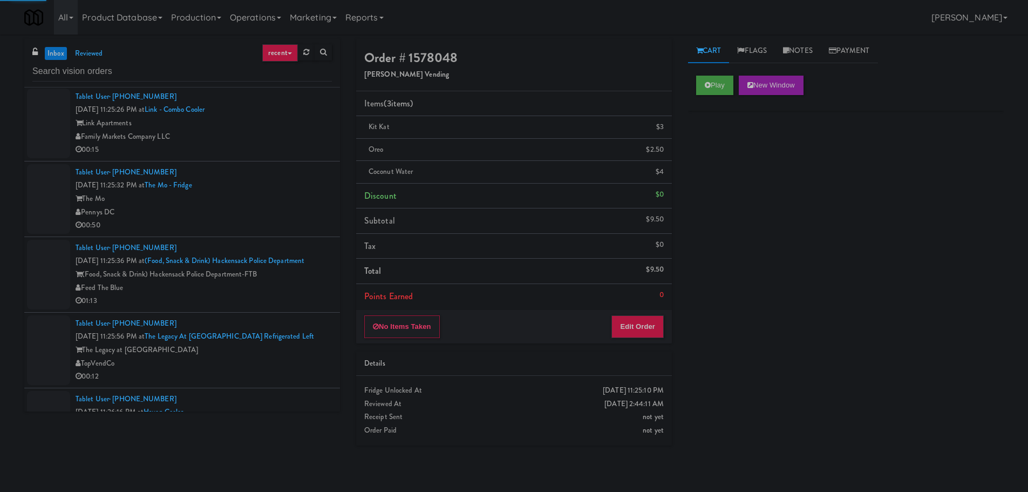
scroll to position [1282, 0]
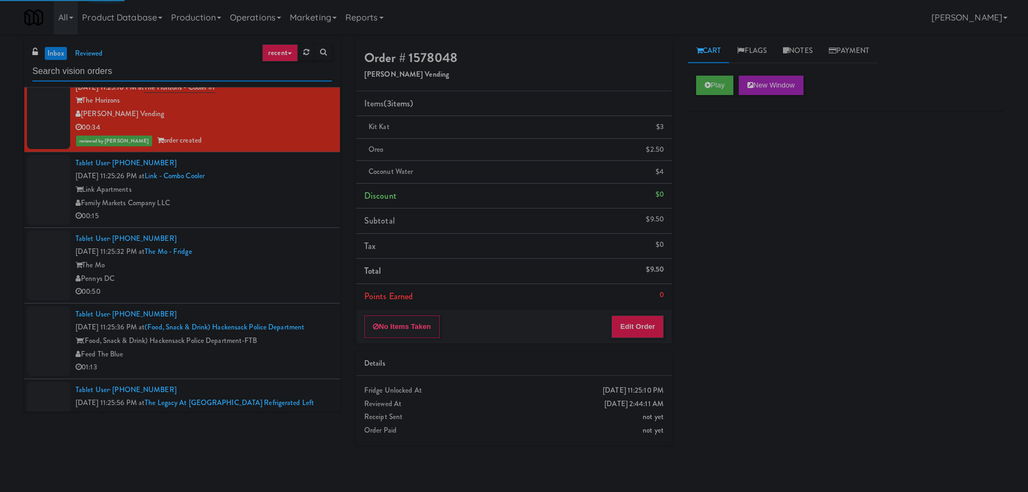
click at [125, 72] on input "text" at bounding box center [182, 72] width 300 height 20
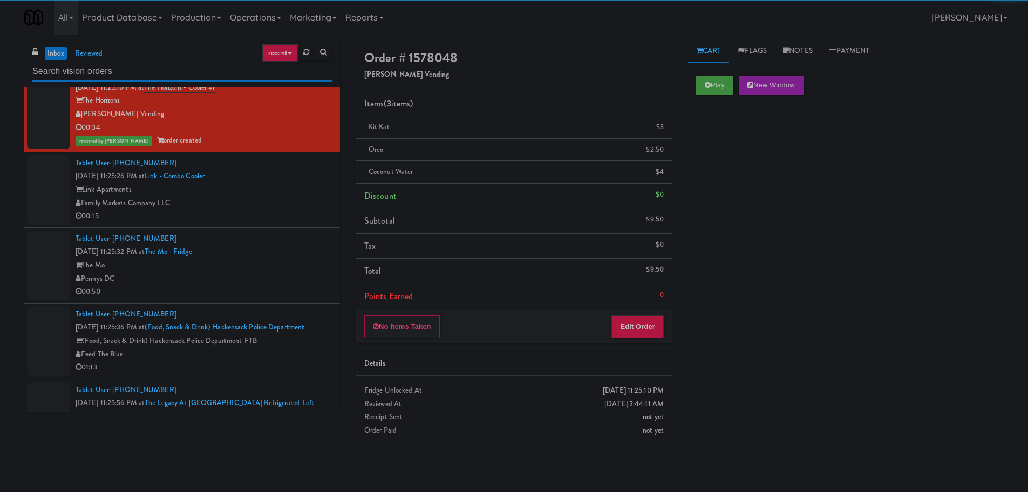
click at [125, 72] on input "text" at bounding box center [182, 72] width 300 height 20
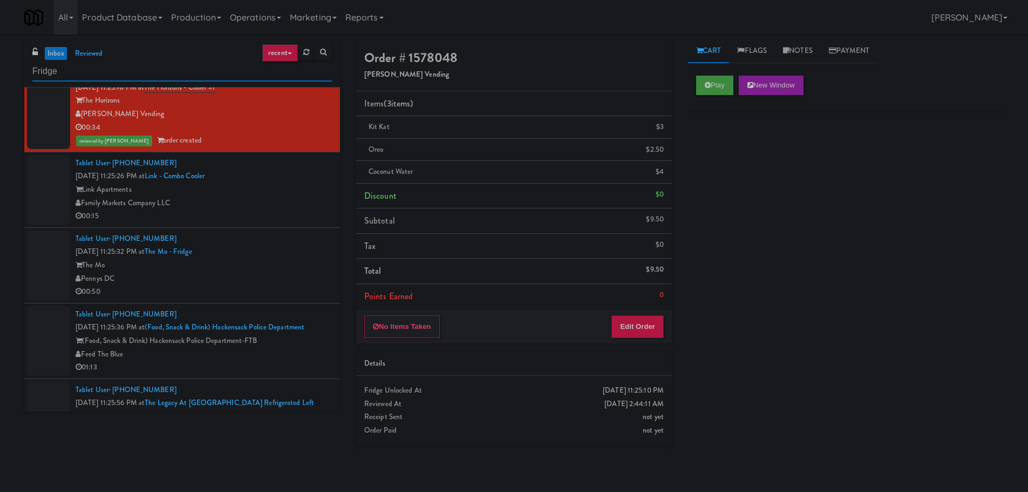
scroll to position [0, 0]
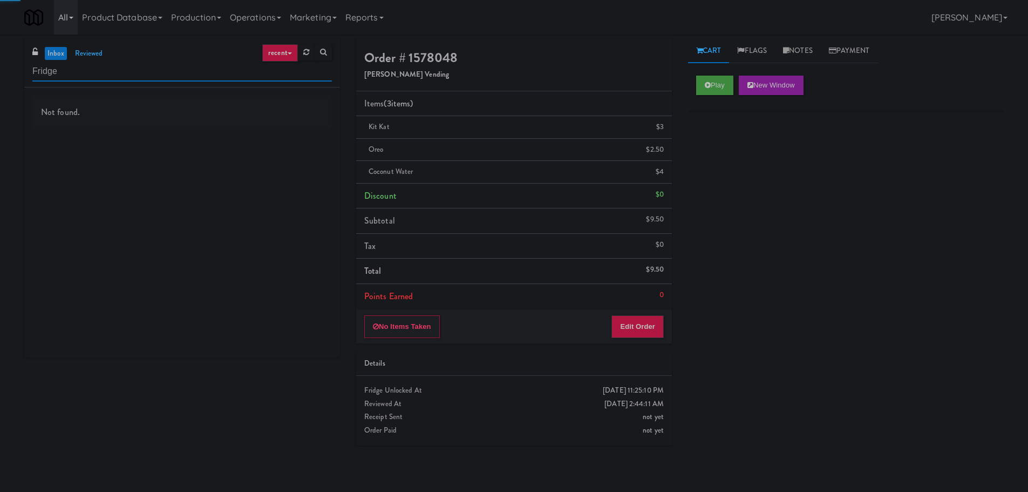
type input "Fridge"
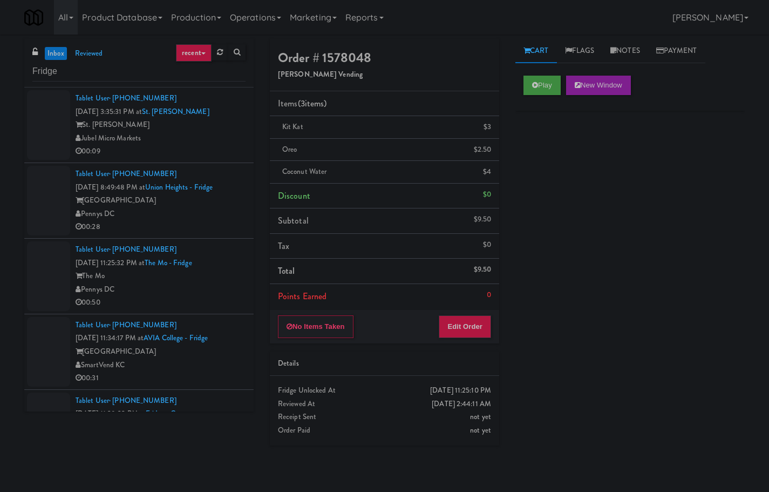
click at [202, 149] on div "00:09" at bounding box center [161, 151] width 170 height 13
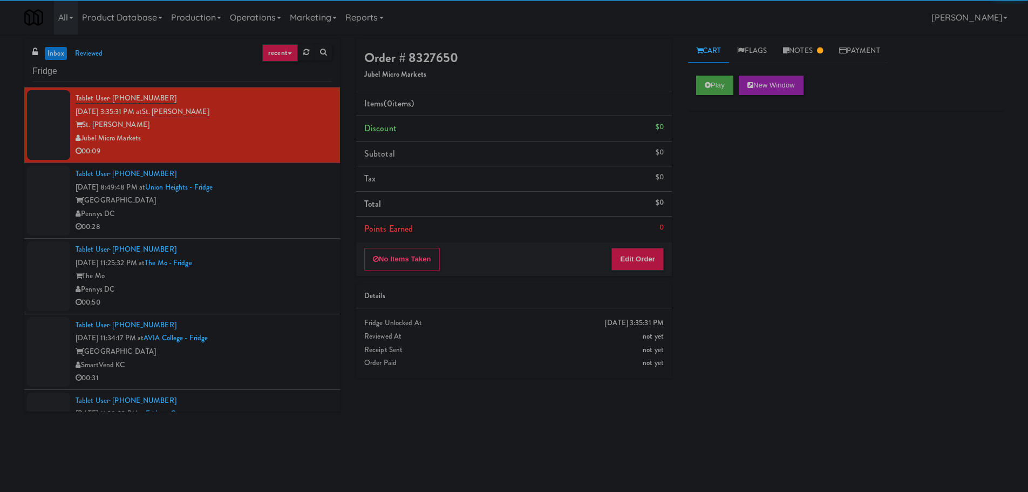
click at [278, 219] on div "Pennys DC" at bounding box center [204, 213] width 256 height 13
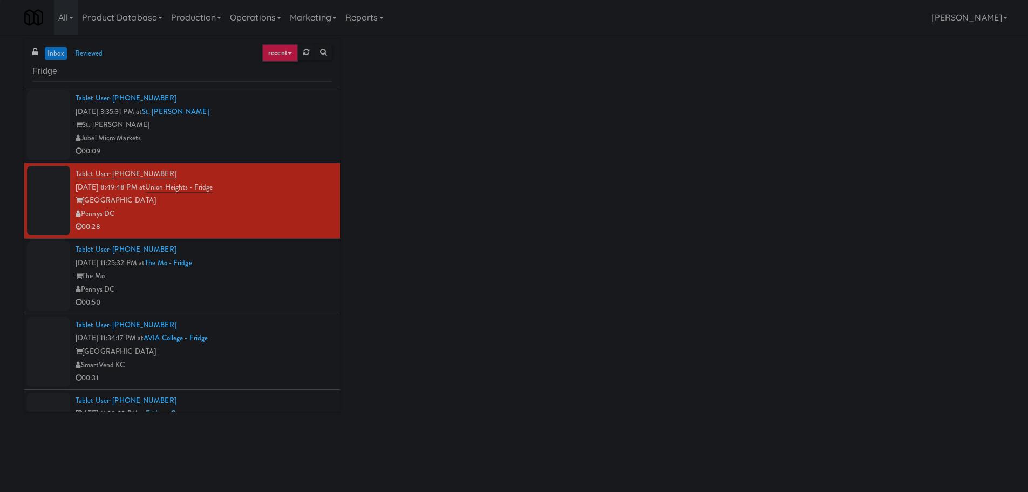
click at [288, 283] on div "Pennys DC" at bounding box center [204, 289] width 256 height 13
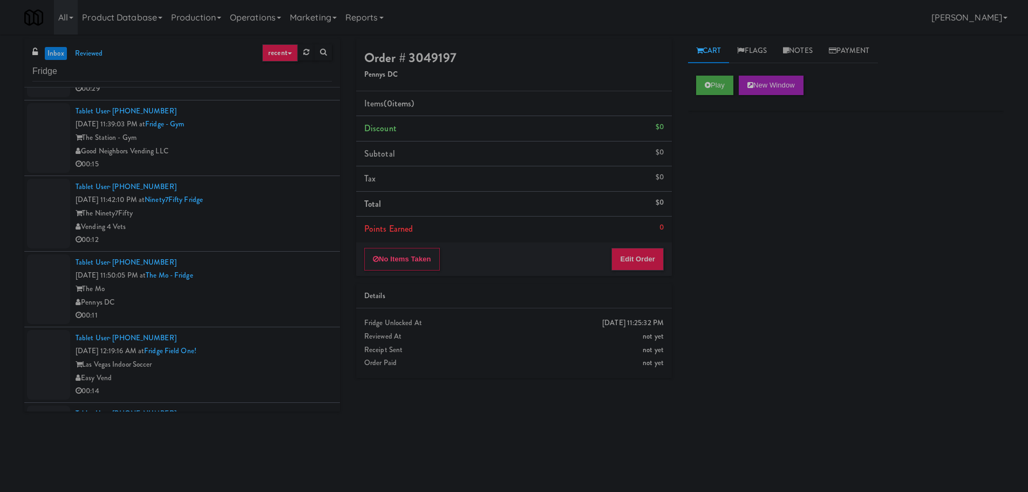
scroll to position [378, 0]
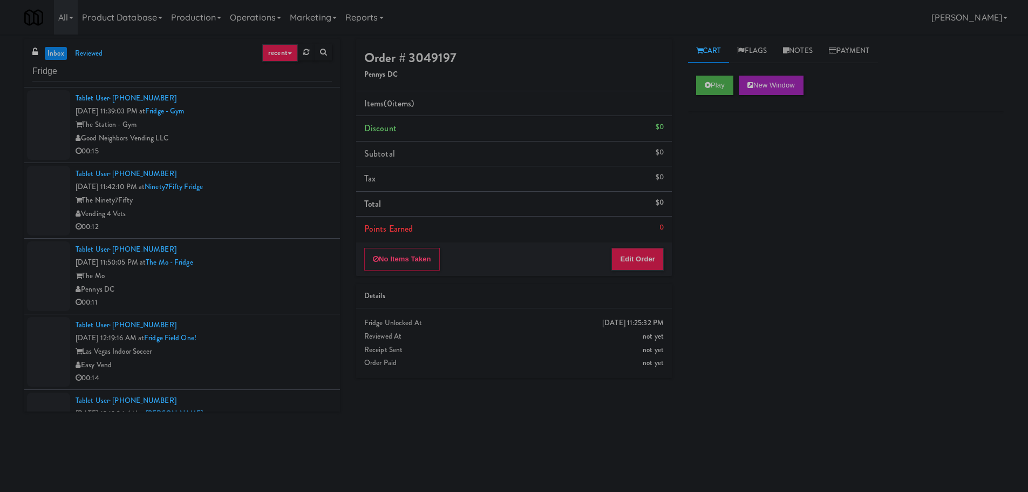
click at [279, 226] on div "00:12" at bounding box center [204, 226] width 256 height 13
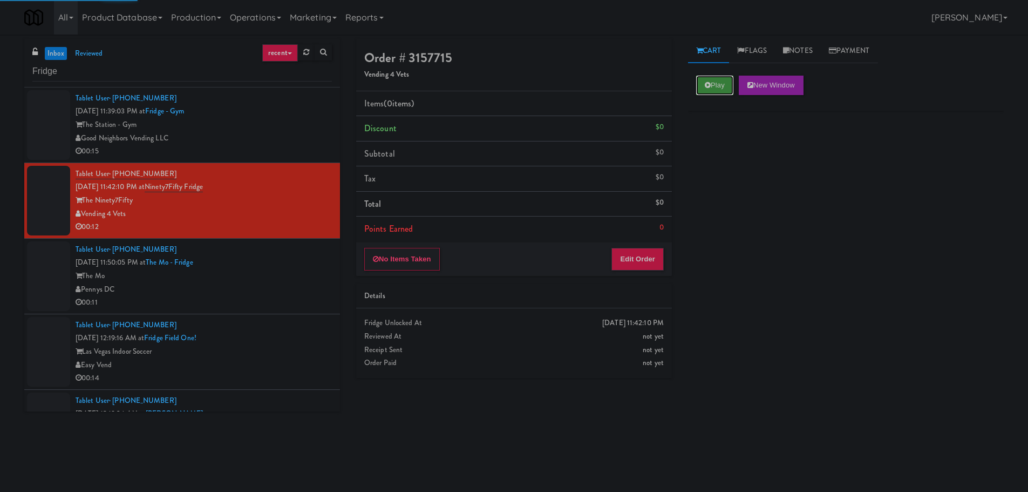
click at [715, 88] on button "Play" at bounding box center [714, 85] width 37 height 19
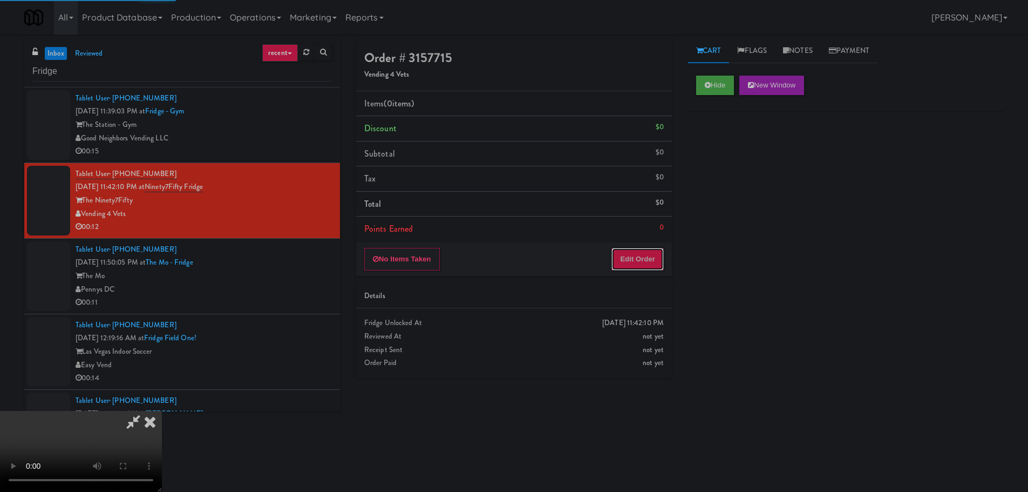
click at [623, 269] on button "Edit Order" at bounding box center [637, 259] width 52 height 23
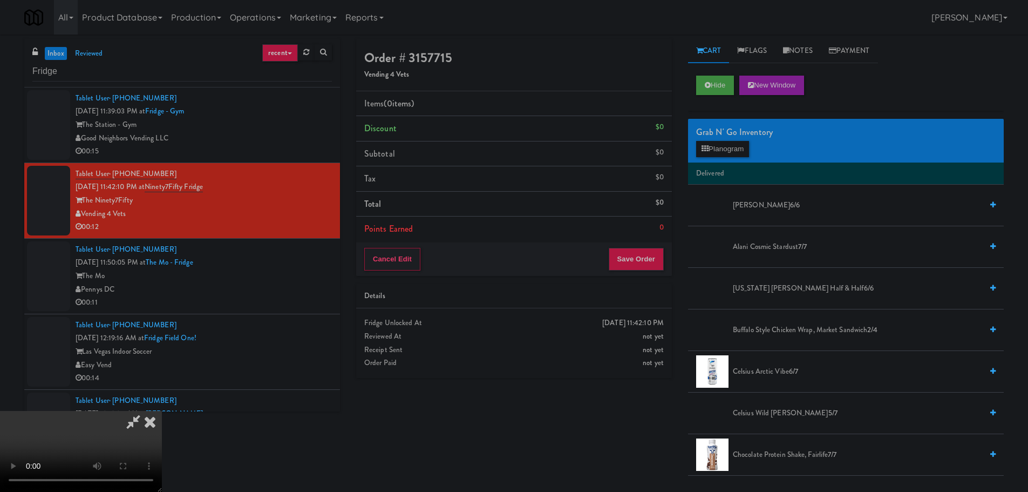
scroll to position [186, 0]
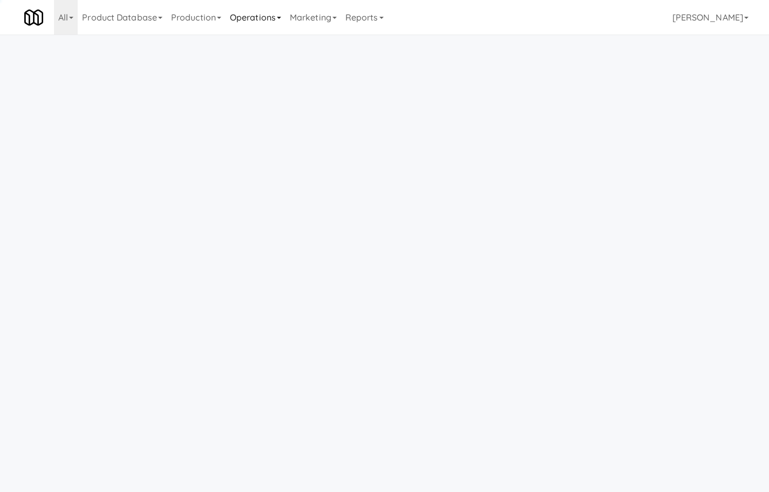
click at [261, 17] on link "Operations" at bounding box center [256, 17] width 60 height 35
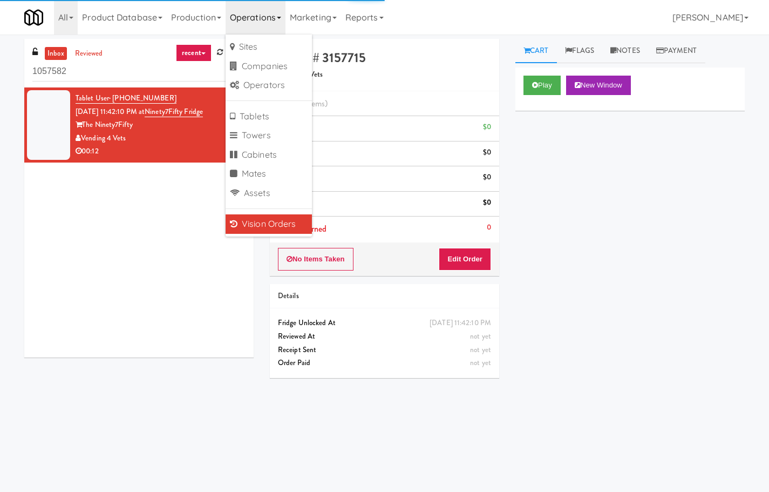
drag, startPoint x: 275, startPoint y: 223, endPoint x: 264, endPoint y: 191, distance: 33.6
click at [275, 223] on link "Vision Orders" at bounding box center [269, 223] width 86 height 19
